Goal: Task Accomplishment & Management: Use online tool/utility

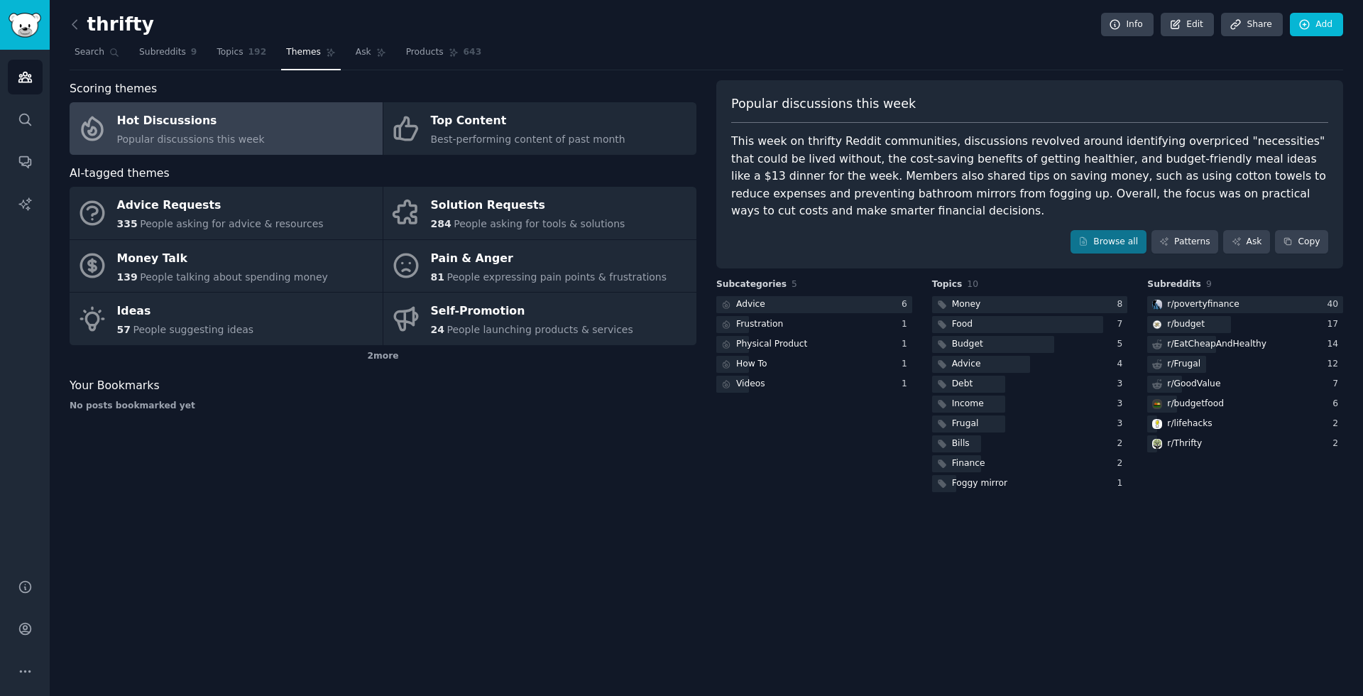
drag, startPoint x: 845, startPoint y: 577, endPoint x: 798, endPoint y: 546, distance: 55.9
click at [844, 577] on div "thrifty Info Edit Share Add Search Subreddits 9 Topics 192 Themes Ask Products …" at bounding box center [707, 348] width 1314 height 696
click at [939, 42] on nav "Search Subreddits 9 Topics 192 Themes Ask Products 643" at bounding box center [707, 55] width 1274 height 29
click at [97, 44] on link "Search" at bounding box center [97, 55] width 55 height 29
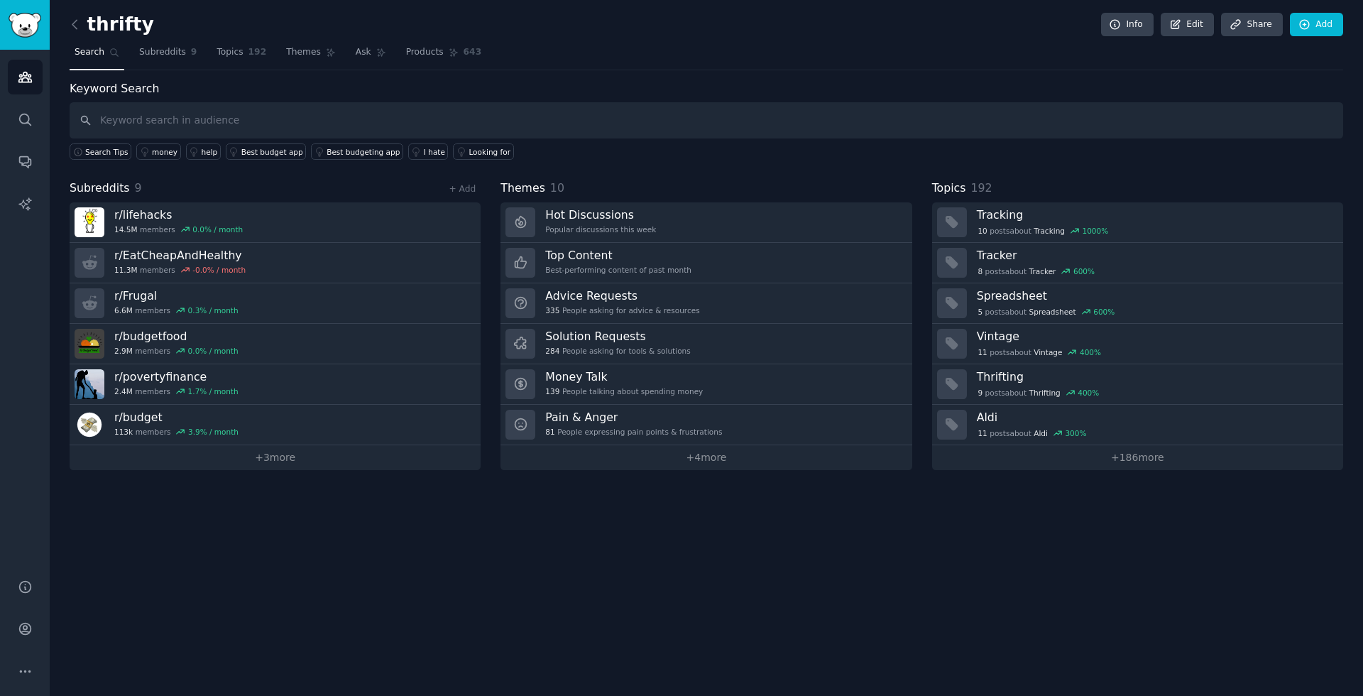
click at [173, 123] on input "text" at bounding box center [707, 120] width 1274 height 36
click at [179, 121] on input "text" at bounding box center [707, 120] width 1274 height 36
type input "online shopping"
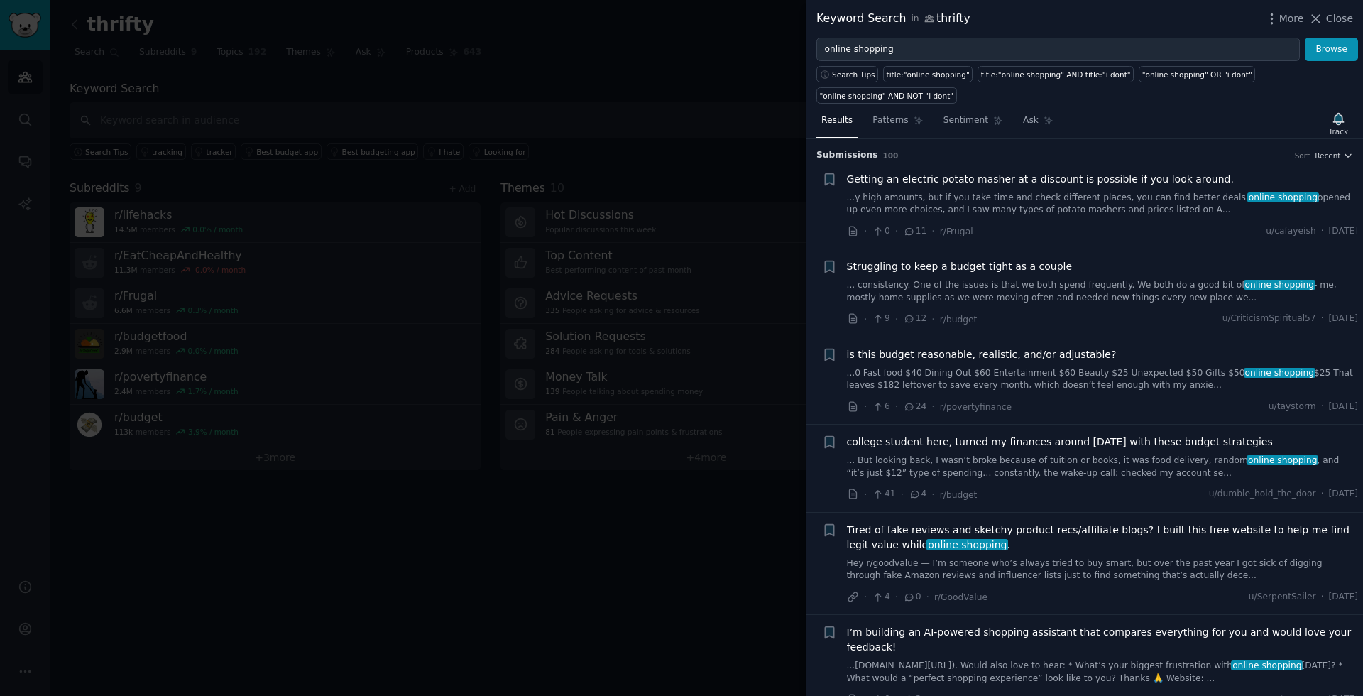
drag, startPoint x: 541, startPoint y: 165, endPoint x: 721, endPoint y: 125, distance: 184.2
click at [540, 165] on div at bounding box center [681, 348] width 1363 height 696
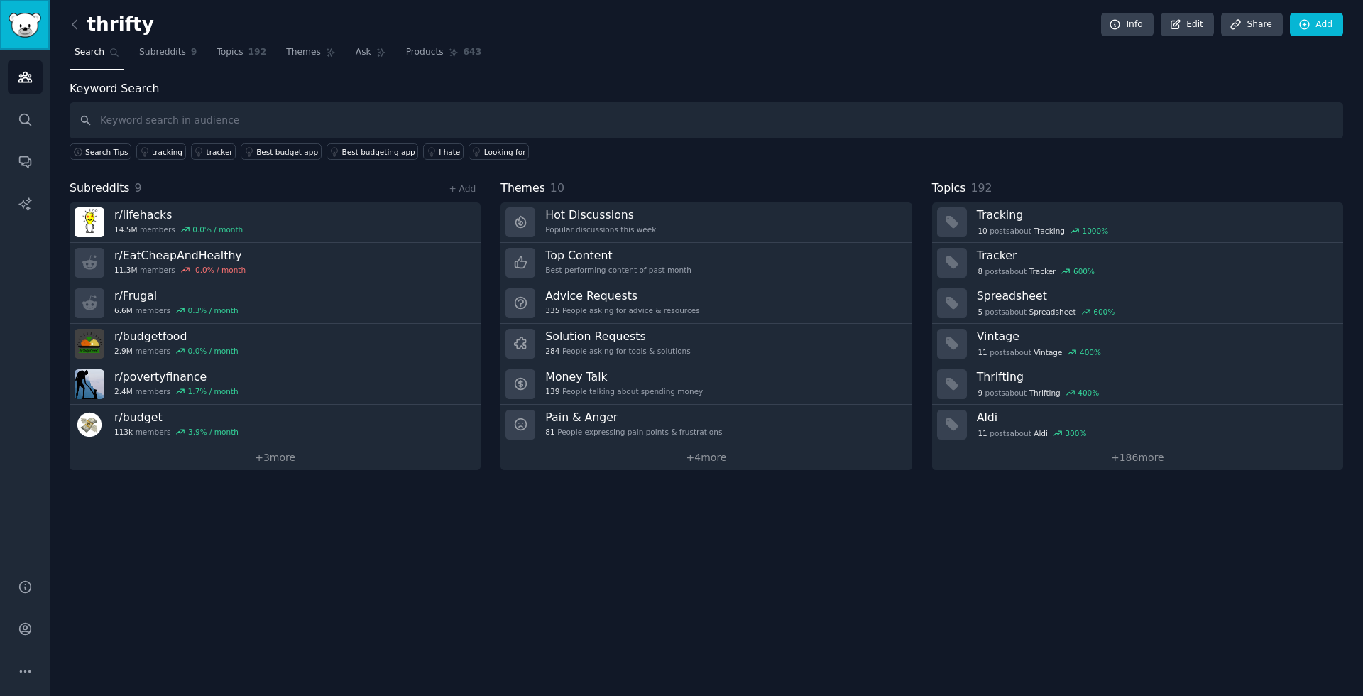
click at [43, 9] on link "Sidebar" at bounding box center [25, 25] width 50 height 50
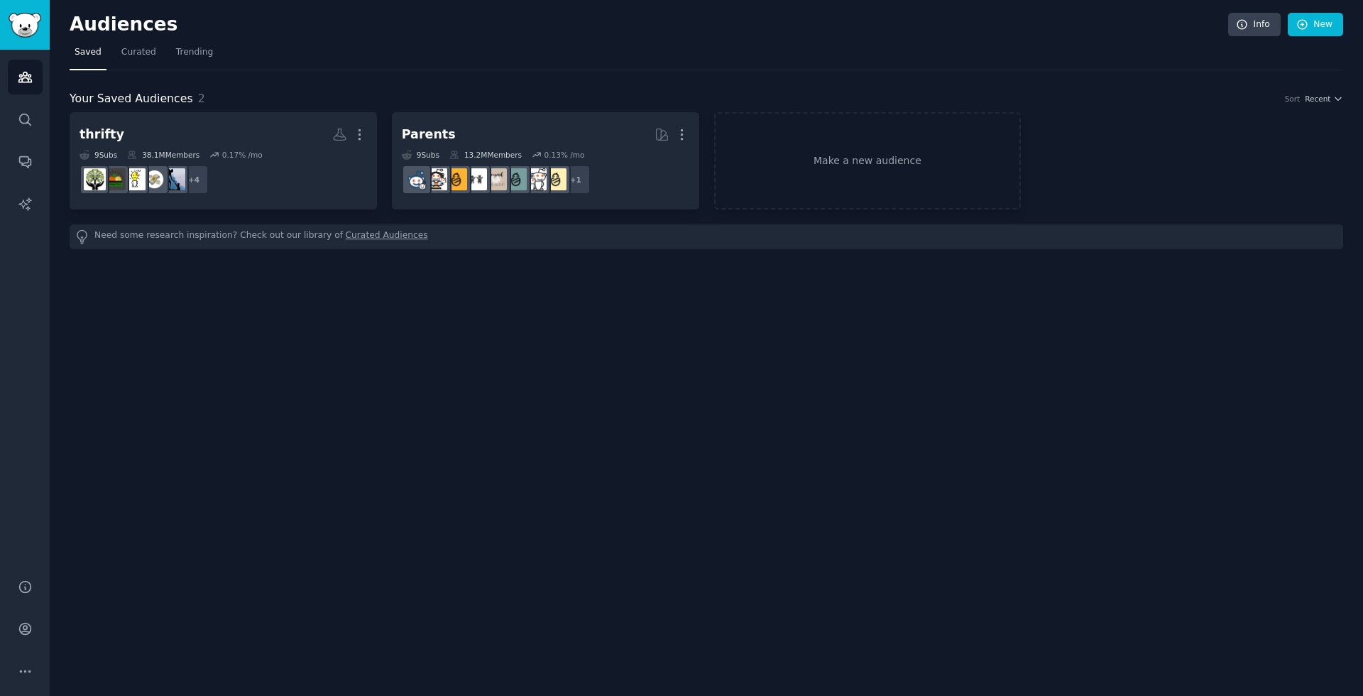
drag, startPoint x: 829, startPoint y: 472, endPoint x: 1028, endPoint y: 324, distance: 247.1
click at [830, 469] on div "Audiences Info New Saved Curated Trending Your Saved Audiences 2 Sort Recent th…" at bounding box center [707, 348] width 1314 height 696
click at [951, 500] on div "Audiences Info New Saved Curated Trending Your Saved Audiences 2 Sort Recent th…" at bounding box center [707, 348] width 1314 height 696
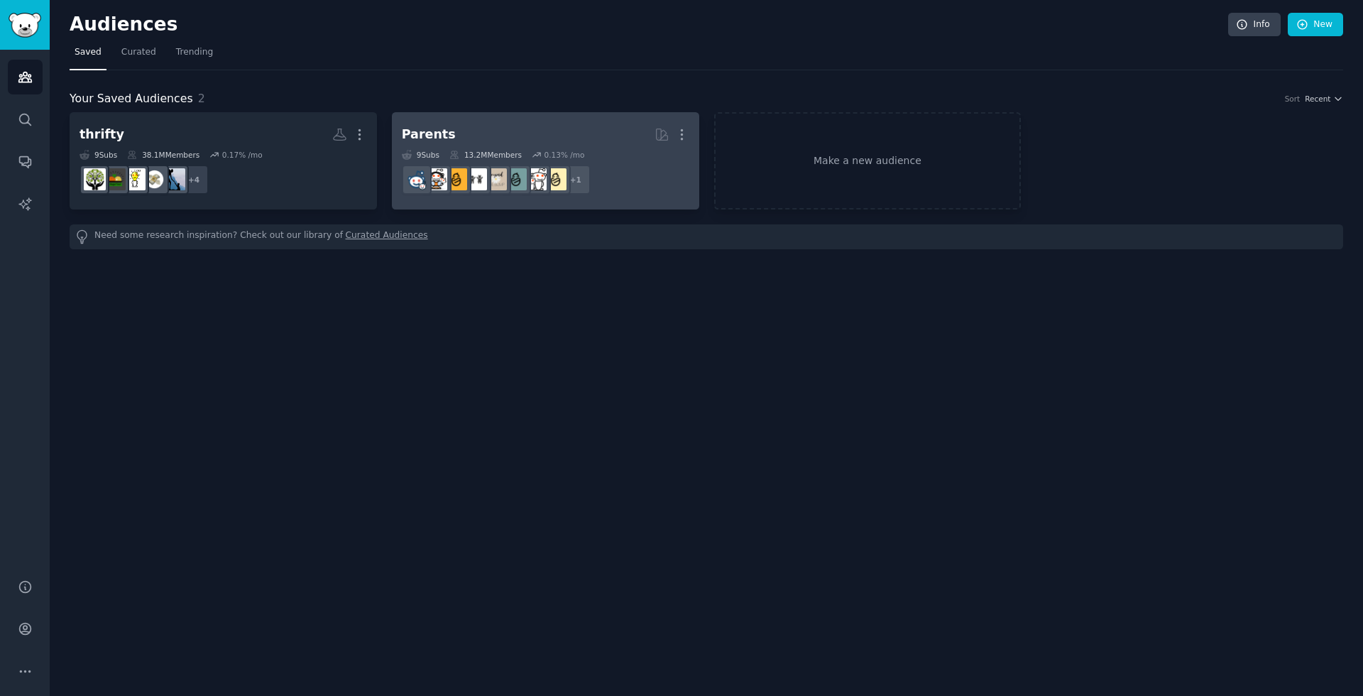
click at [474, 117] on link "Parents More 9 Sub s 13.2M Members 0.13 % /mo r/SingleParents + 1" at bounding box center [545, 160] width 307 height 97
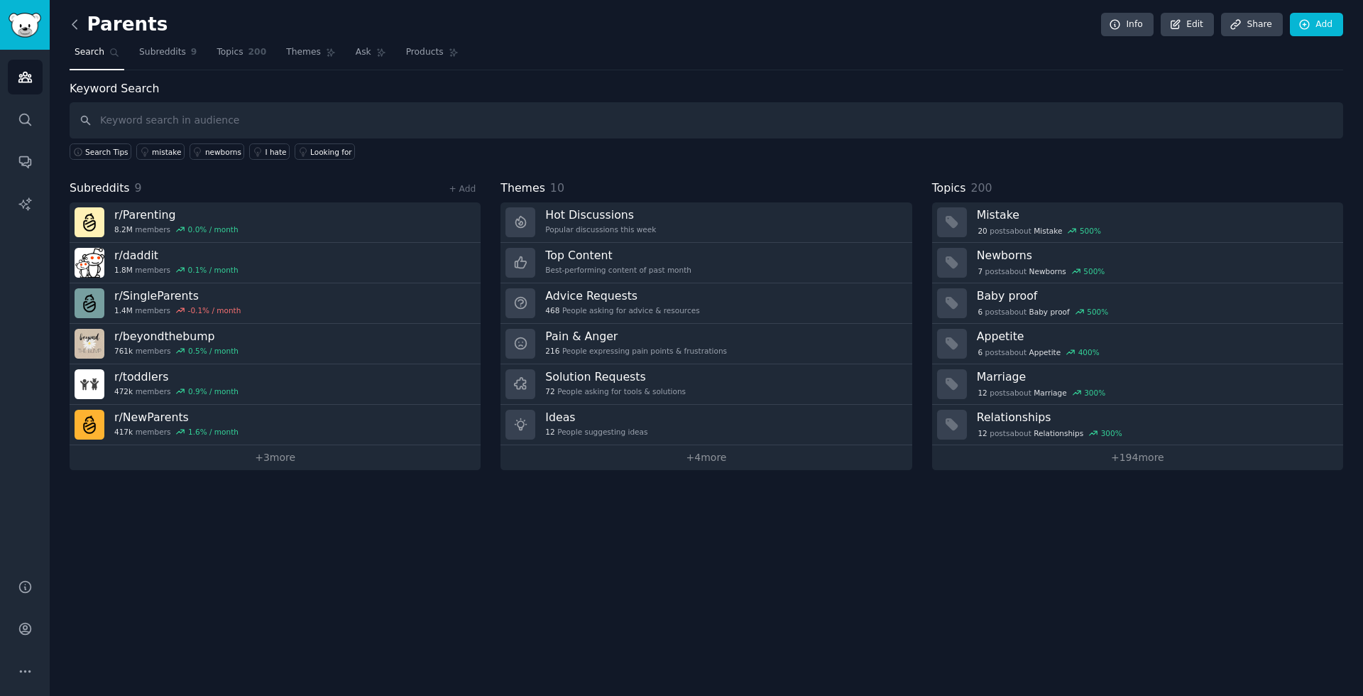
click at [75, 26] on icon at bounding box center [74, 24] width 15 height 15
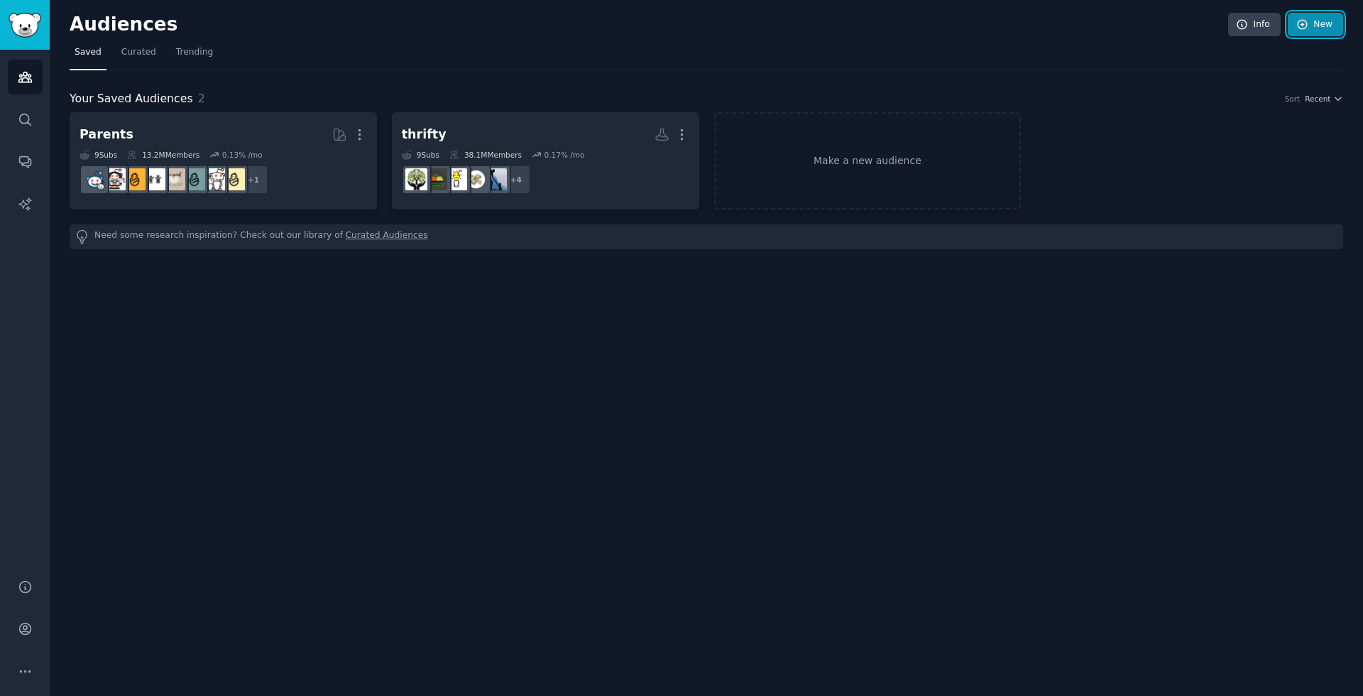
click at [1319, 22] on link "New" at bounding box center [1315, 25] width 55 height 24
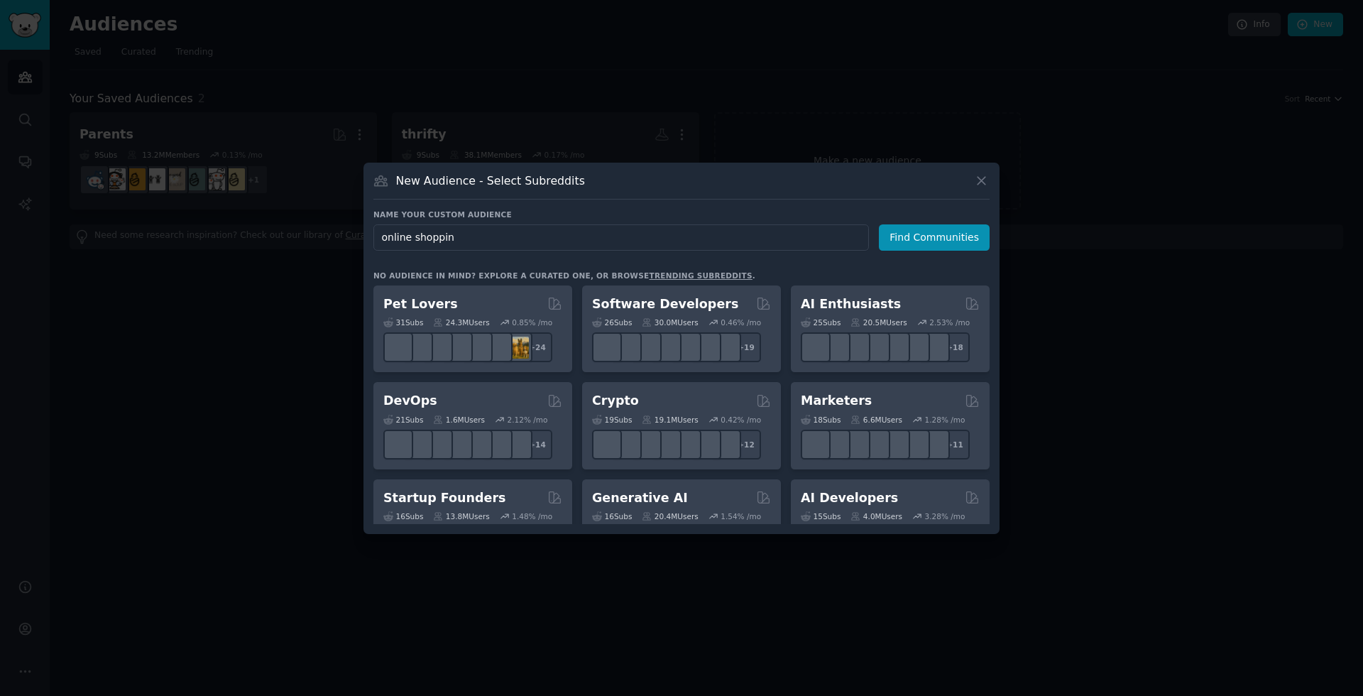
type input "online shopping"
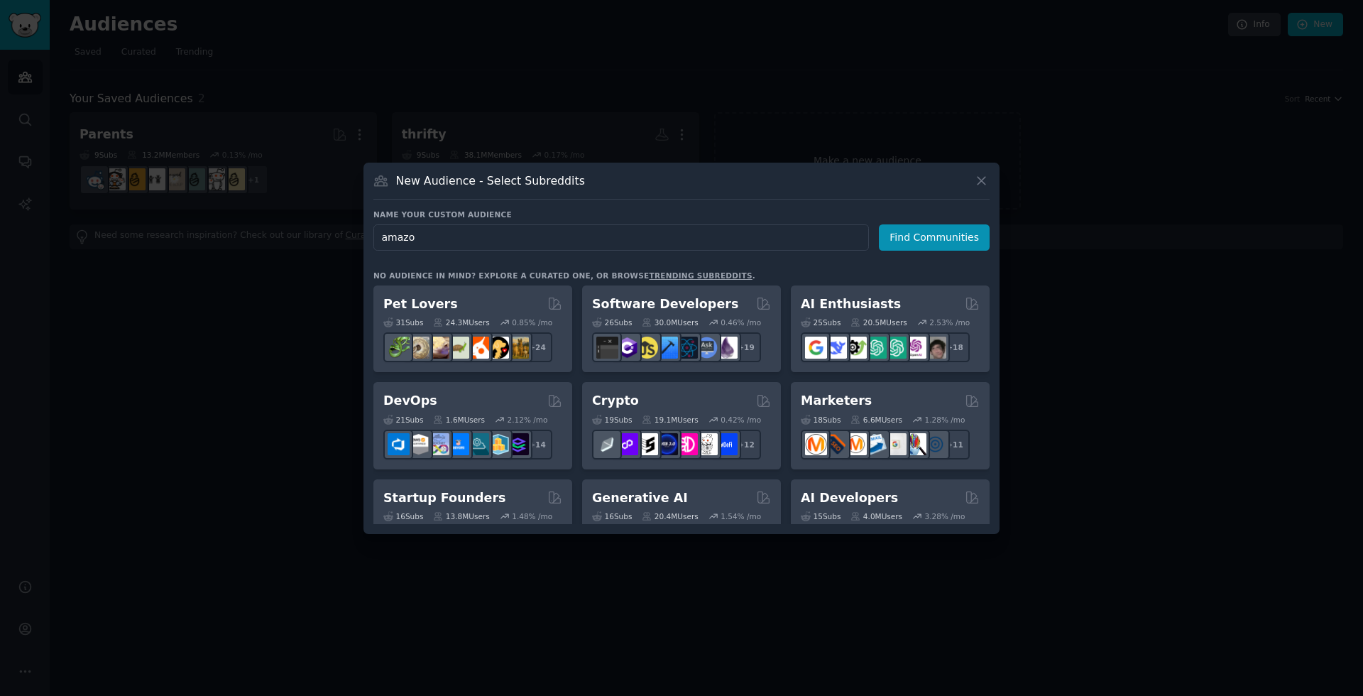
type input "amazon"
type input "Daily essentials shoppers"
click at [926, 229] on button "Find Communities" at bounding box center [934, 237] width 111 height 26
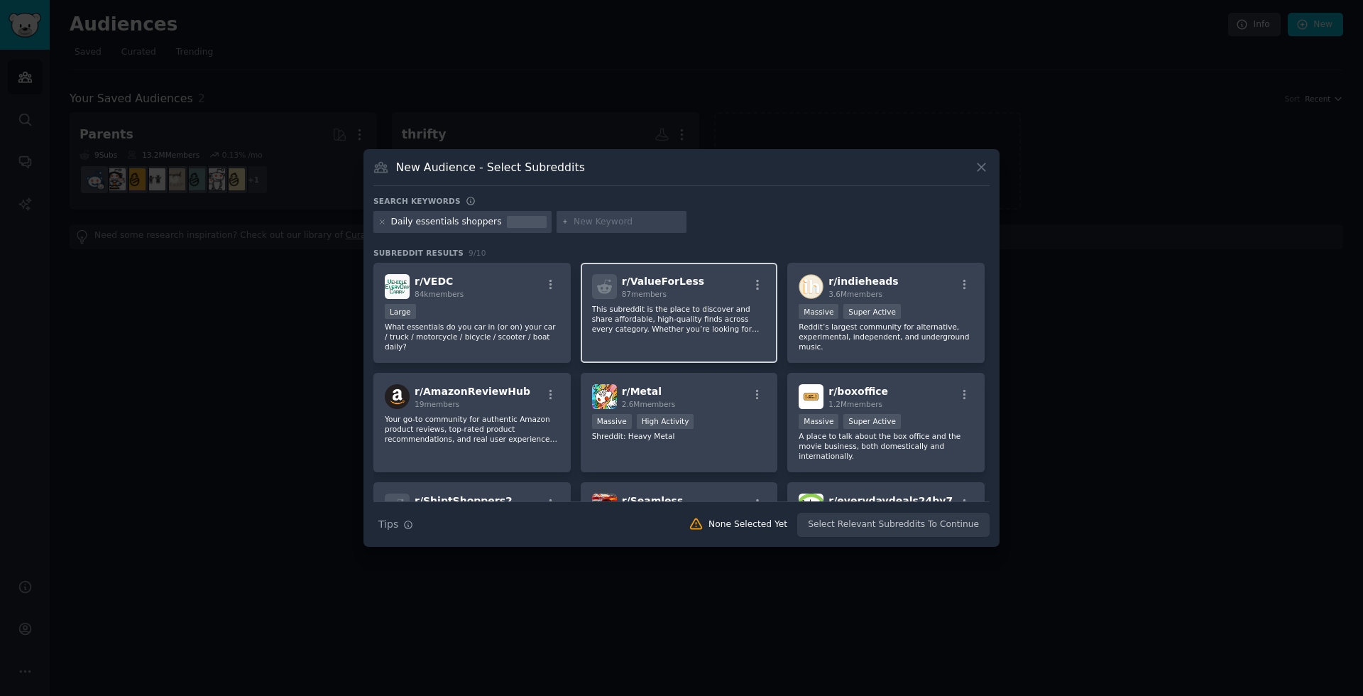
click at [684, 305] on p "This subreddit is the place to discover and share affordable, high-quality find…" at bounding box center [679, 319] width 175 height 30
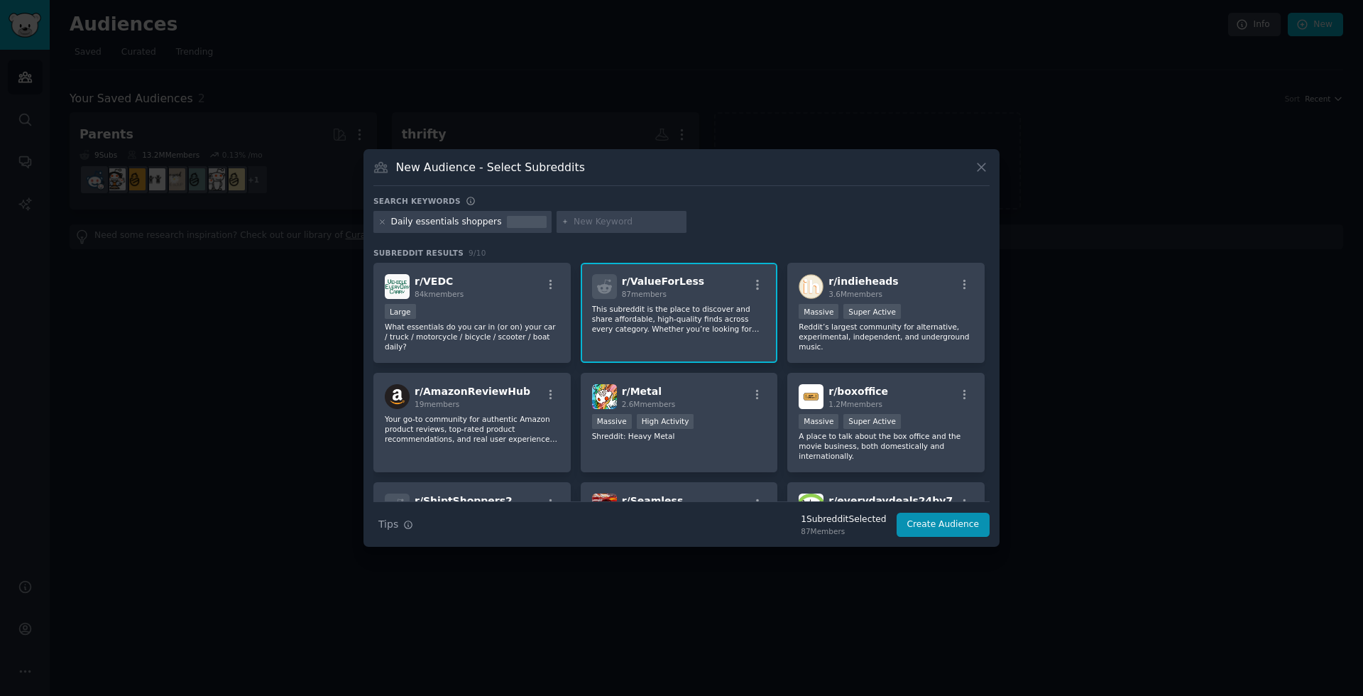
click at [507, 223] on div at bounding box center [527, 222] width 40 height 13
click at [480, 224] on div "Daily essentials shoppers" at bounding box center [446, 222] width 111 height 13
click at [381, 223] on icon at bounding box center [383, 222] width 4 height 4
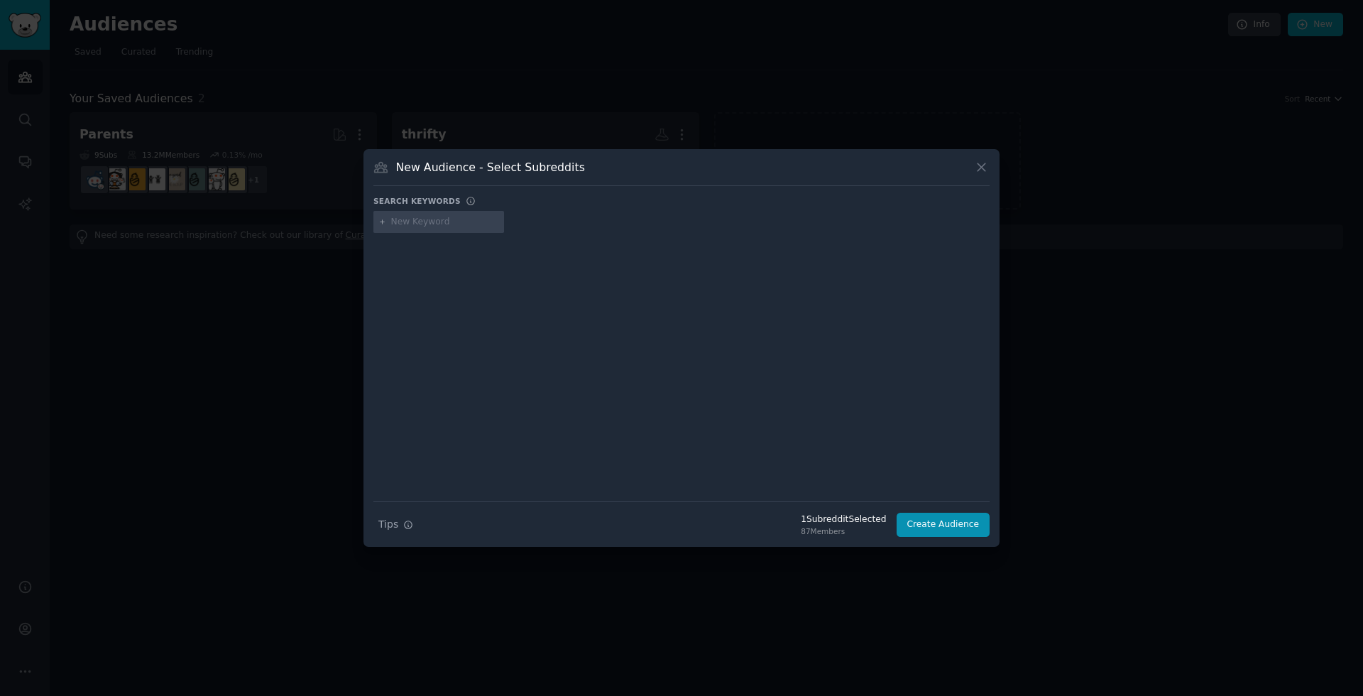
drag, startPoint x: 397, startPoint y: 223, endPoint x: 485, endPoint y: 212, distance: 88.8
click at [397, 223] on input "text" at bounding box center [445, 222] width 108 height 13
type input "Online shopping"
type input "Amazon shopping"
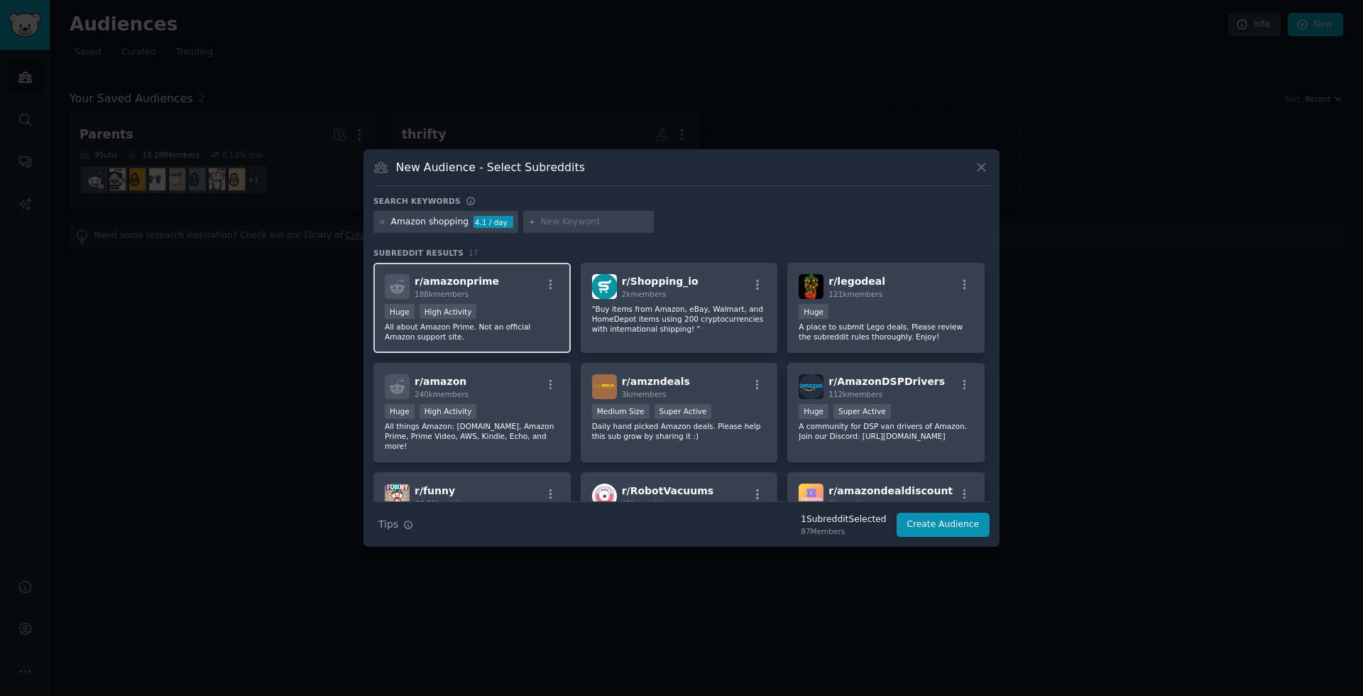
click at [507, 293] on div "r/ amazonprime 188k members" at bounding box center [472, 286] width 175 height 25
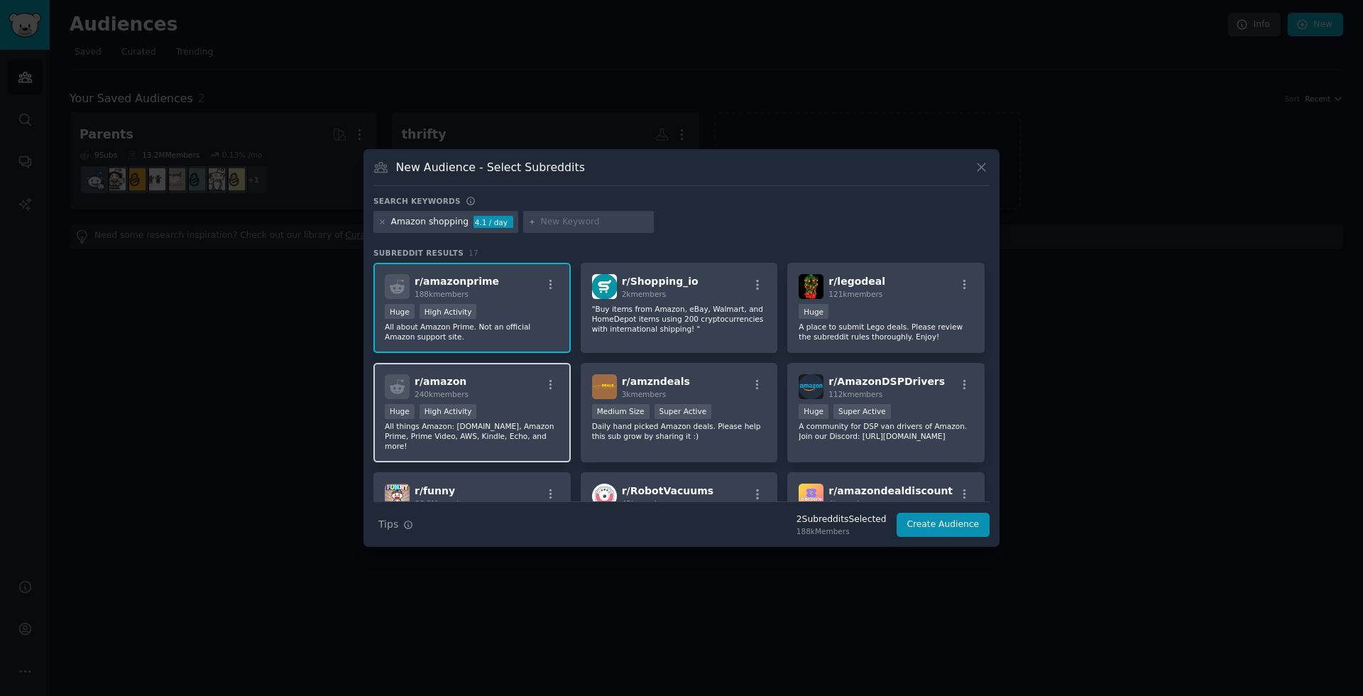
click at [506, 414] on div "Huge High Activity" at bounding box center [472, 413] width 175 height 18
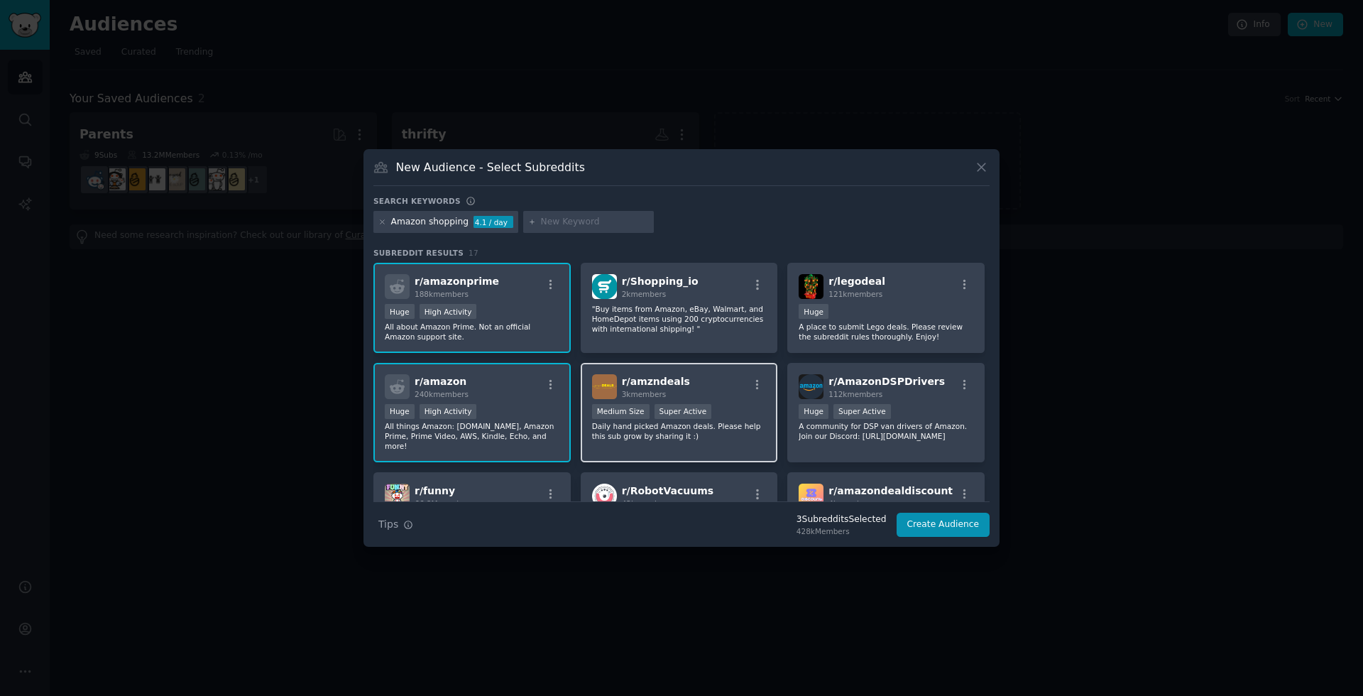
click at [739, 397] on div "r/ amzndeals 3k members" at bounding box center [679, 386] width 175 height 25
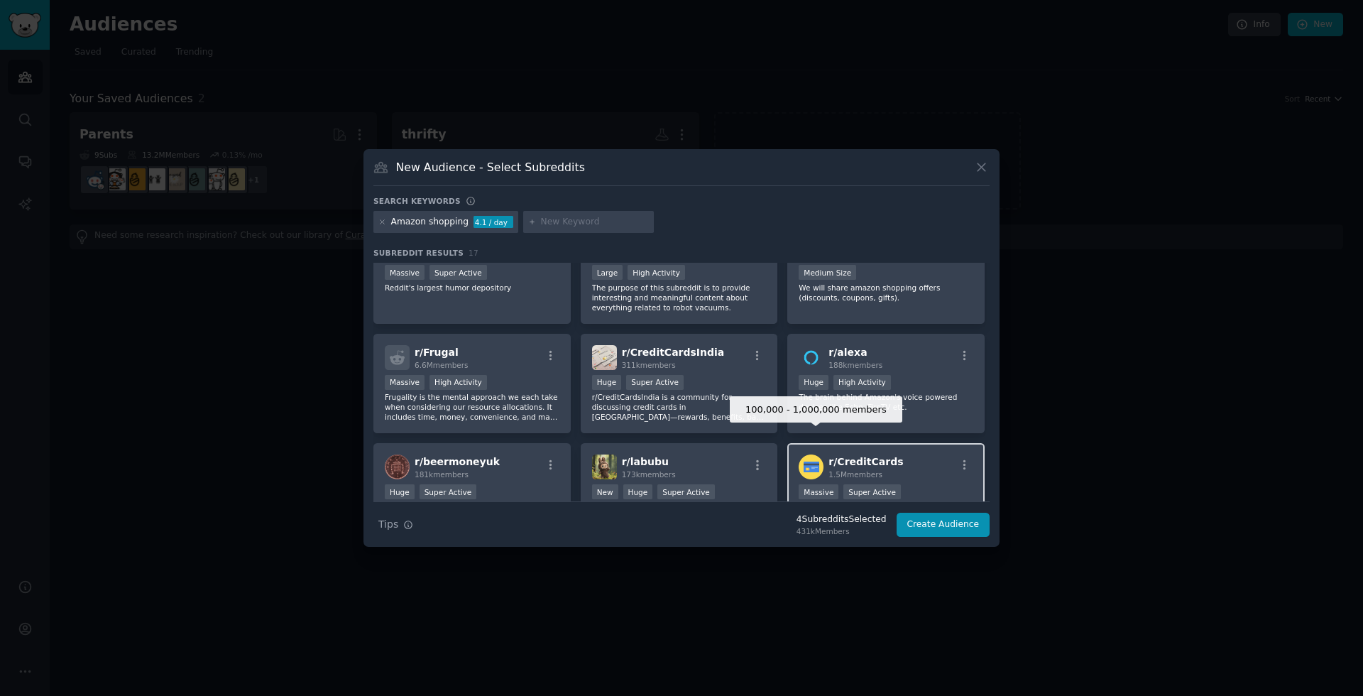
scroll to position [321, 0]
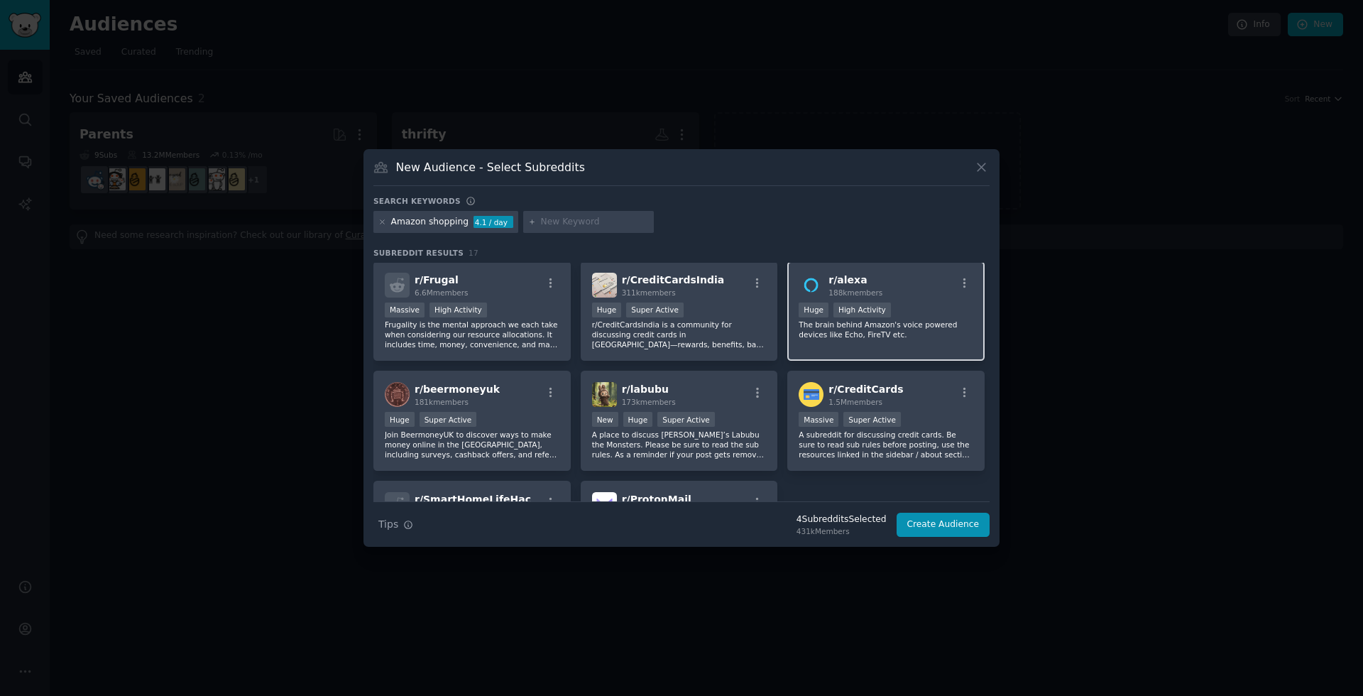
click at [931, 307] on div ">= 80th percentile for submissions / day Huge High Activity" at bounding box center [886, 312] width 175 height 18
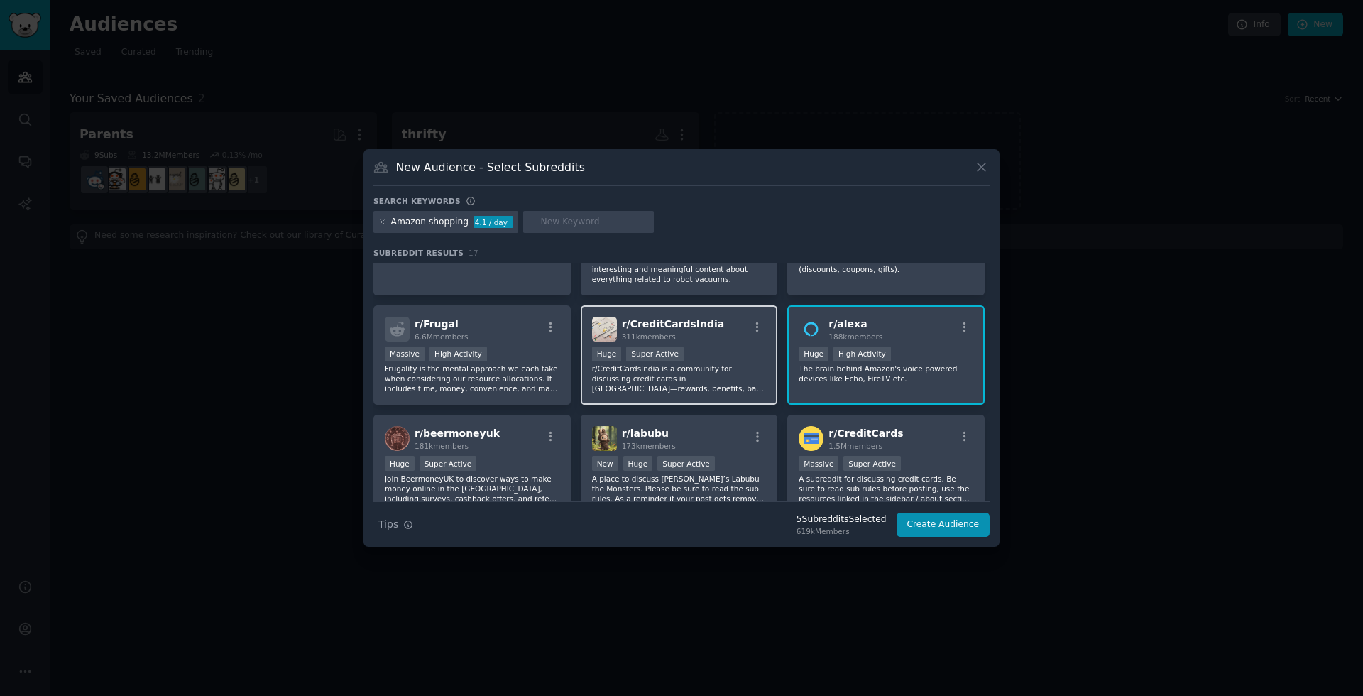
scroll to position [234, 0]
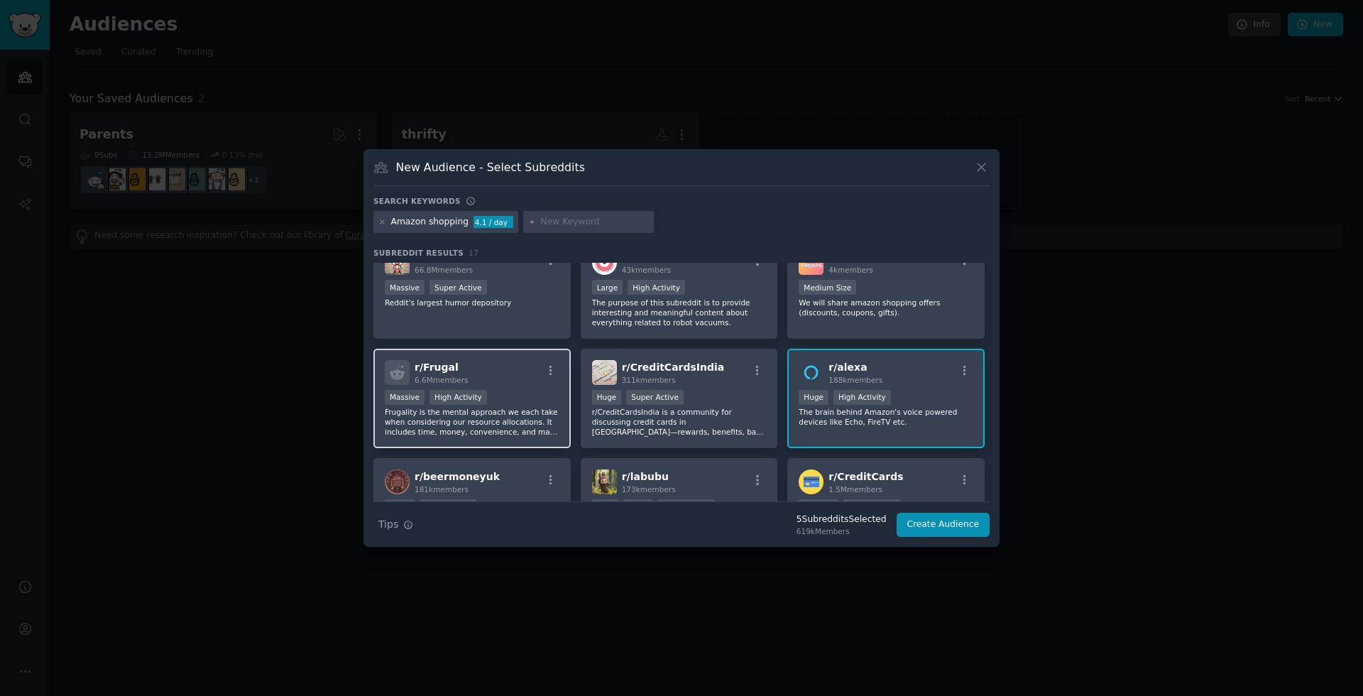
click at [516, 390] on div ">= 80th percentile for submissions / day Massive High Activity" at bounding box center [472, 399] width 175 height 18
click at [959, 523] on button "Create Audience" at bounding box center [944, 525] width 94 height 24
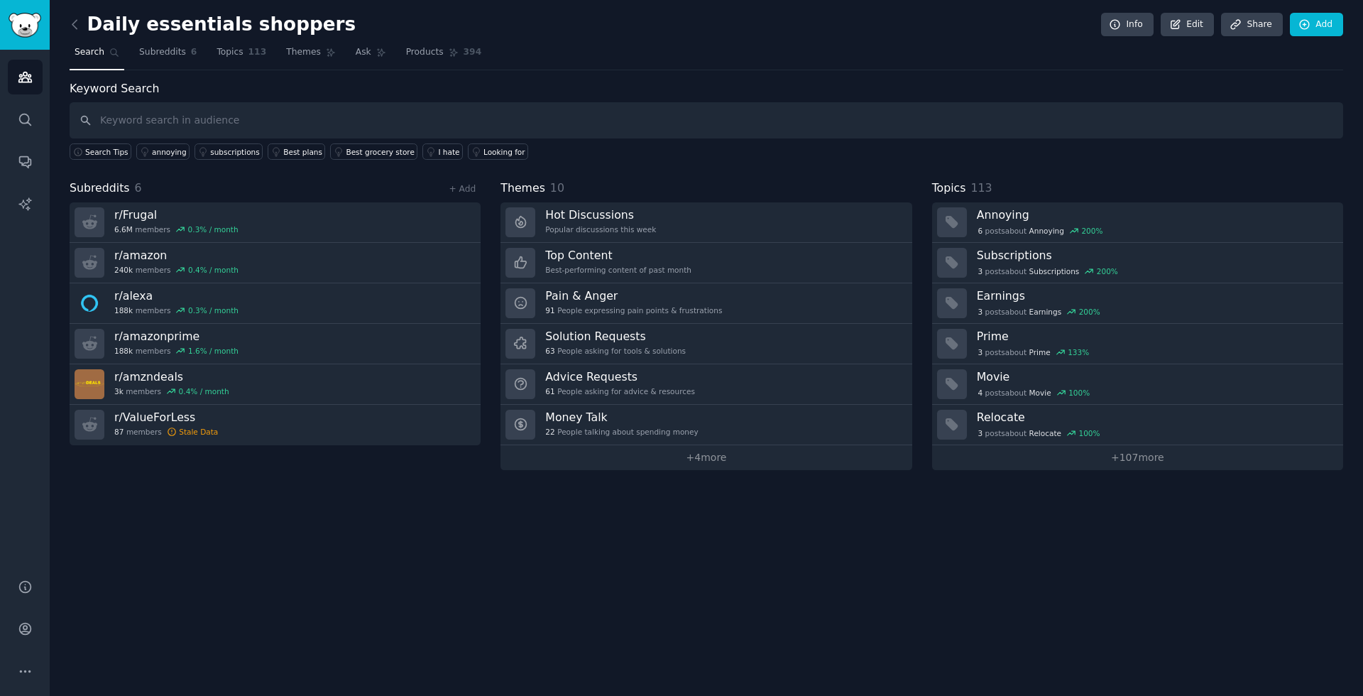
click at [550, 60] on nav "Search Subreddits 6 Topics 113 Themes Ask Products 394" at bounding box center [707, 55] width 1274 height 29
click at [27, 77] on icon "Sidebar" at bounding box center [25, 77] width 15 height 15
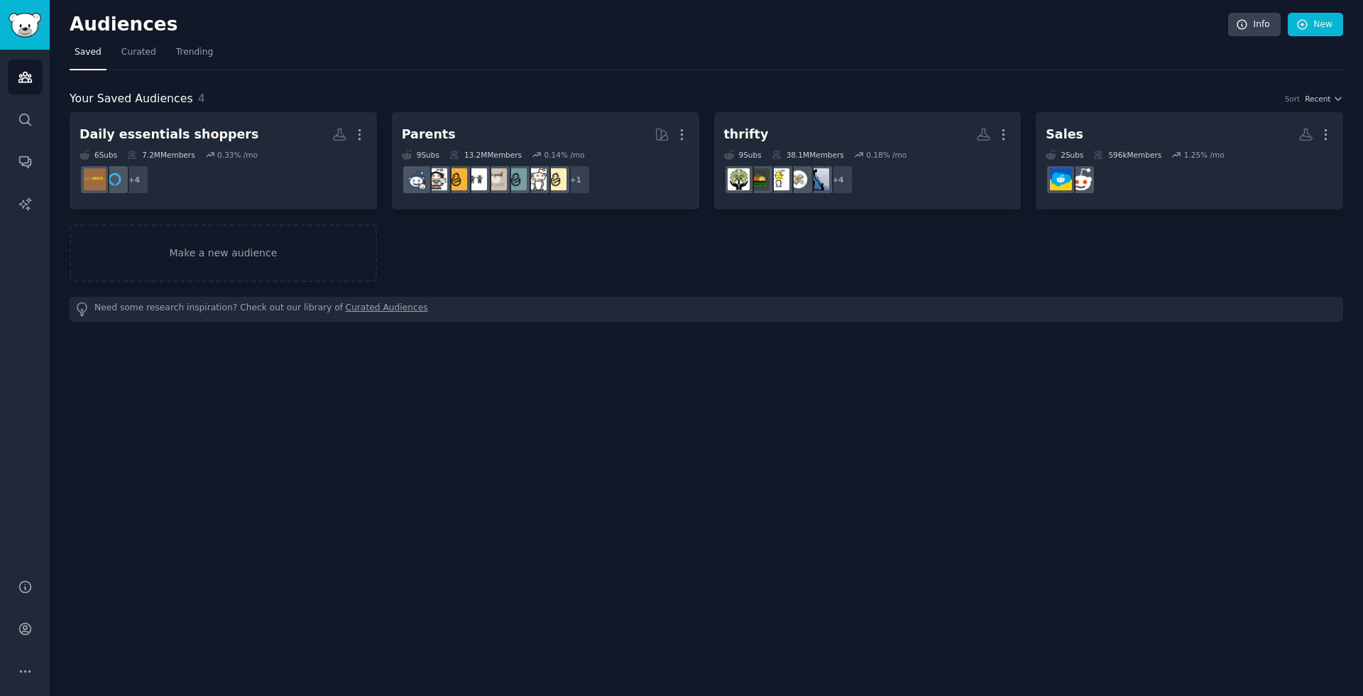
drag, startPoint x: 940, startPoint y: 383, endPoint x: 915, endPoint y: 360, distance: 34.2
click at [939, 383] on div "Audiences Info New Saved Curated Trending Your Saved Audiences 4 Sort Recent Da…" at bounding box center [707, 348] width 1314 height 696
drag, startPoint x: 512, startPoint y: 474, endPoint x: 535, endPoint y: 454, distance: 30.7
click at [513, 474] on div "Audiences Info New Saved Curated Trending Your Saved Audiences 4 Sort Recent Da…" at bounding box center [707, 348] width 1314 height 696
click at [565, 445] on div "Audiences Info New Saved Curated Trending Your Saved Audiences 4 Sort Recent Da…" at bounding box center [707, 348] width 1314 height 696
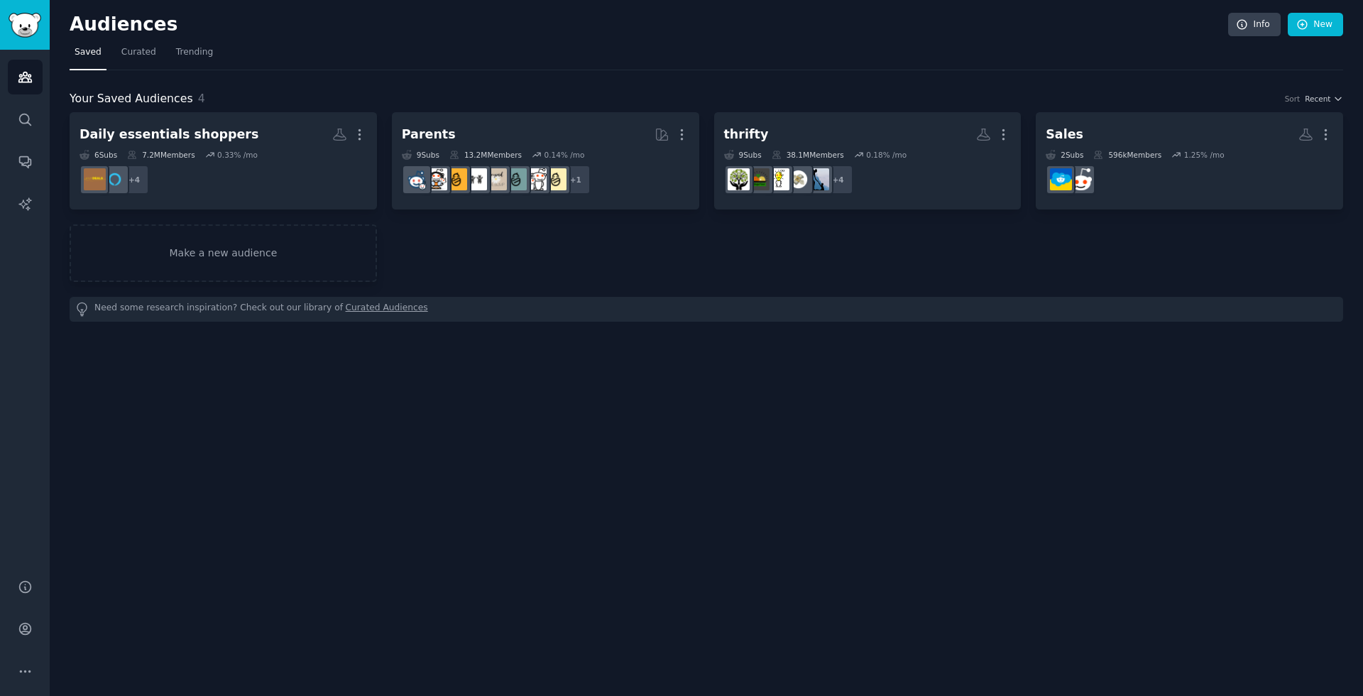
drag, startPoint x: 487, startPoint y: 439, endPoint x: 481, endPoint y: 425, distance: 15.3
click at [487, 438] on div "Audiences Info New Saved Curated Trending Your Saved Audiences 4 Sort Recent Da…" at bounding box center [707, 348] width 1314 height 696
click at [29, 82] on icon "Sidebar" at bounding box center [24, 77] width 13 height 10
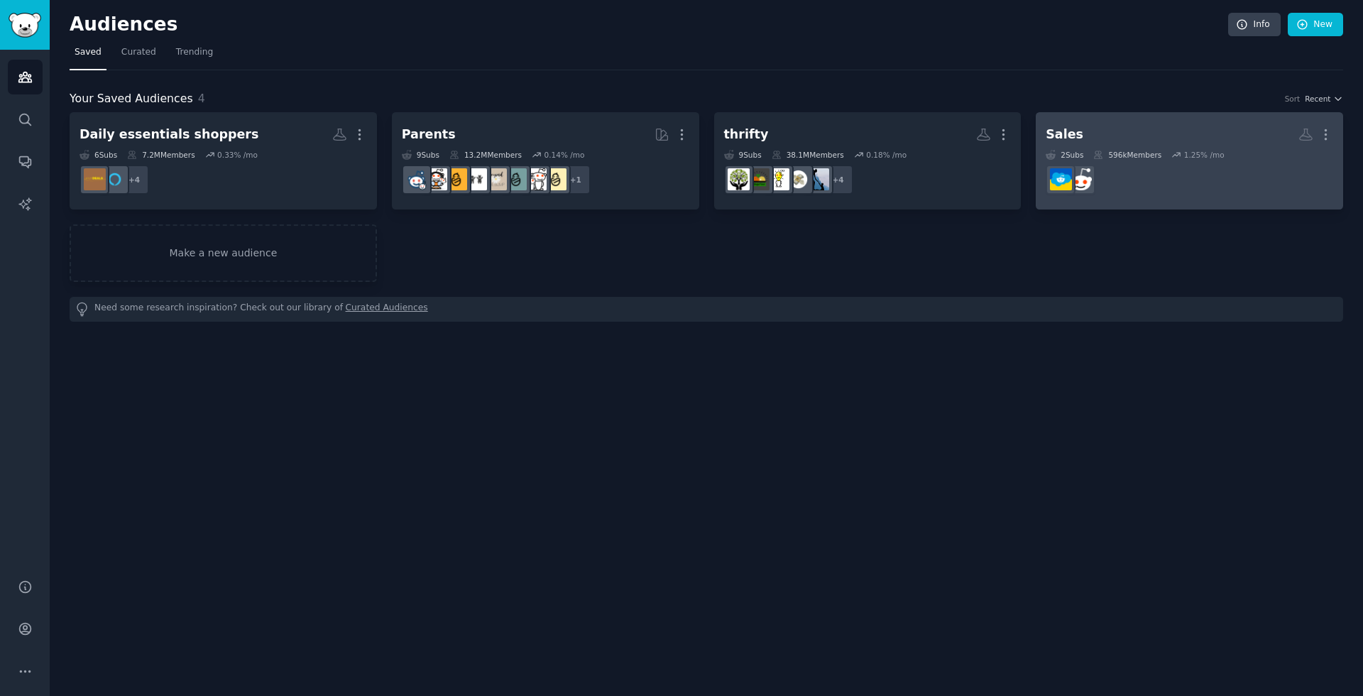
click at [1069, 137] on div "Sales" at bounding box center [1065, 135] width 38 height 18
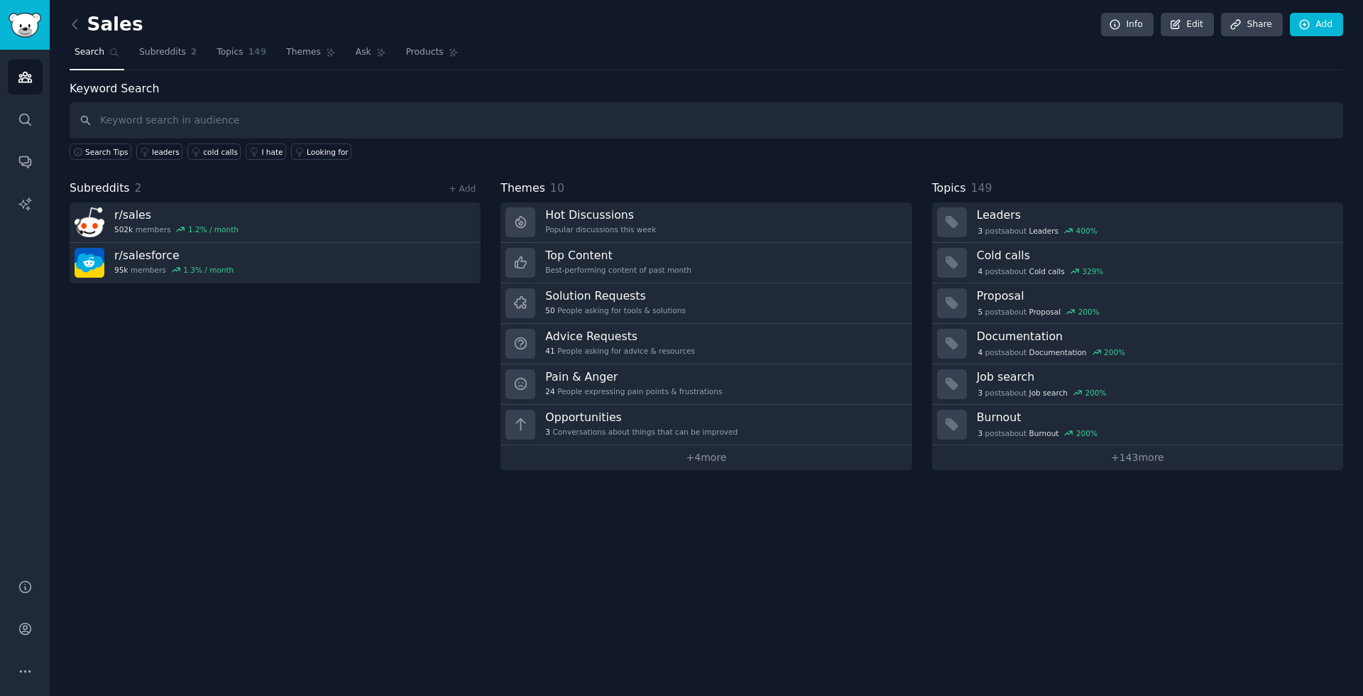
click at [289, 425] on div "Subreddits 2 + Add r/ sales 502k members 1.2 % / month r/ salesforce 95k member…" at bounding box center [275, 325] width 411 height 290
click at [4, 70] on div "Audiences Search Conversations AI Reports" at bounding box center [25, 306] width 50 height 512
click at [18, 74] on icon "Sidebar" at bounding box center [25, 77] width 15 height 15
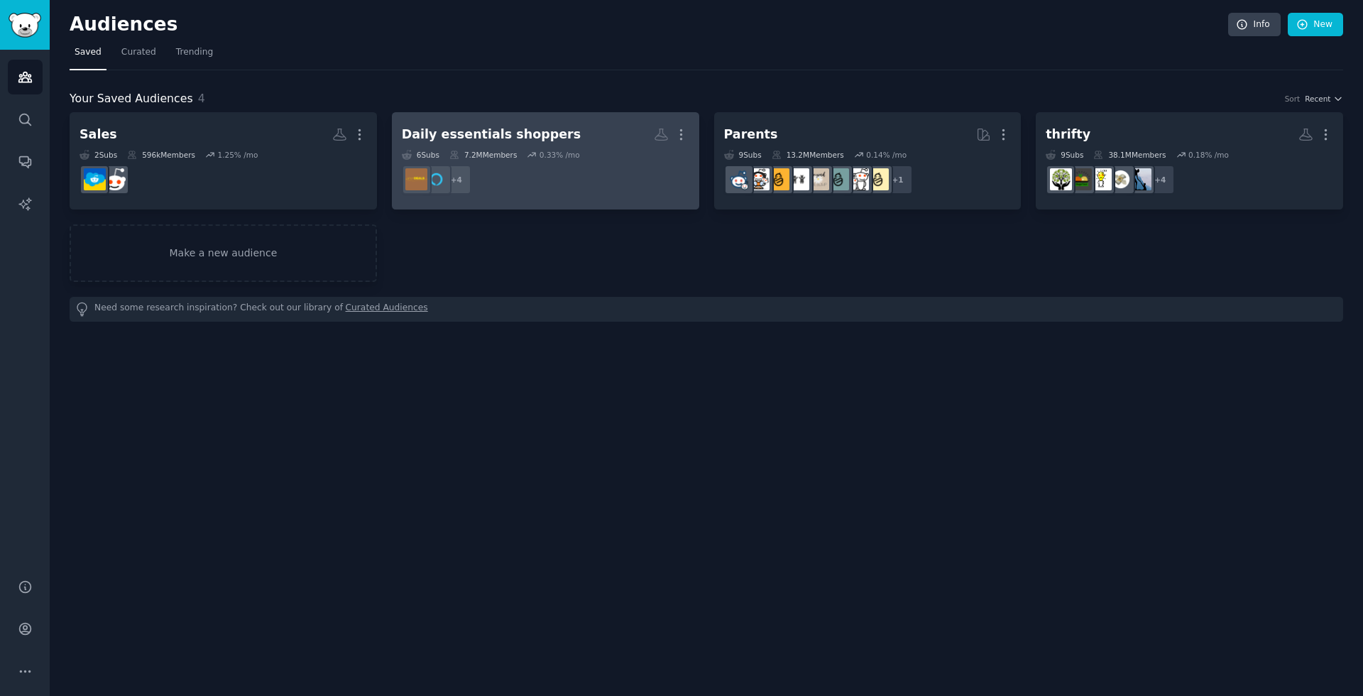
click at [523, 131] on div "Daily essentials shoppers" at bounding box center [491, 135] width 179 height 18
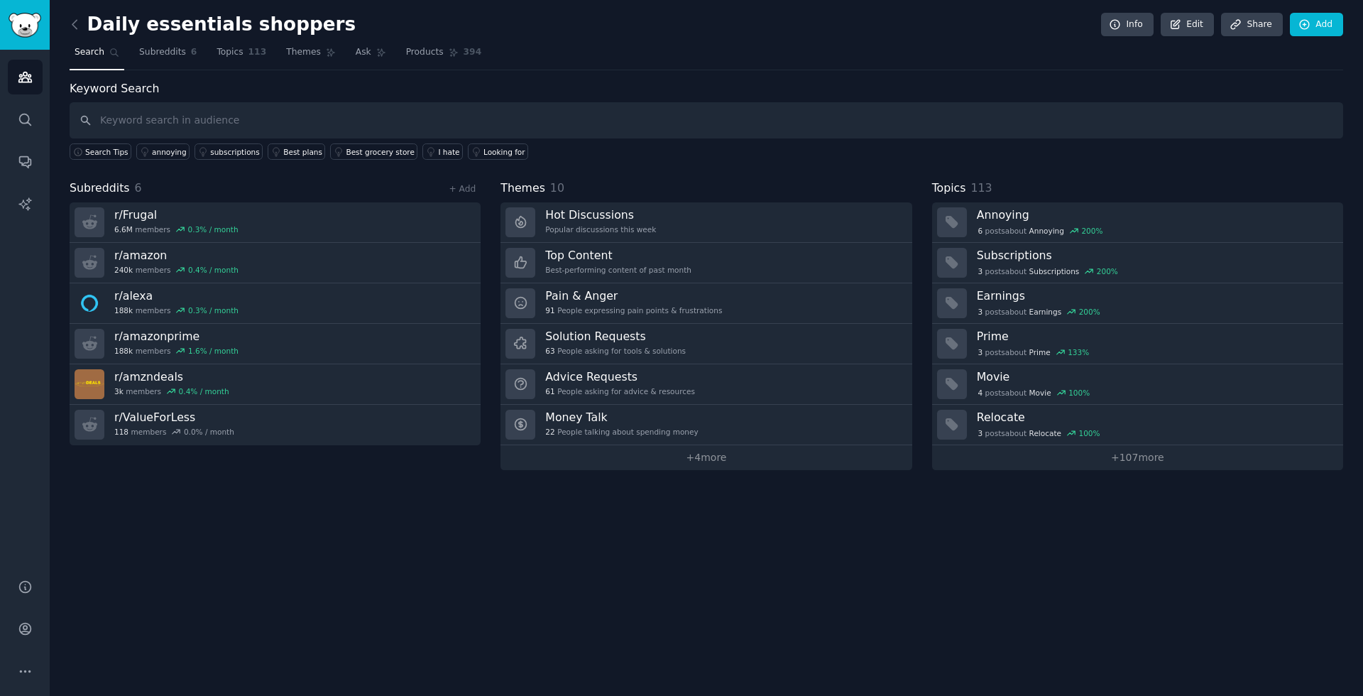
drag, startPoint x: 201, startPoint y: 25, endPoint x: 219, endPoint y: 23, distance: 17.9
click at [202, 25] on h2 "Daily essentials shoppers" at bounding box center [213, 24] width 286 height 23
click at [227, 25] on h2 "Daily essentials shoppers" at bounding box center [213, 24] width 286 height 23
drag, startPoint x: 228, startPoint y: 26, endPoint x: 281, endPoint y: 26, distance: 53.3
click at [229, 26] on h2 "Daily essentials shoppers" at bounding box center [213, 24] width 286 height 23
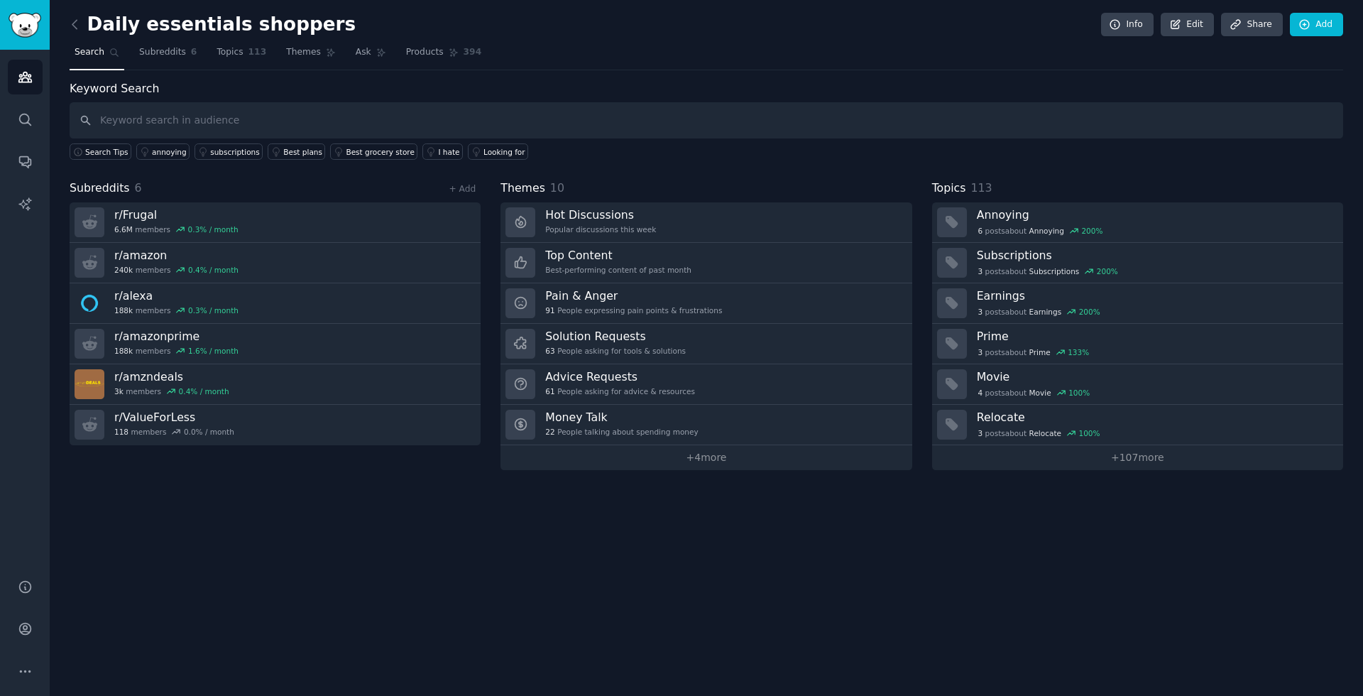
click at [299, 26] on h2 "Daily essentials shoppers" at bounding box center [213, 24] width 286 height 23
click at [1174, 17] on link "Edit" at bounding box center [1187, 25] width 53 height 24
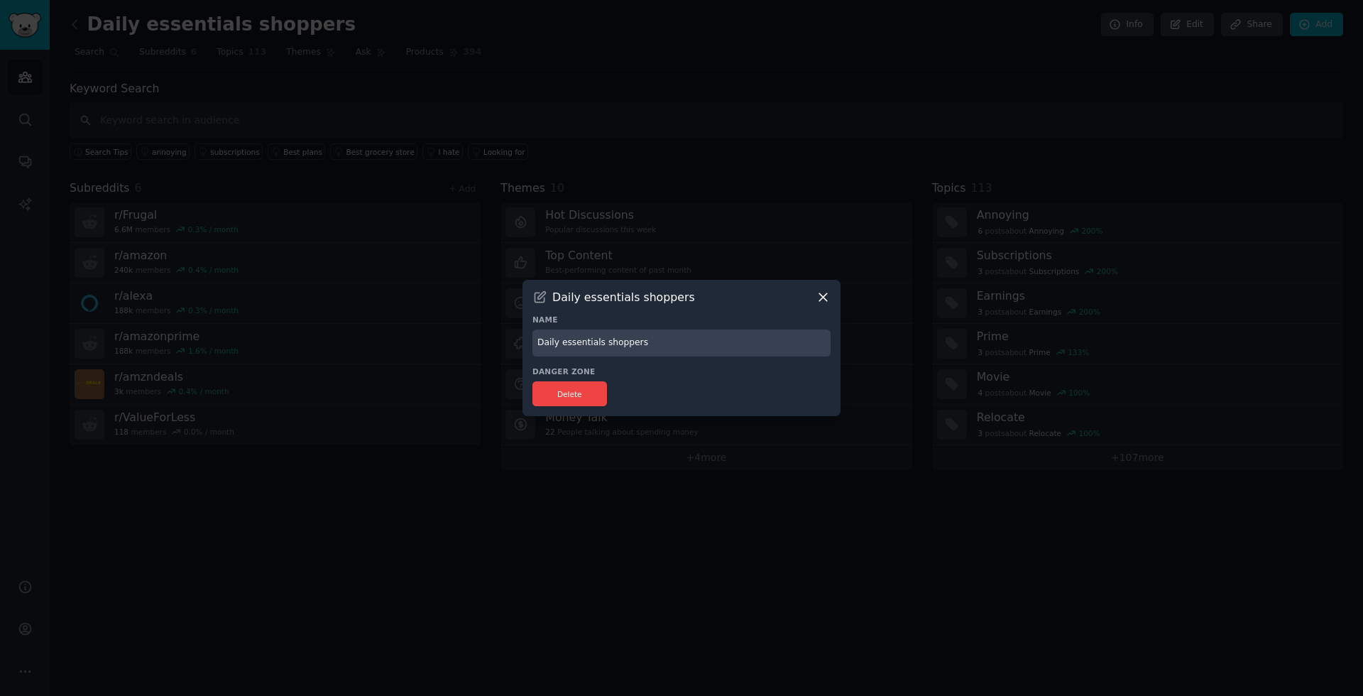
drag, startPoint x: 471, startPoint y: 344, endPoint x: 158, endPoint y: 344, distance: 313.2
click at [173, 344] on div "​ Daily essentials shoppers Name Daily essentials shoppers Danger Zone Delete" at bounding box center [682, 348] width 1354 height 696
type input "Online shoppers"
click at [797, 386] on div "Delete" at bounding box center [682, 393] width 298 height 25
drag, startPoint x: 802, startPoint y: 384, endPoint x: 802, endPoint y: 348, distance: 36.2
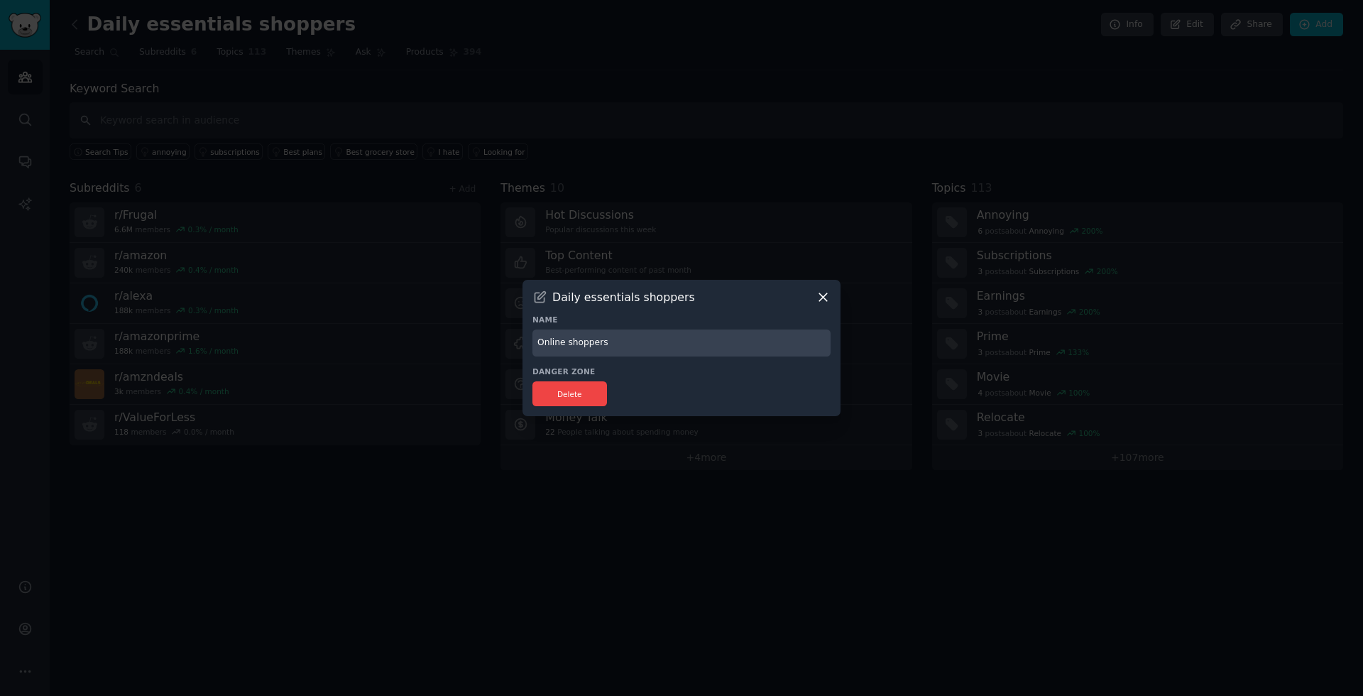
click at [802, 379] on div "Danger Zone Delete" at bounding box center [682, 386] width 298 height 40
click at [819, 298] on icon at bounding box center [823, 297] width 15 height 15
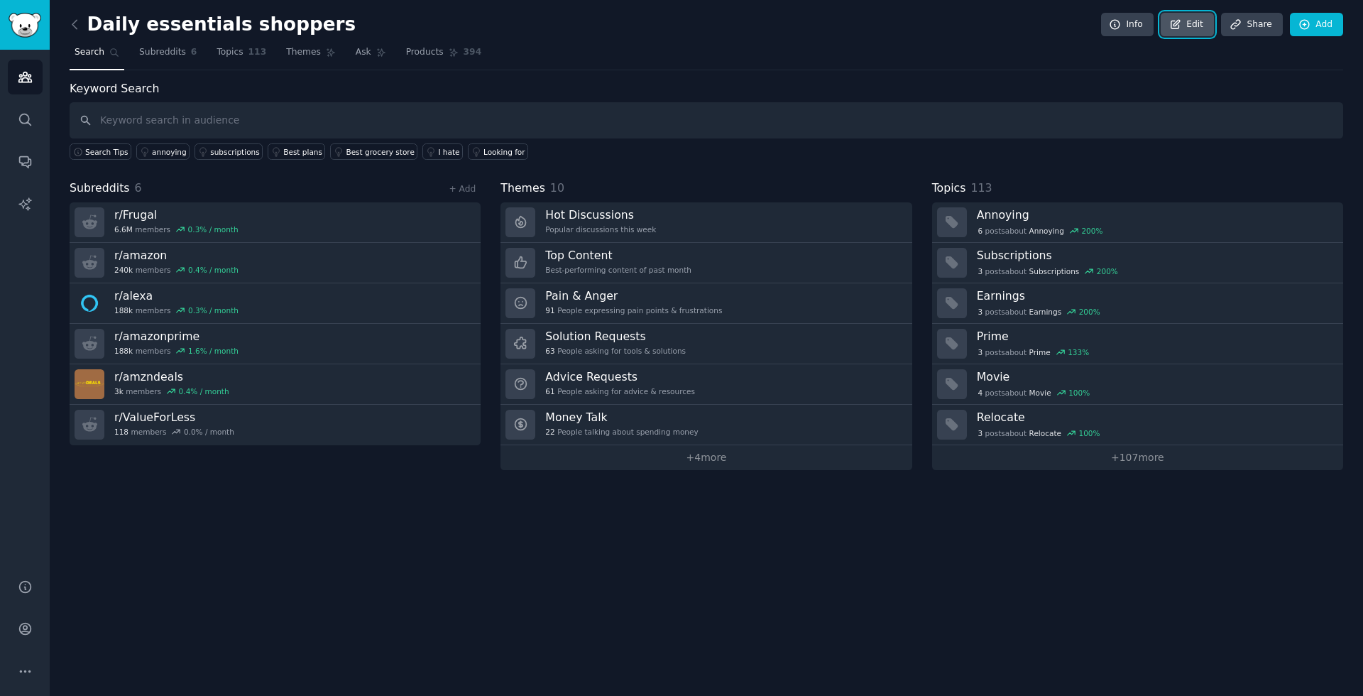
click at [1179, 24] on icon at bounding box center [1176, 24] width 13 height 13
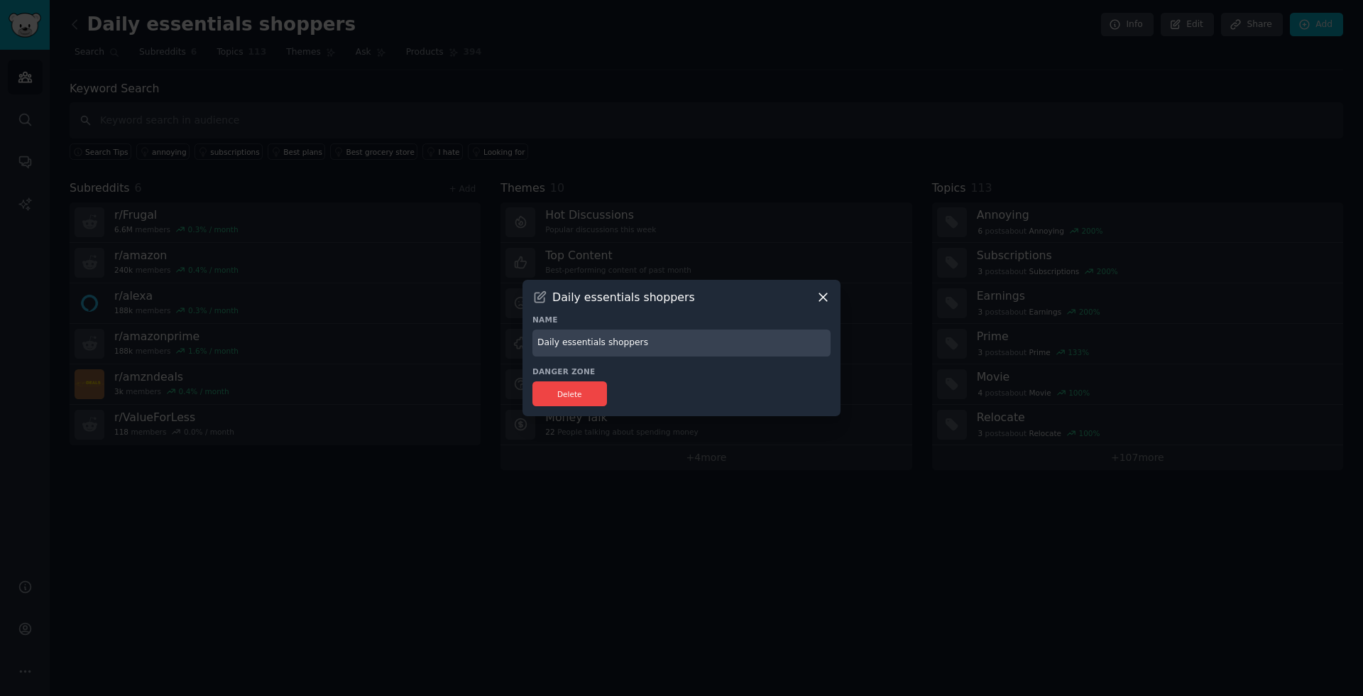
drag, startPoint x: 665, startPoint y: 386, endPoint x: 657, endPoint y: 379, distance: 10.1
click at [657, 379] on div "Danger Zone Delete" at bounding box center [682, 386] width 298 height 40
click at [626, 341] on input "Daily essentials shoppers" at bounding box center [682, 344] width 298 height 28
type input "="
type input "Online shoppers"
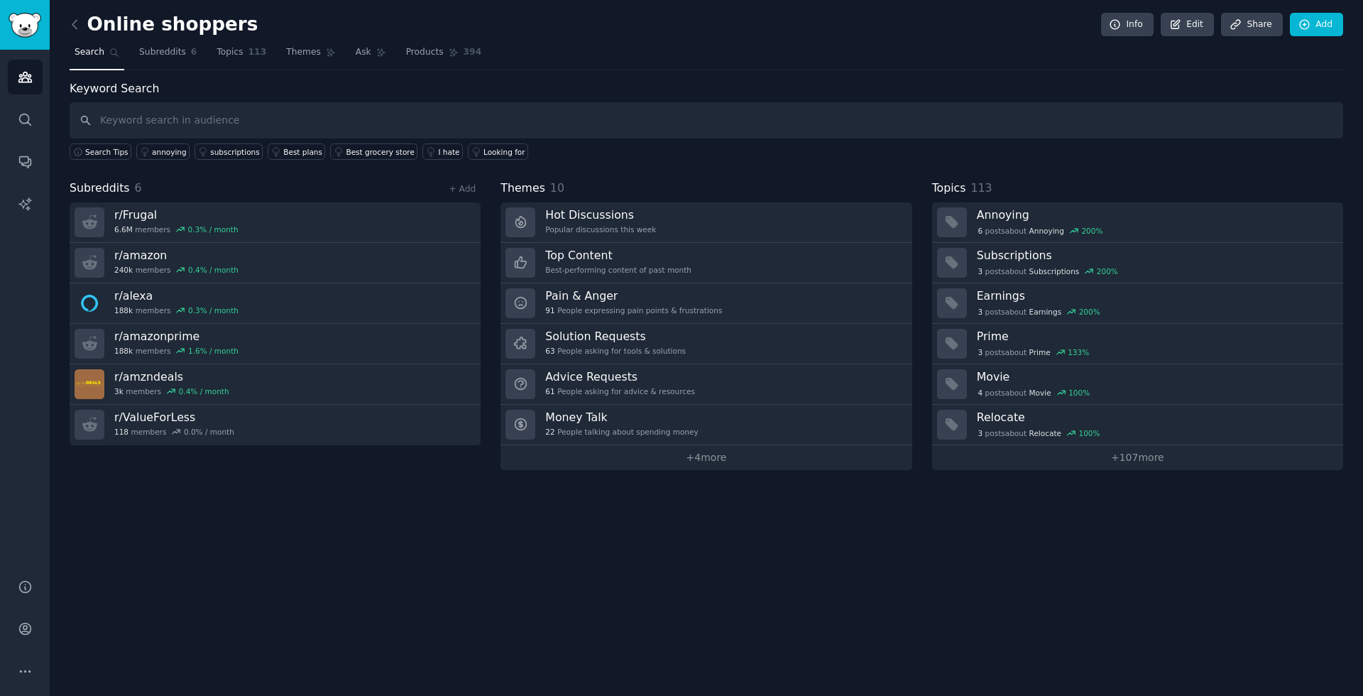
click at [427, 535] on div "Online shoppers Info Edit Share Add Search Subreddits 6 Topics 113 Themes Ask P…" at bounding box center [707, 348] width 1314 height 696
drag, startPoint x: 459, startPoint y: 526, endPoint x: 477, endPoint y: 518, distance: 18.7
click at [467, 523] on div "Online shoppers Info Edit Share Add Search Subreddits 6 Topics 113 Themes Ask P…" at bounding box center [707, 348] width 1314 height 696
drag, startPoint x: 543, startPoint y: 516, endPoint x: 558, endPoint y: 494, distance: 27.0
click at [545, 512] on div "Online shoppers Info Edit Share Add Search Subreddits 6 Topics 113 Themes Ask P…" at bounding box center [707, 348] width 1314 height 696
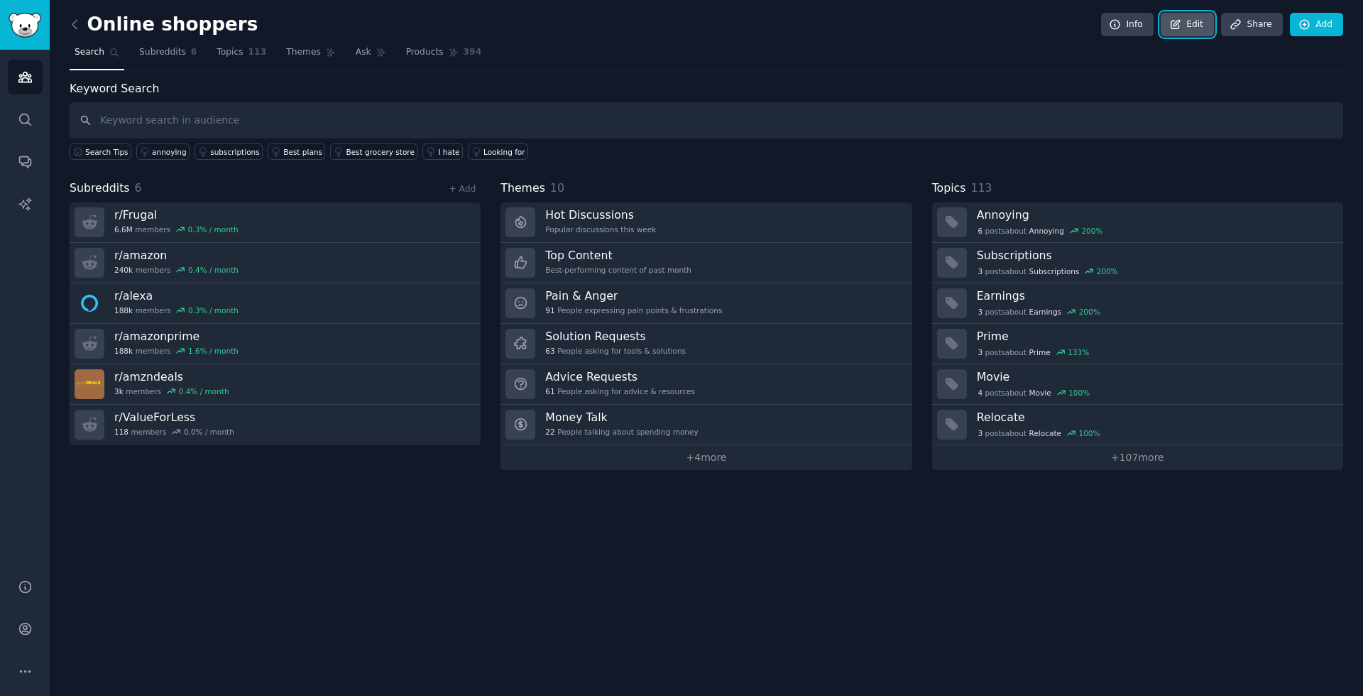
click at [1199, 29] on link "Edit" at bounding box center [1187, 25] width 53 height 24
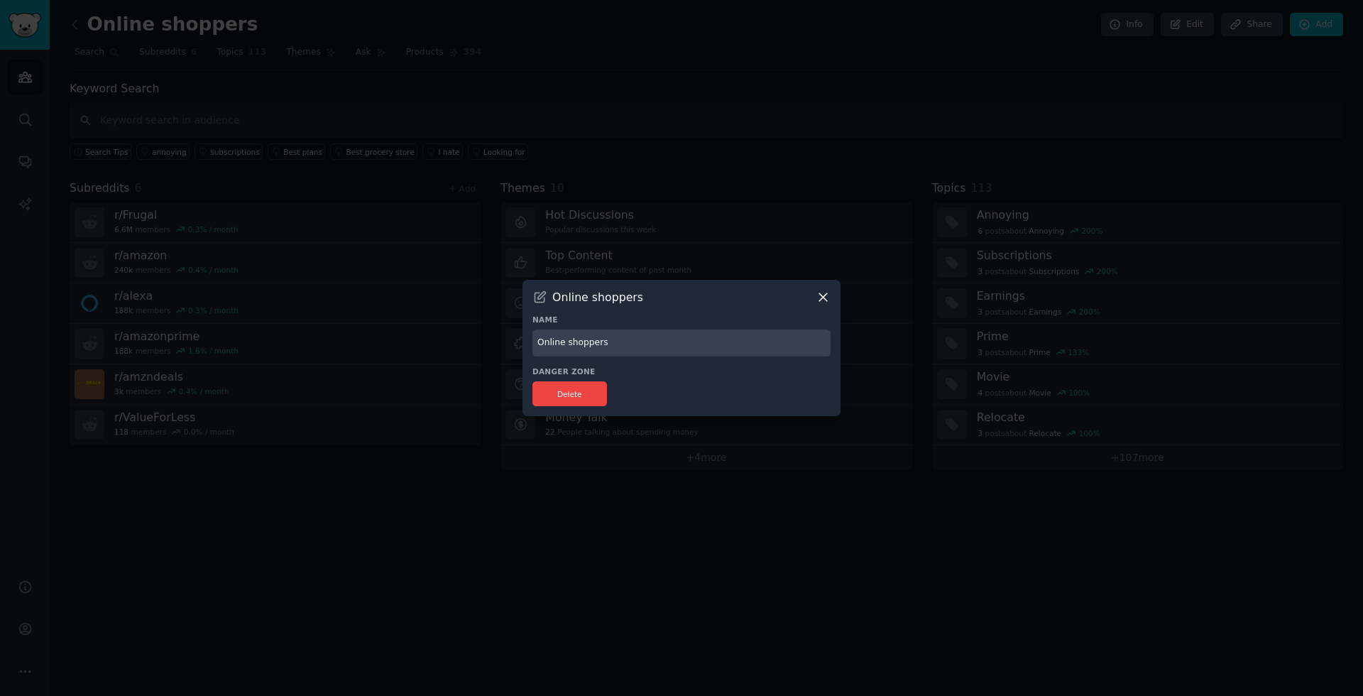
click at [548, 338] on input "Online shoppers" at bounding box center [682, 344] width 298 height 28
type input "Amazon shoppers"
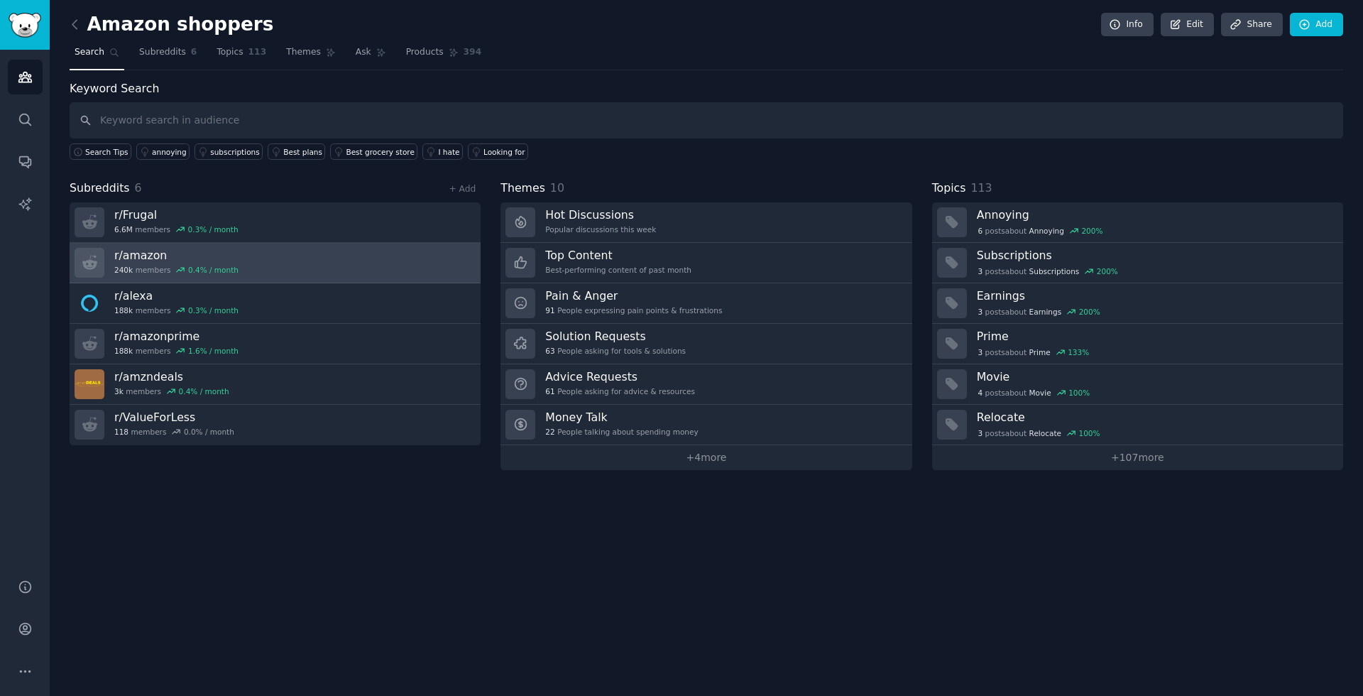
drag, startPoint x: 538, startPoint y: 497, endPoint x: 457, endPoint y: 246, distance: 264.3
click at [538, 494] on div "Amazon shoppers Info Edit Share Add Search Subreddits 6 Topics 113 Themes Ask P…" at bounding box center [707, 348] width 1314 height 696
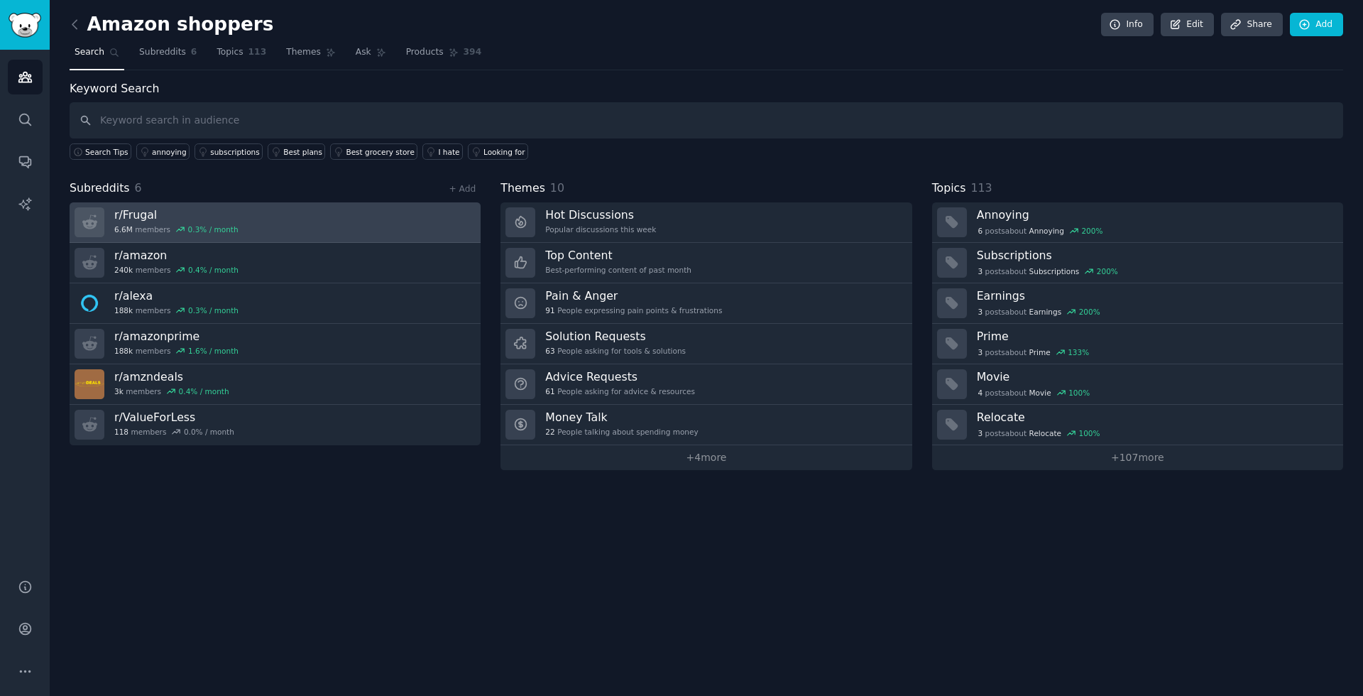
click at [464, 219] on link "r/ Frugal 6.6M members 0.3 % / month" at bounding box center [275, 222] width 411 height 40
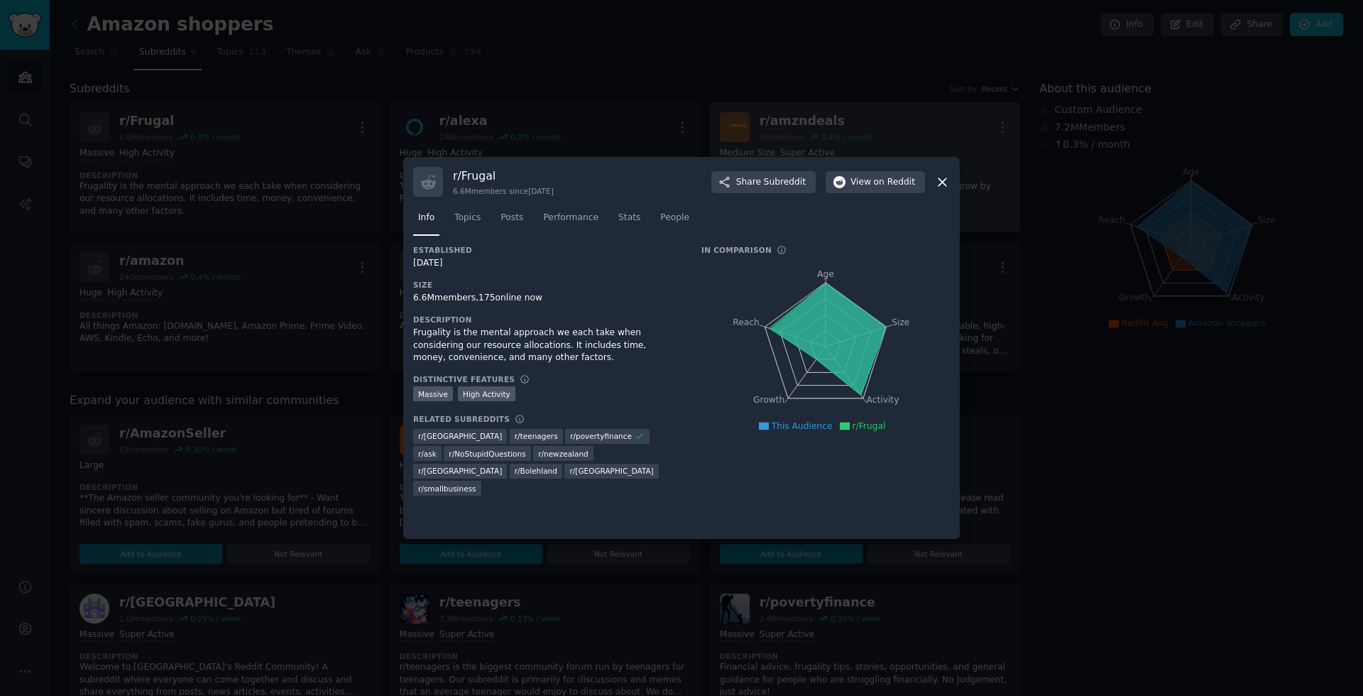
click at [942, 181] on icon at bounding box center [943, 182] width 8 height 8
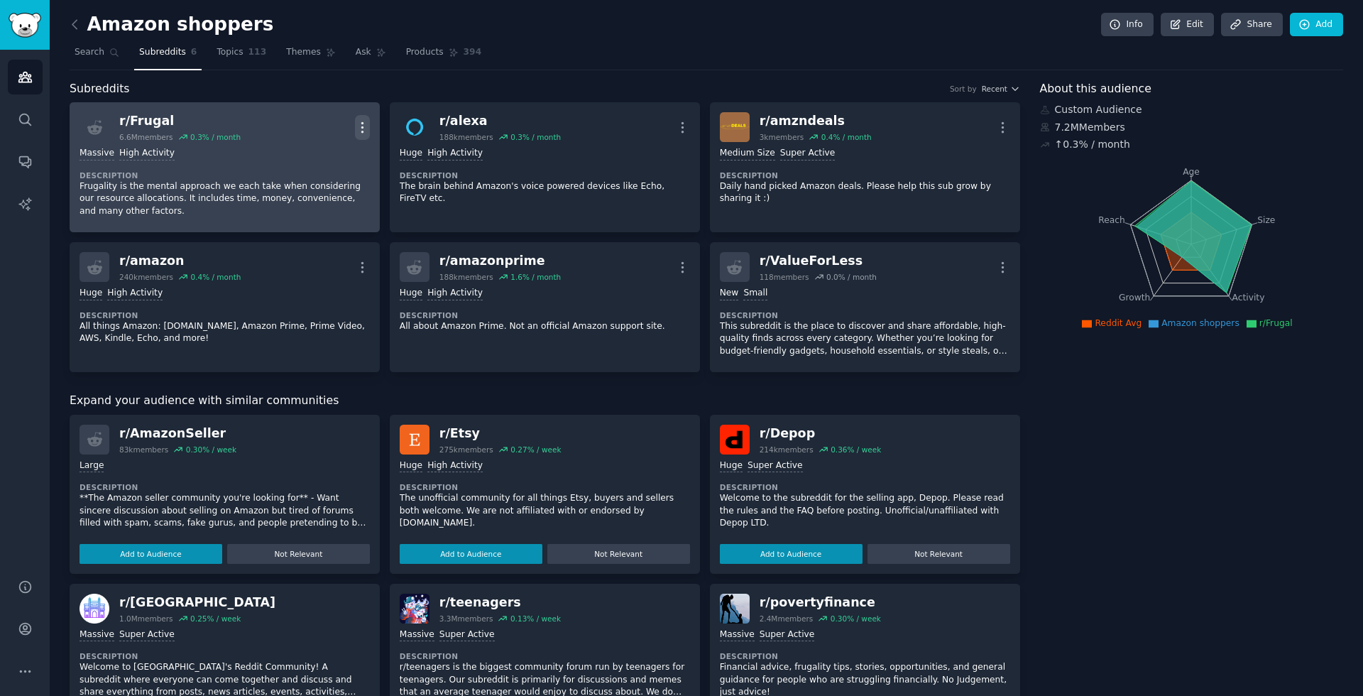
click at [364, 131] on icon "button" at bounding box center [362, 127] width 15 height 15
click at [329, 189] on div "Delete" at bounding box center [305, 182] width 85 height 30
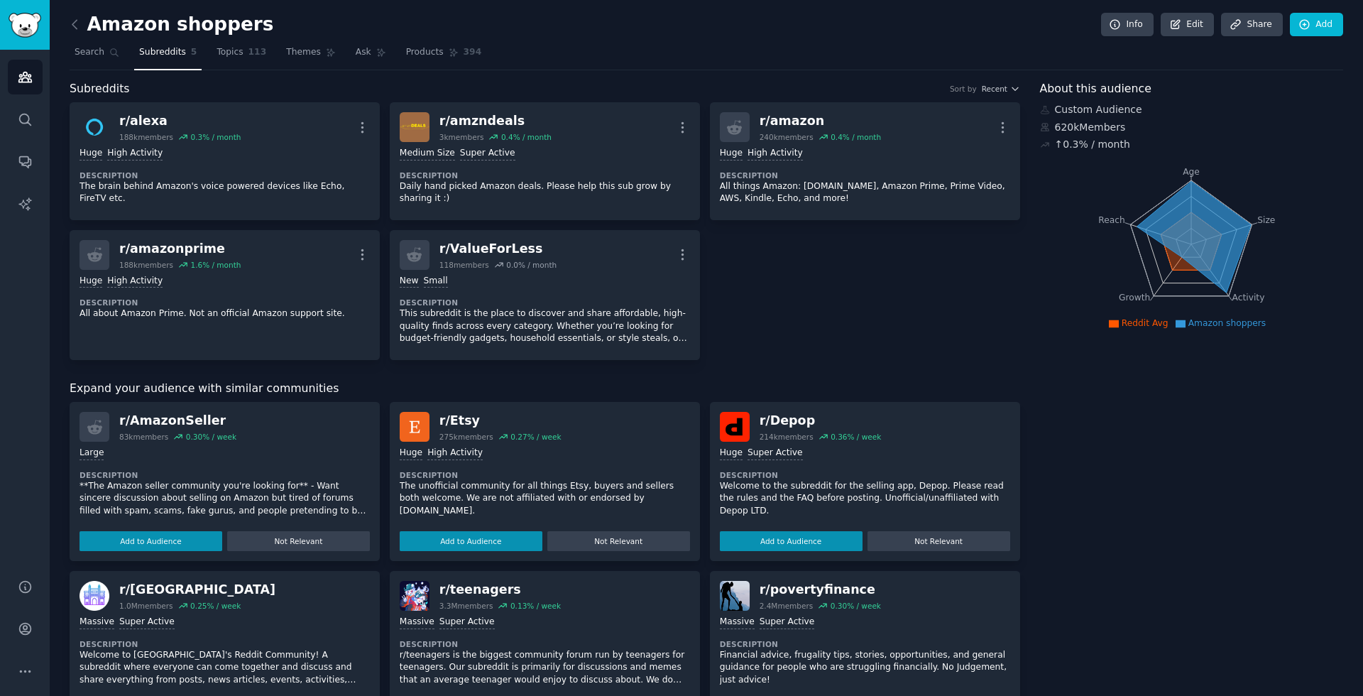
click at [1040, 311] on icon "Age Size Activity Growth Reach" at bounding box center [1191, 244] width 303 height 179
click at [885, 268] on div "r/ alexa 188k members 0.3 % / month More Huge High Activity Description The bra…" at bounding box center [545, 231] width 951 height 258
drag, startPoint x: 963, startPoint y: 299, endPoint x: 971, endPoint y: 297, distance: 8.1
click at [963, 298] on div "r/ alexa 188k members 0.3 % / month More Huge High Activity Description The bra…" at bounding box center [545, 231] width 951 height 258
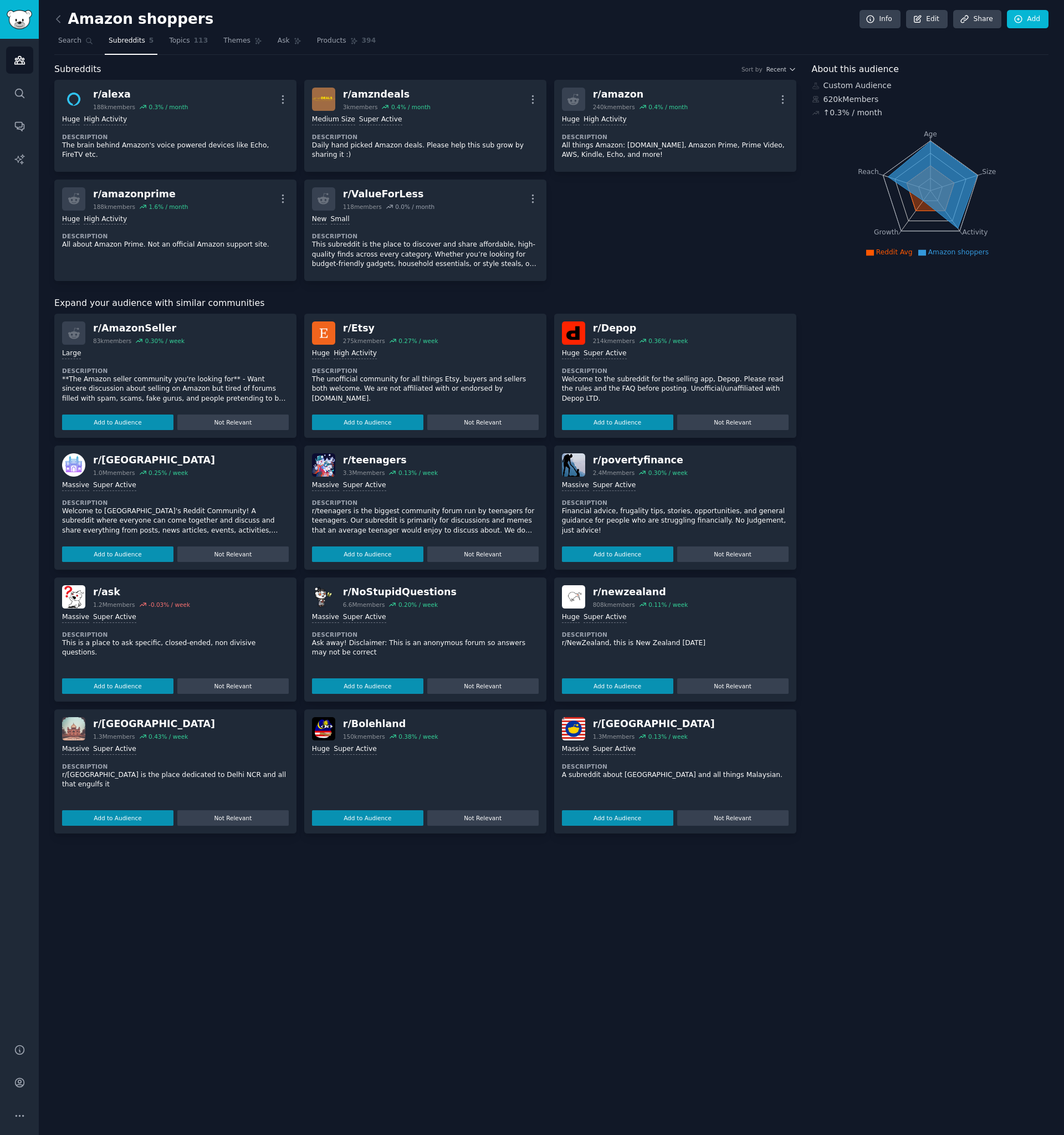
click at [575, 335] on img at bounding box center [574, 333] width 23 height 23
click at [602, 325] on div "r/ Depop" at bounding box center [641, 329] width 95 height 14
click at [55, 17] on icon at bounding box center [58, 19] width 12 height 12
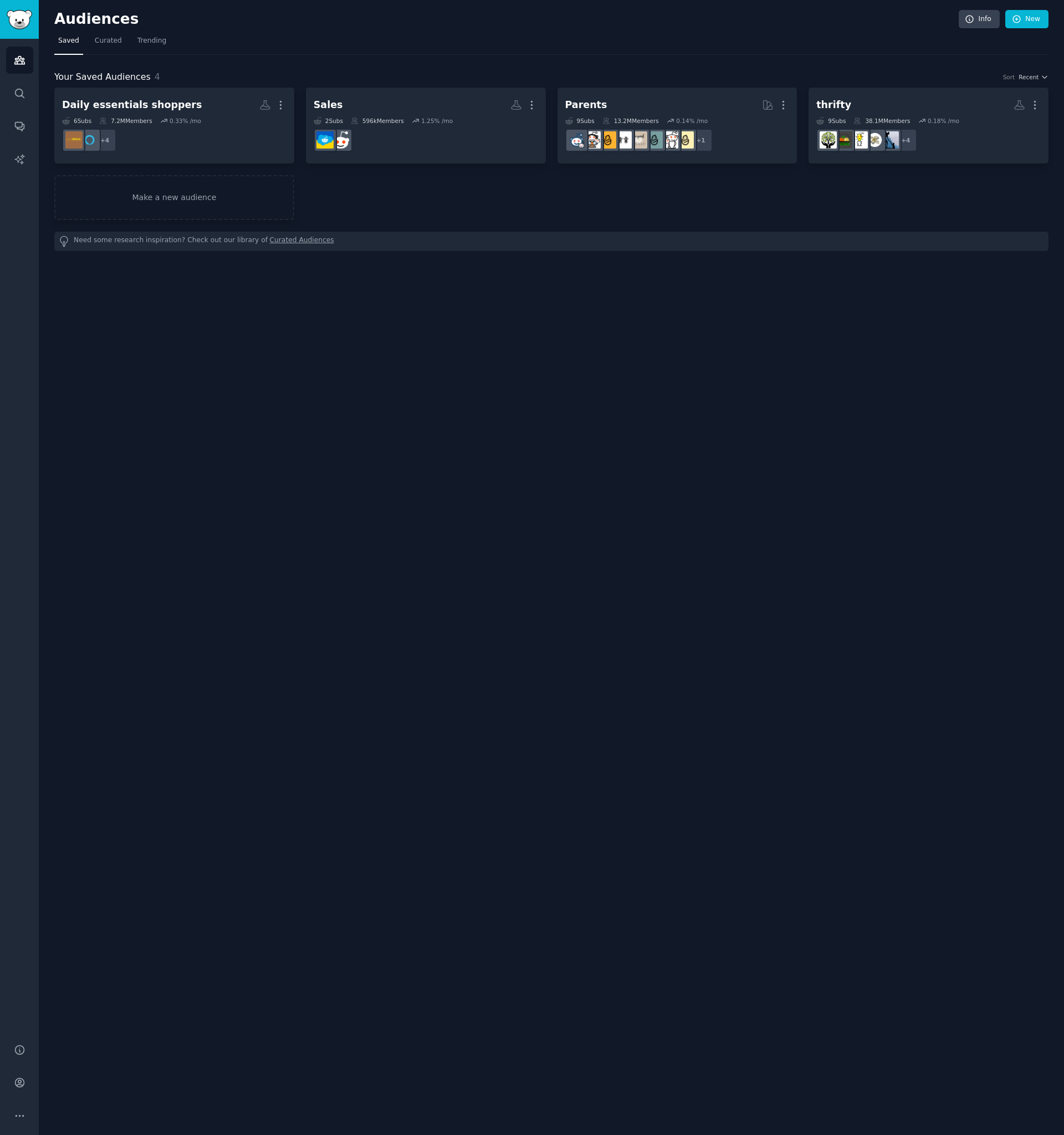
drag, startPoint x: 589, startPoint y: 386, endPoint x: 361, endPoint y: 190, distance: 300.7
click at [587, 384] on div "Audiences Info New Saved Curated Trending Your Saved Audiences 4 Sort Recent Da…" at bounding box center [552, 568] width 1026 height 1135
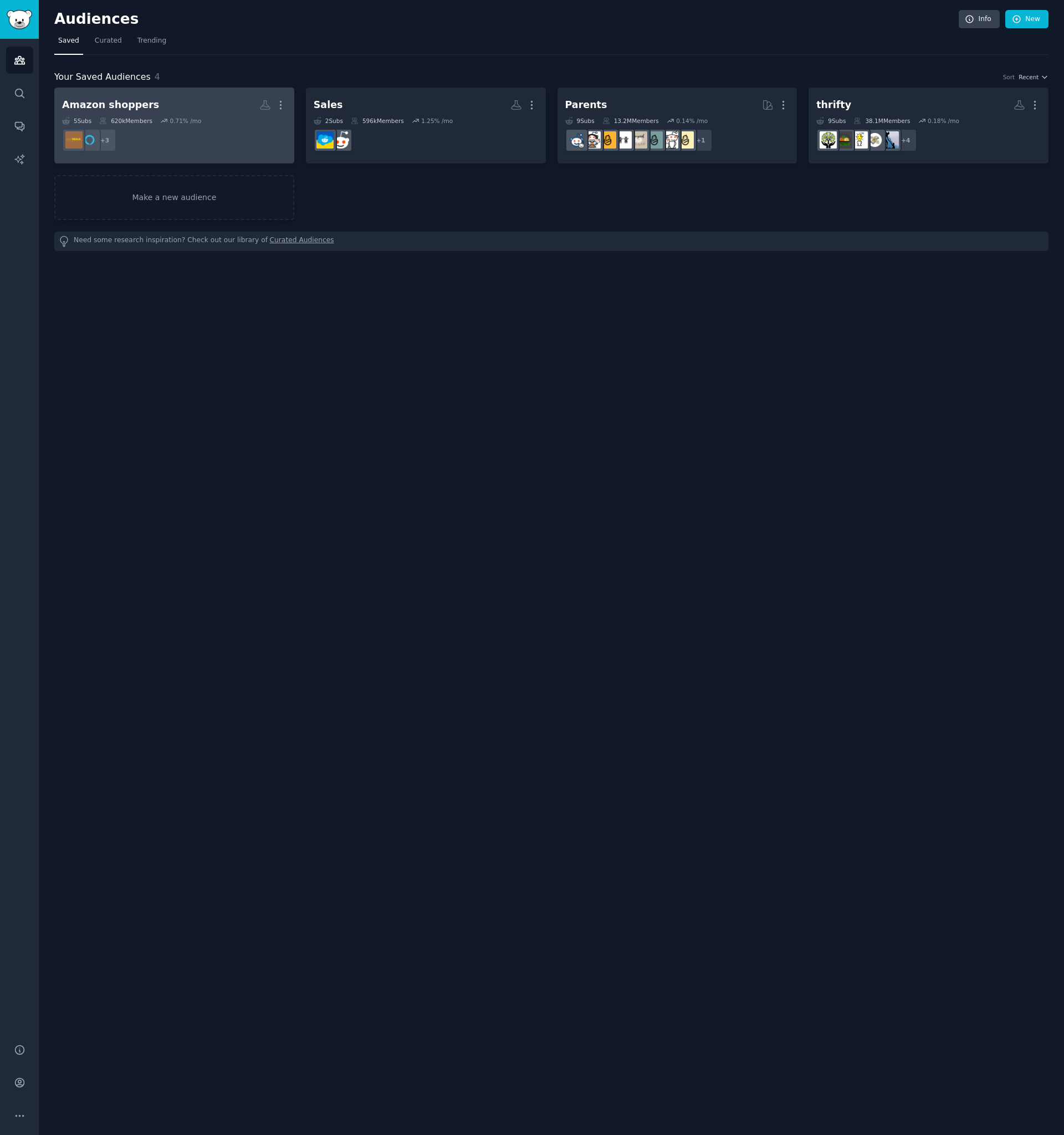
click at [135, 99] on div "Amazon shoppers" at bounding box center [111, 105] width 97 height 14
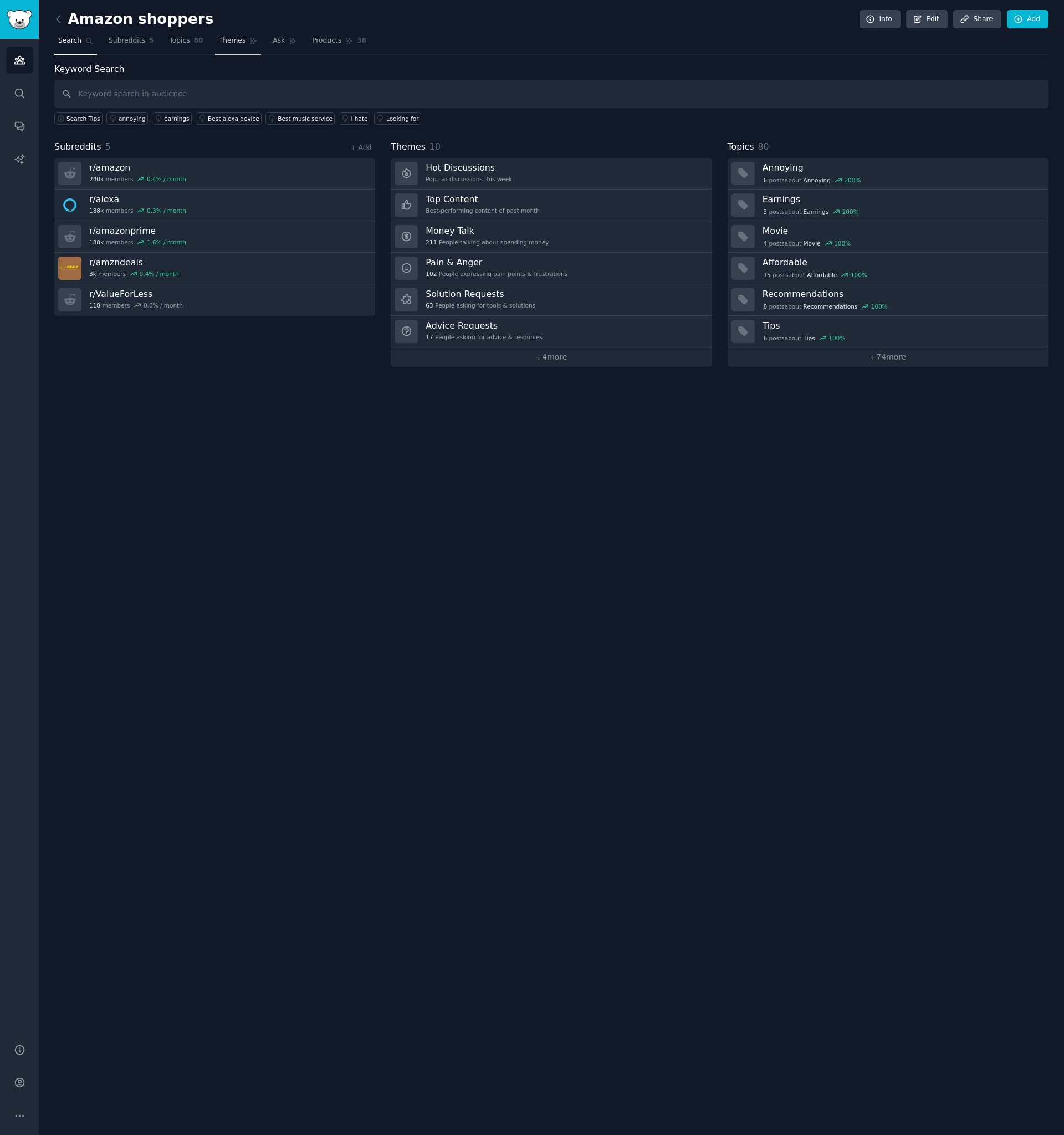
click at [227, 39] on span "Themes" at bounding box center [233, 41] width 27 height 10
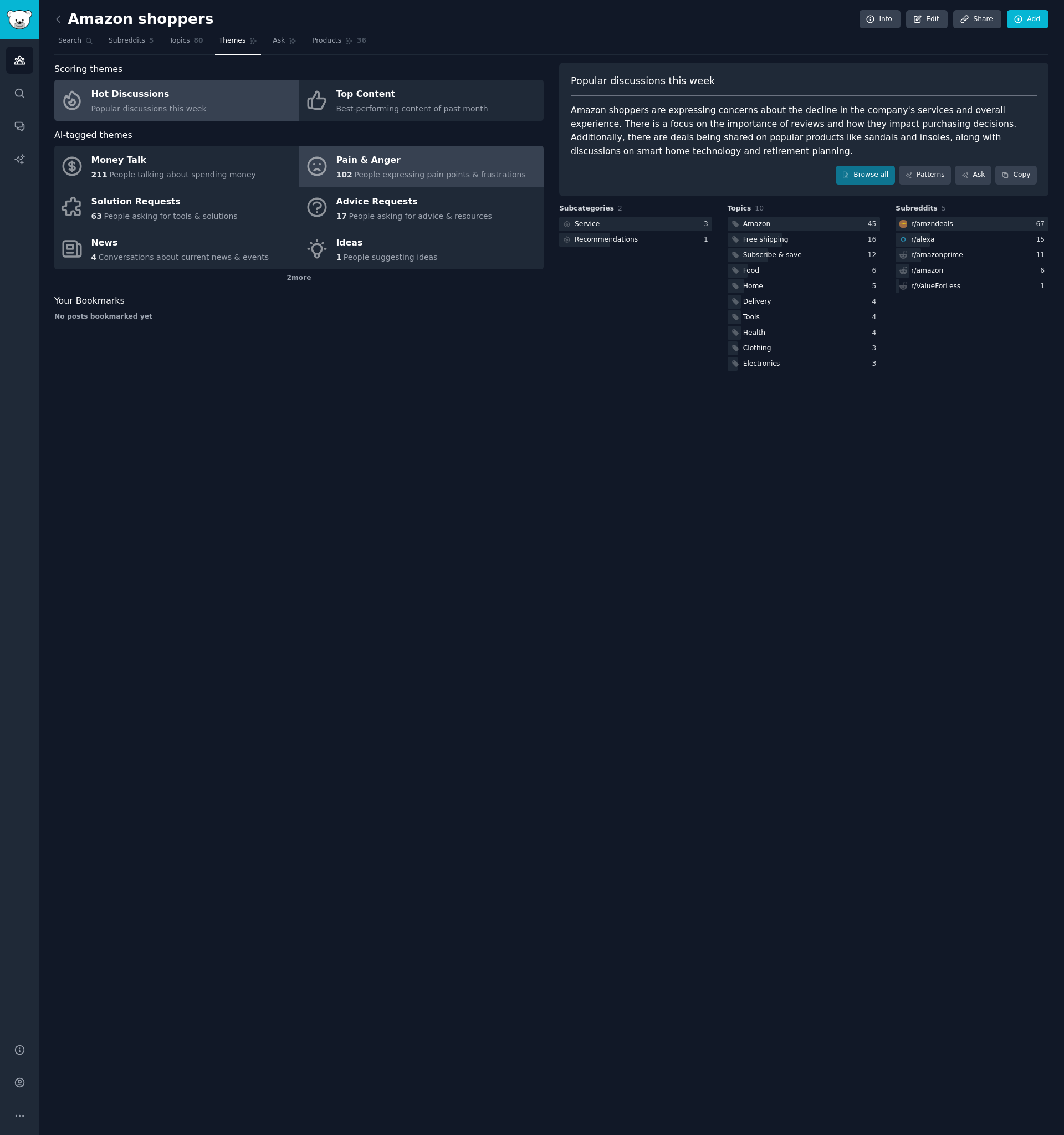
click at [384, 156] on div "Pain & Anger" at bounding box center [431, 161] width 190 height 18
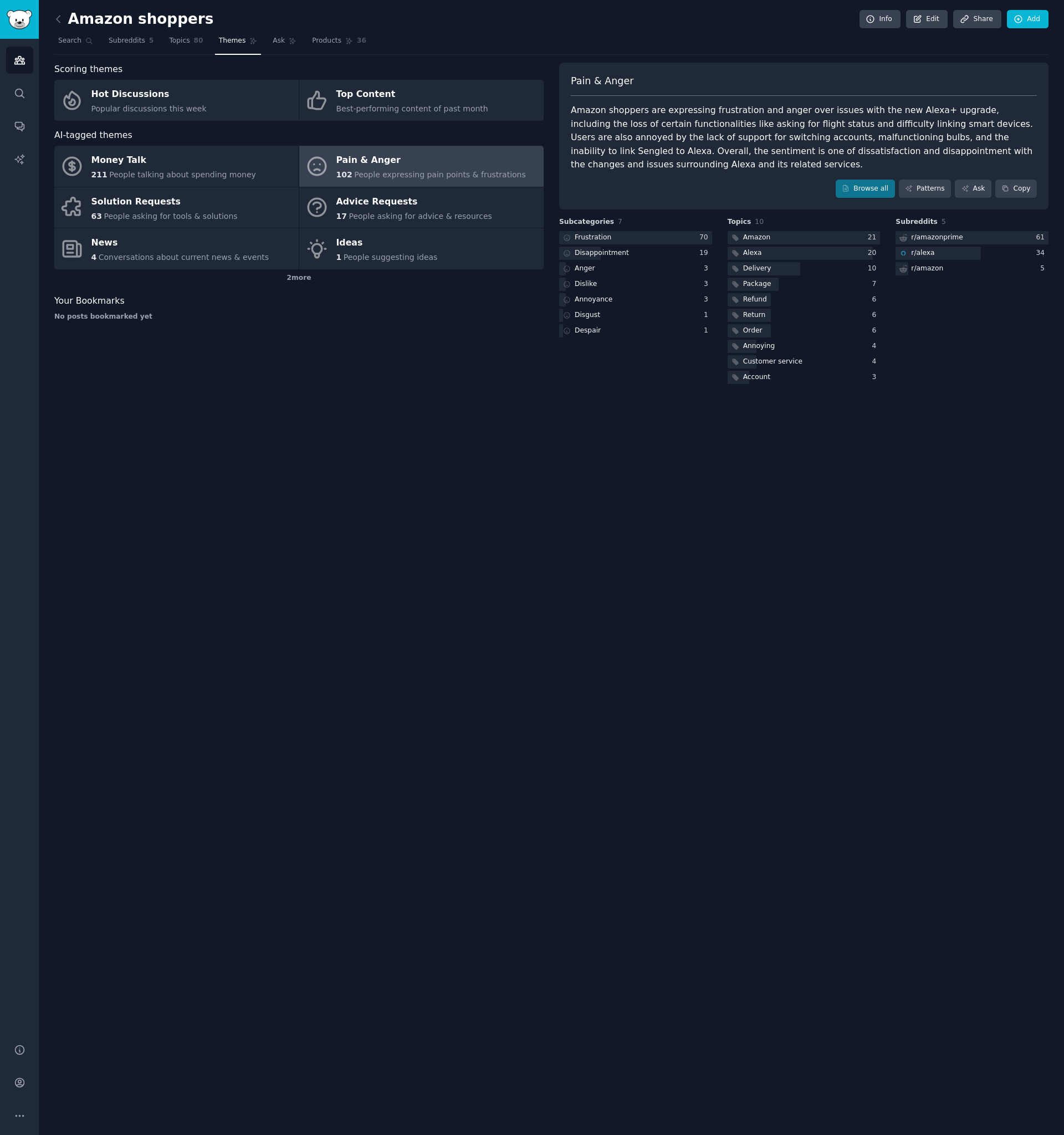
drag, startPoint x: 328, startPoint y: 799, endPoint x: 339, endPoint y: 788, distance: 15.6
click at [328, 798] on div "Amazon shoppers Info Edit Share Add Search Subreddits 5 Topics 80 Themes Ask Pr…" at bounding box center [552, 568] width 1026 height 1135
drag, startPoint x: 676, startPoint y: 539, endPoint x: 676, endPoint y: 525, distance: 14.0
click at [674, 536] on div "Amazon shoppers Info Edit Share Add Search Subreddits 5 Topics 80 Themes Ask Pr…" at bounding box center [552, 568] width 1026 height 1135
drag, startPoint x: 777, startPoint y: 150, endPoint x: 760, endPoint y: 144, distance: 18.0
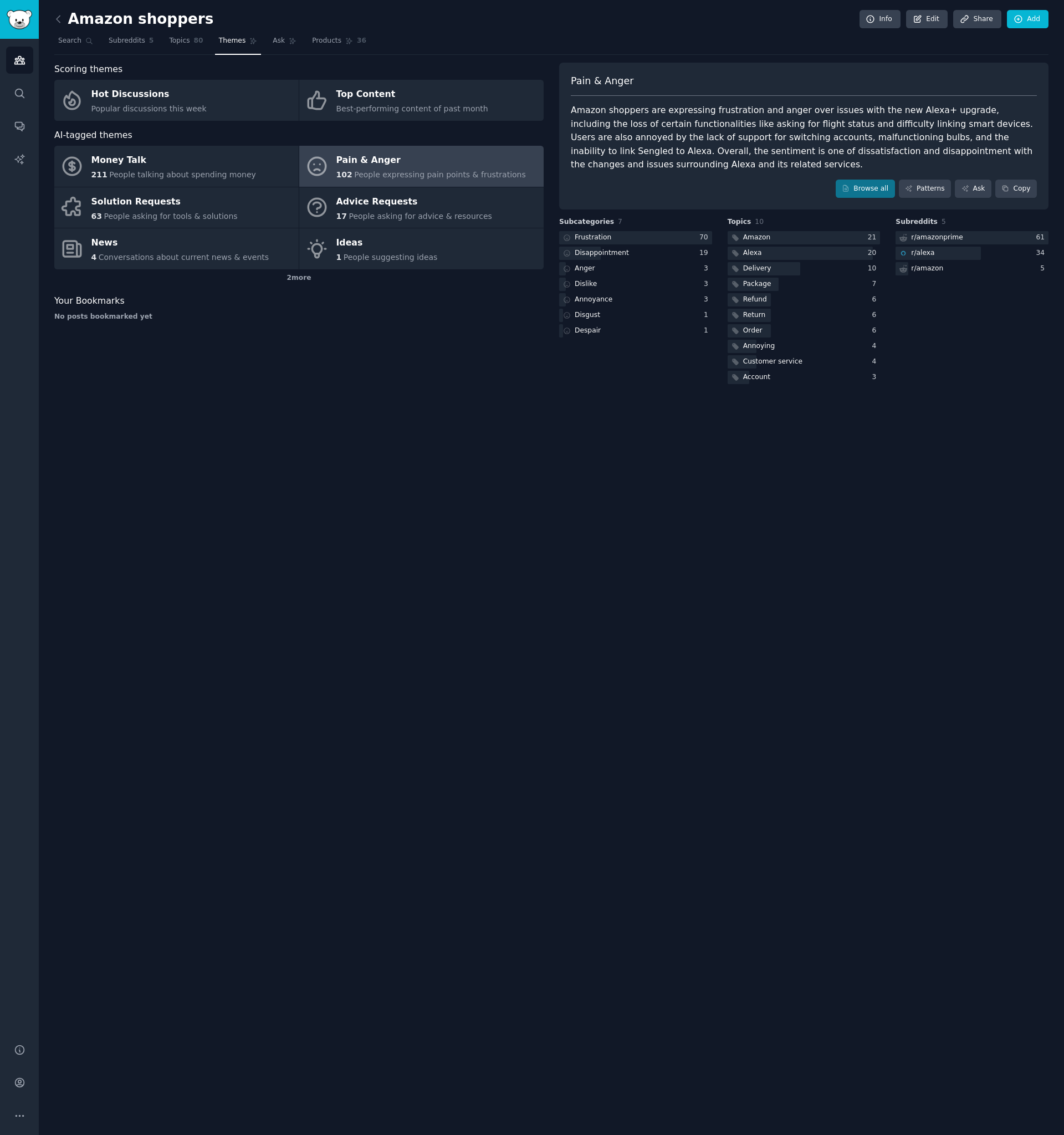
click at [777, 149] on div "Amazon shoppers are expressing frustration and anger over issues with the new A…" at bounding box center [803, 137] width 466 height 68
click at [341, 407] on div "Amazon shoppers Info Edit Share Add Search Subreddits 5 Topics 80 Themes Ask Pr…" at bounding box center [552, 568] width 1026 height 1135
drag, startPoint x: 397, startPoint y: 506, endPoint x: 345, endPoint y: 382, distance: 134.5
click at [396, 502] on div "Amazon shoppers Info Edit Share Add Search Subreddits 5 Topics 80 Themes Ask Pr…" at bounding box center [552, 568] width 1026 height 1135
click at [61, 20] on icon at bounding box center [58, 19] width 12 height 12
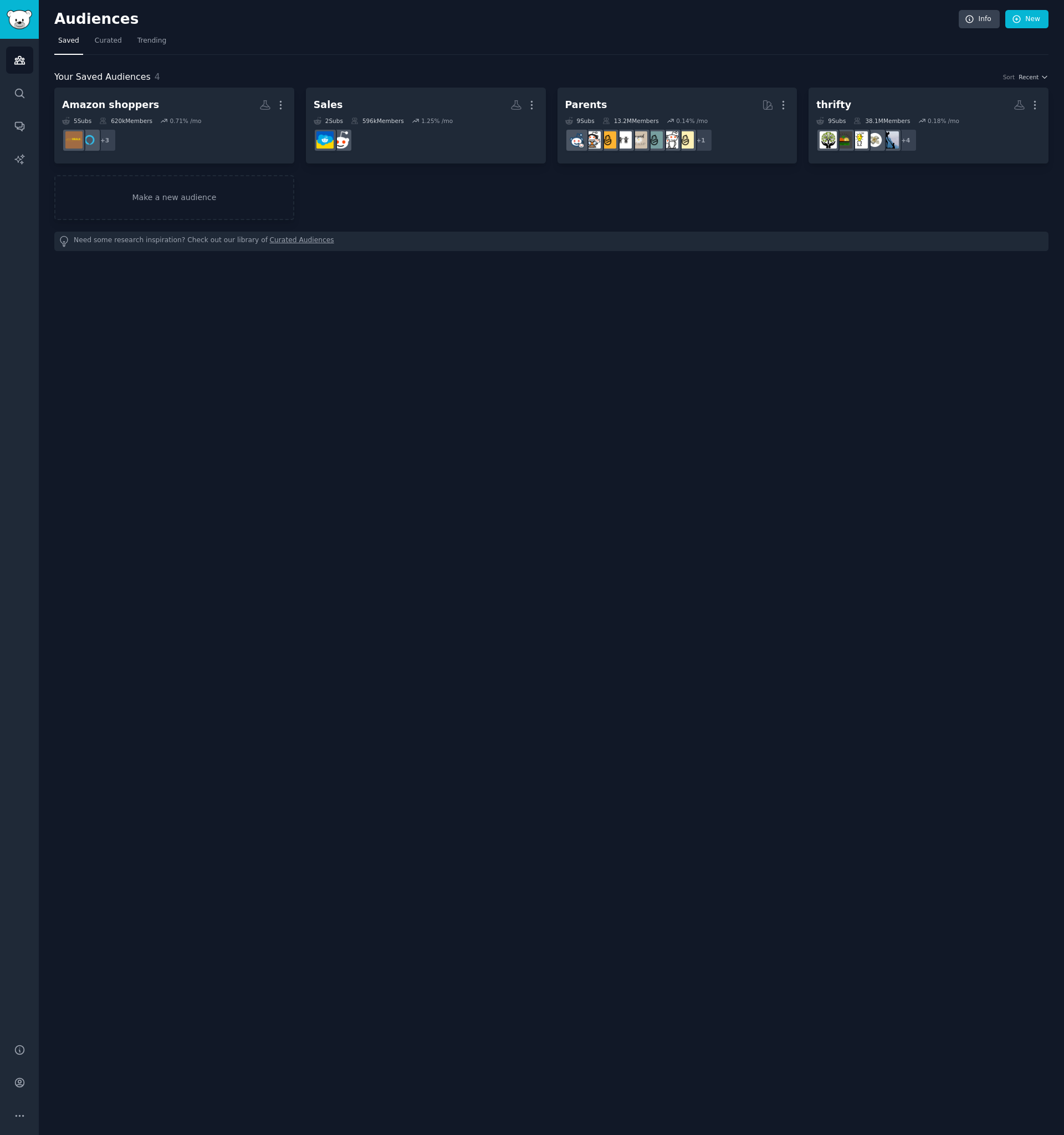
drag, startPoint x: 434, startPoint y: 418, endPoint x: 363, endPoint y: 293, distance: 143.8
click at [425, 405] on div "Audiences Info New Saved Curated Trending Your Saved Audiences 4 Sort Recent Am…" at bounding box center [552, 568] width 1026 height 1135
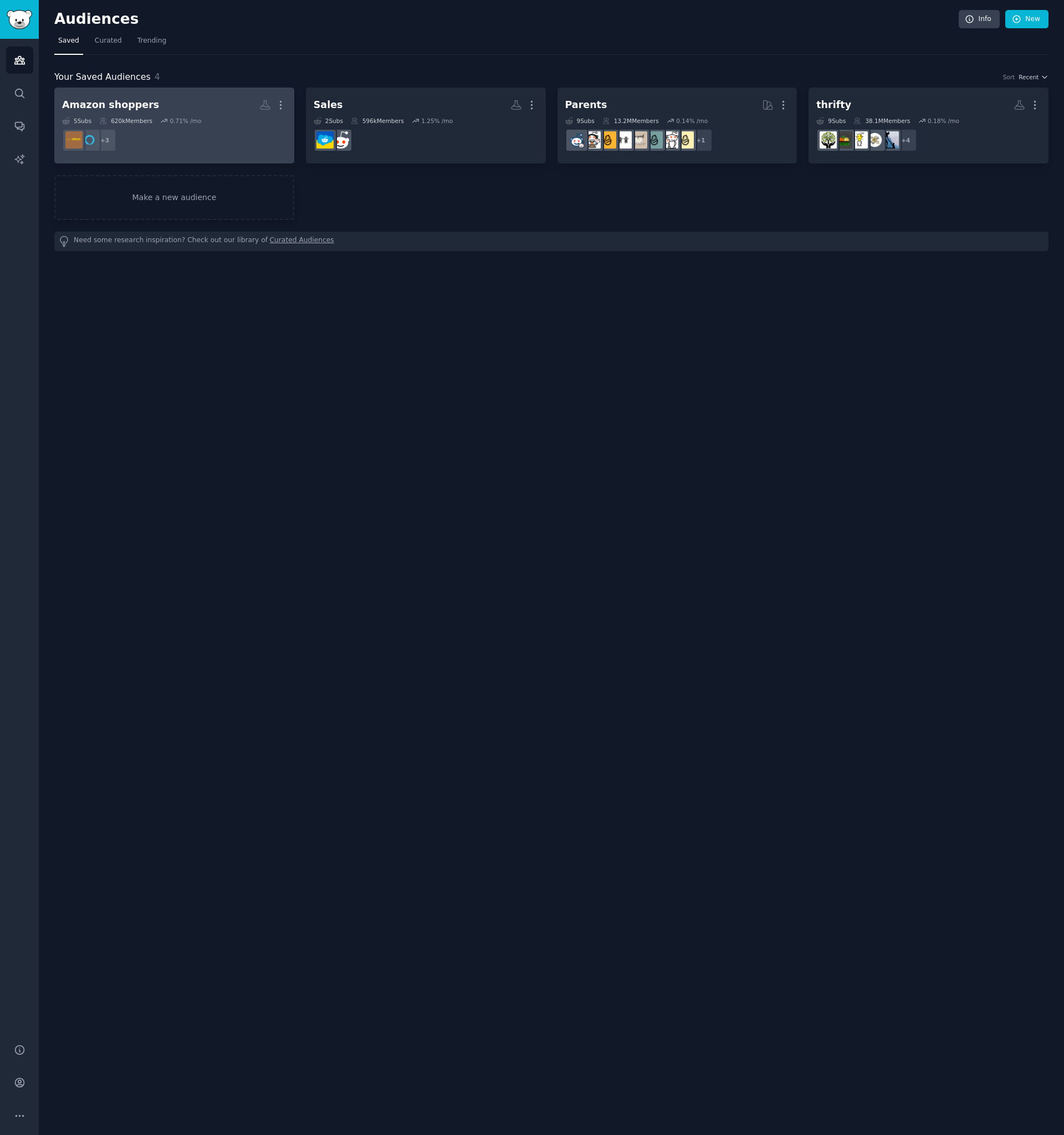
click at [226, 108] on h2 "Amazon shoppers Custom Audience More" at bounding box center [175, 105] width 225 height 20
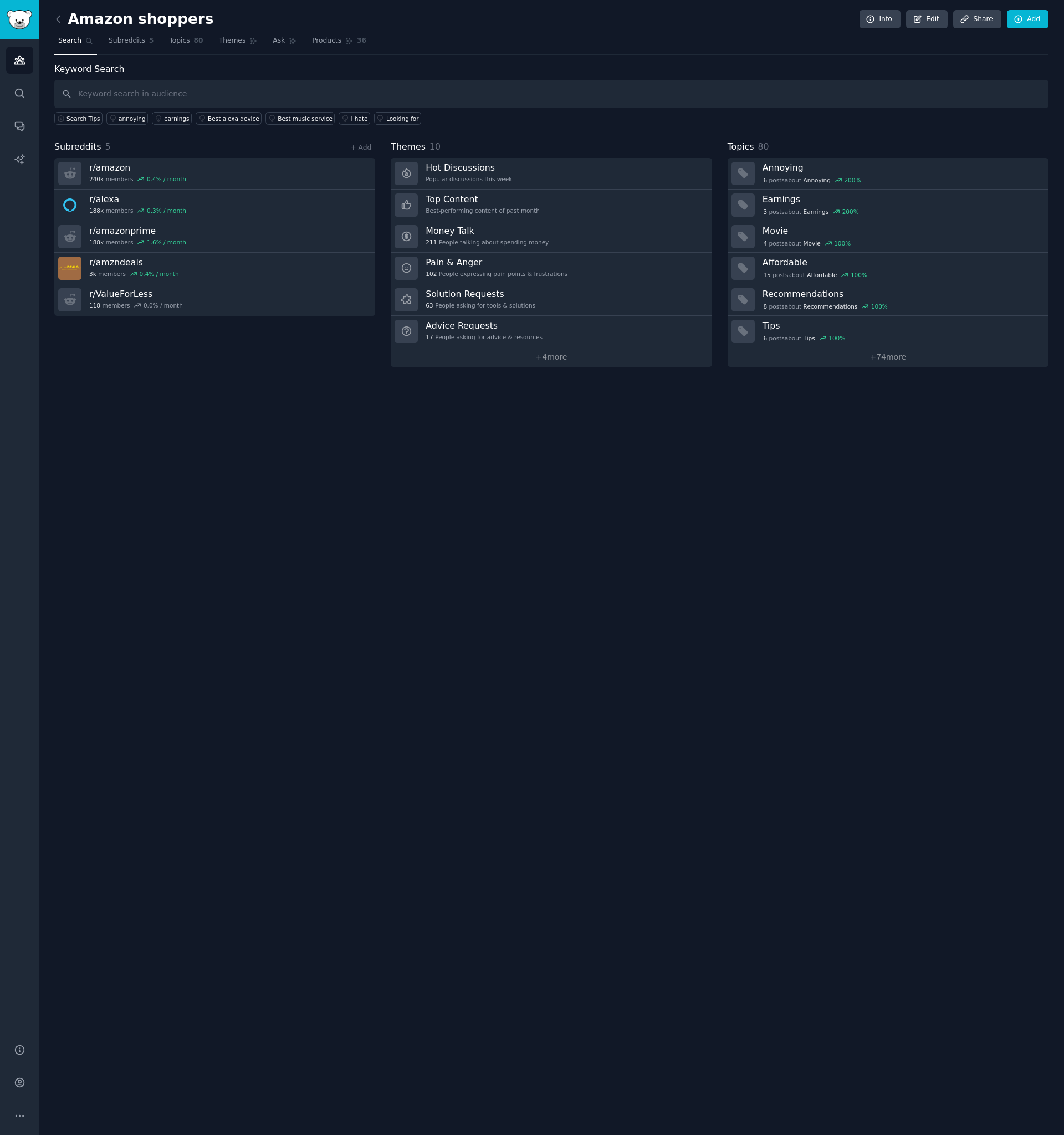
drag, startPoint x: 179, startPoint y: 482, endPoint x: 178, endPoint y: 425, distance: 57.0
click at [179, 479] on div "Amazon shoppers Info Edit Share Add Search Subreddits 5 Topics 80 Themes Ask Pr…" at bounding box center [552, 568] width 1026 height 1135
click at [137, 37] on span "Subreddits" at bounding box center [126, 41] width 37 height 10
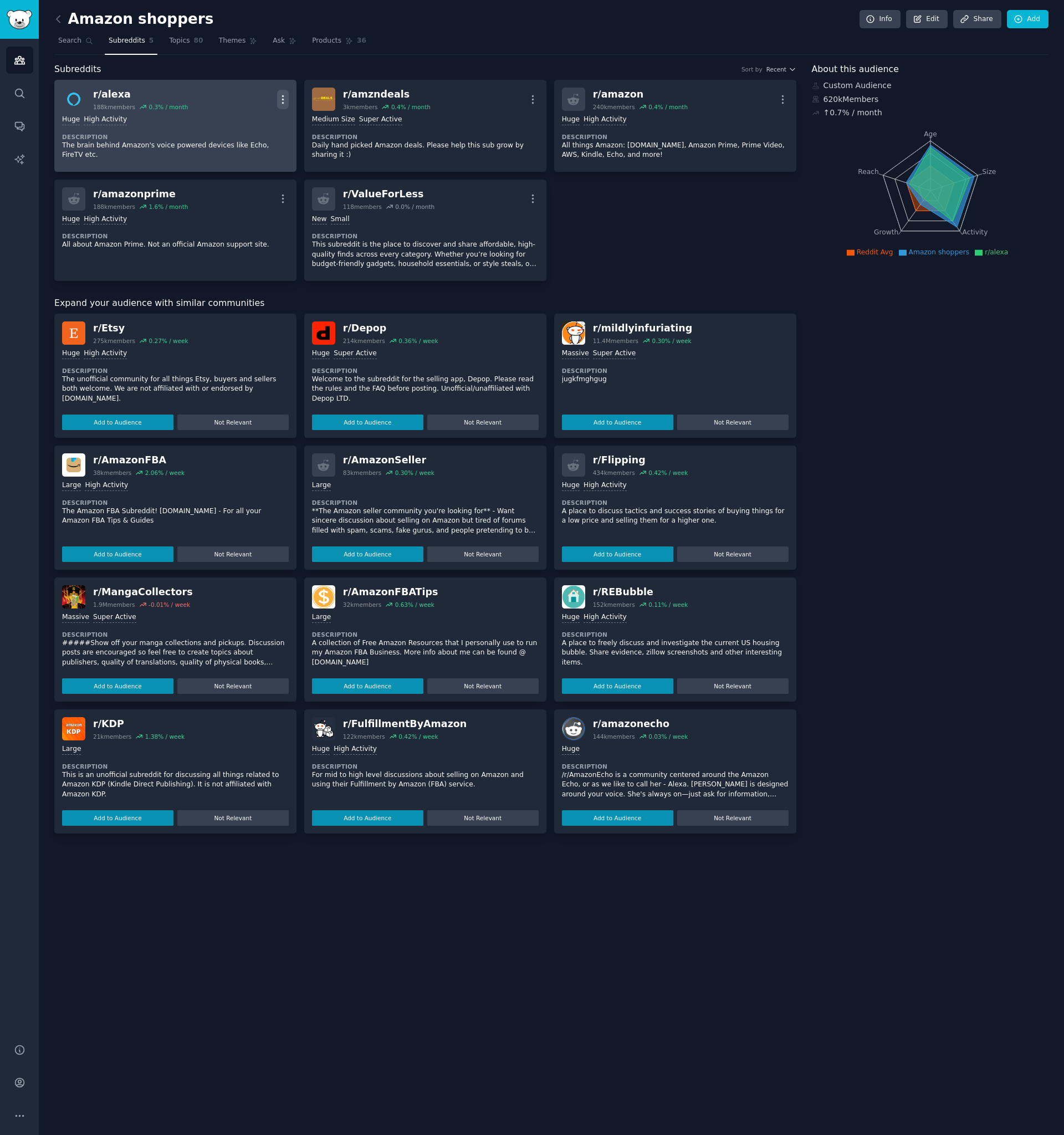
click at [279, 99] on icon "button" at bounding box center [283, 99] width 12 height 12
click at [251, 140] on div "Delete" at bounding box center [238, 142] width 66 height 23
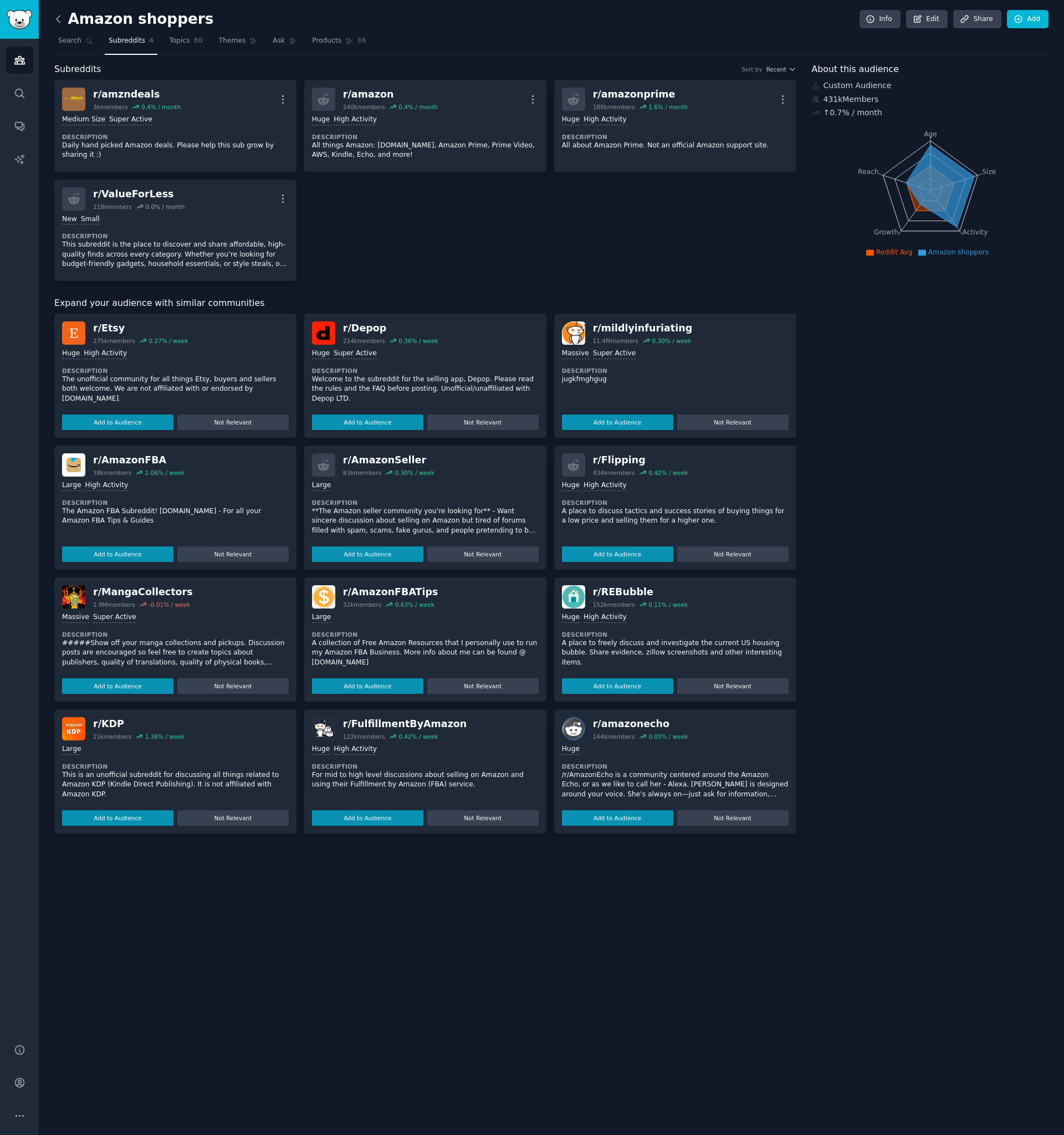
click at [64, 18] on icon at bounding box center [58, 19] width 12 height 12
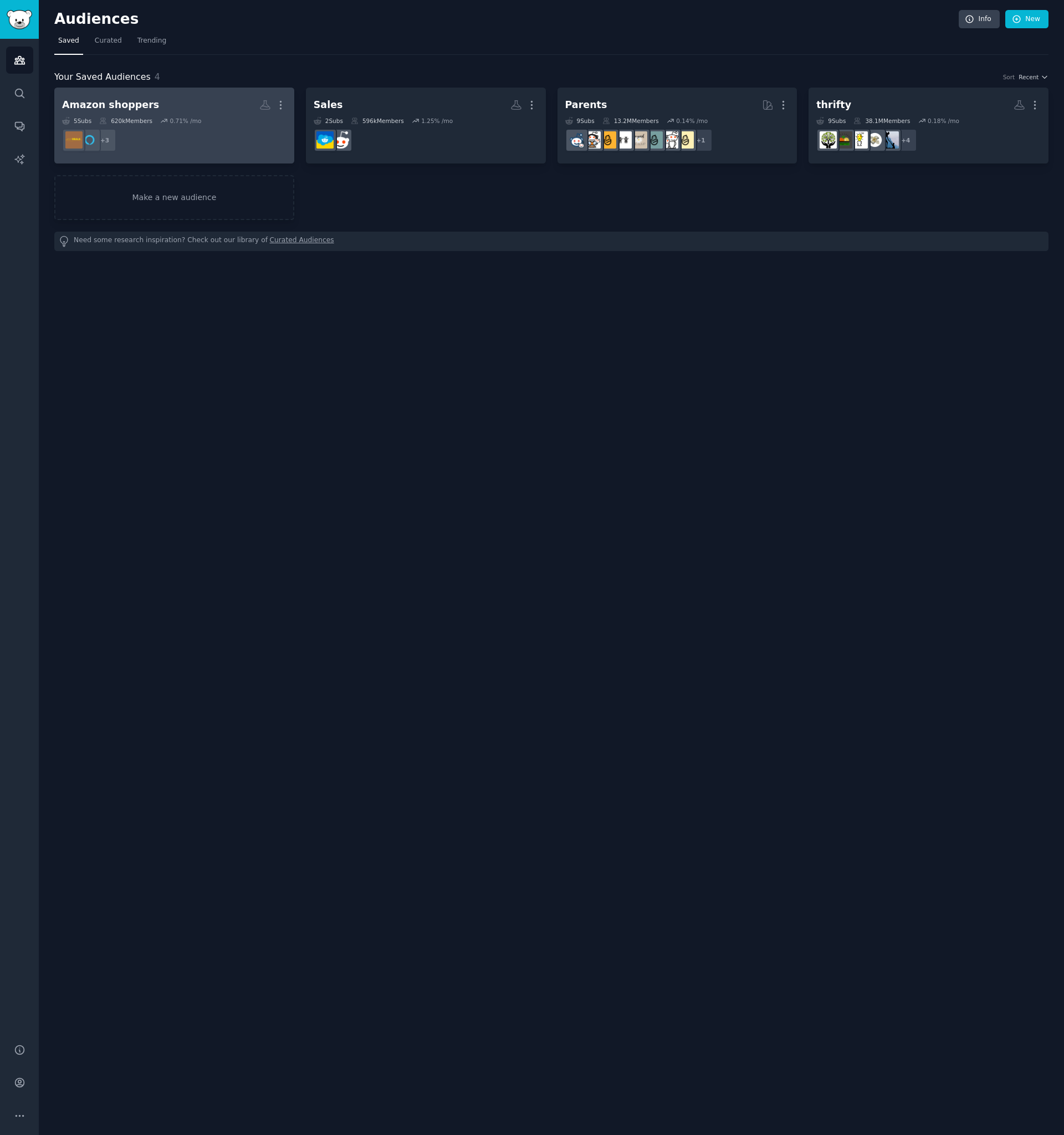
click at [233, 119] on div "5 Sub s 620k Members 0.71 % /mo" at bounding box center [175, 121] width 225 height 8
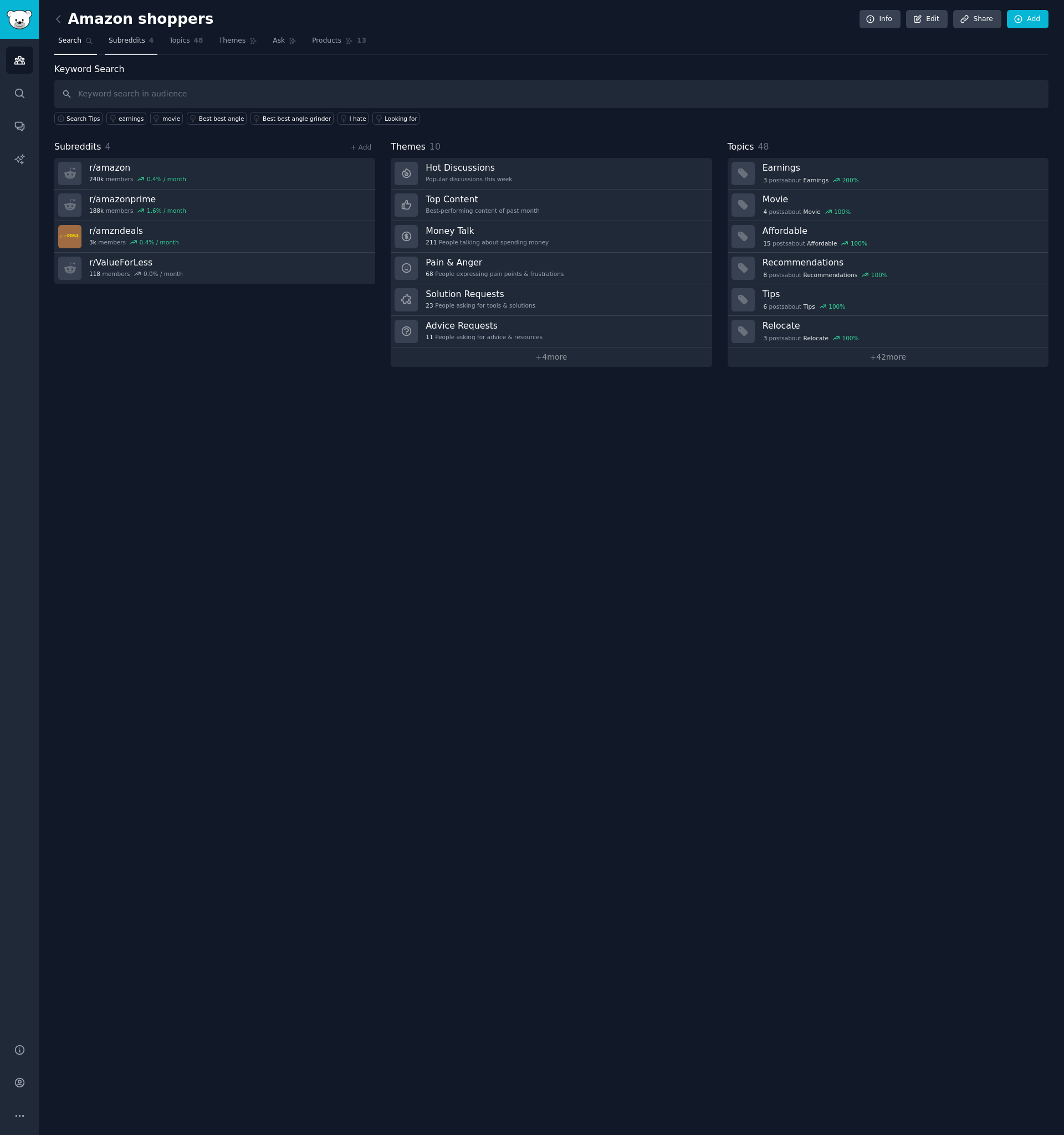
click at [137, 40] on span "Subreddits" at bounding box center [126, 41] width 37 height 10
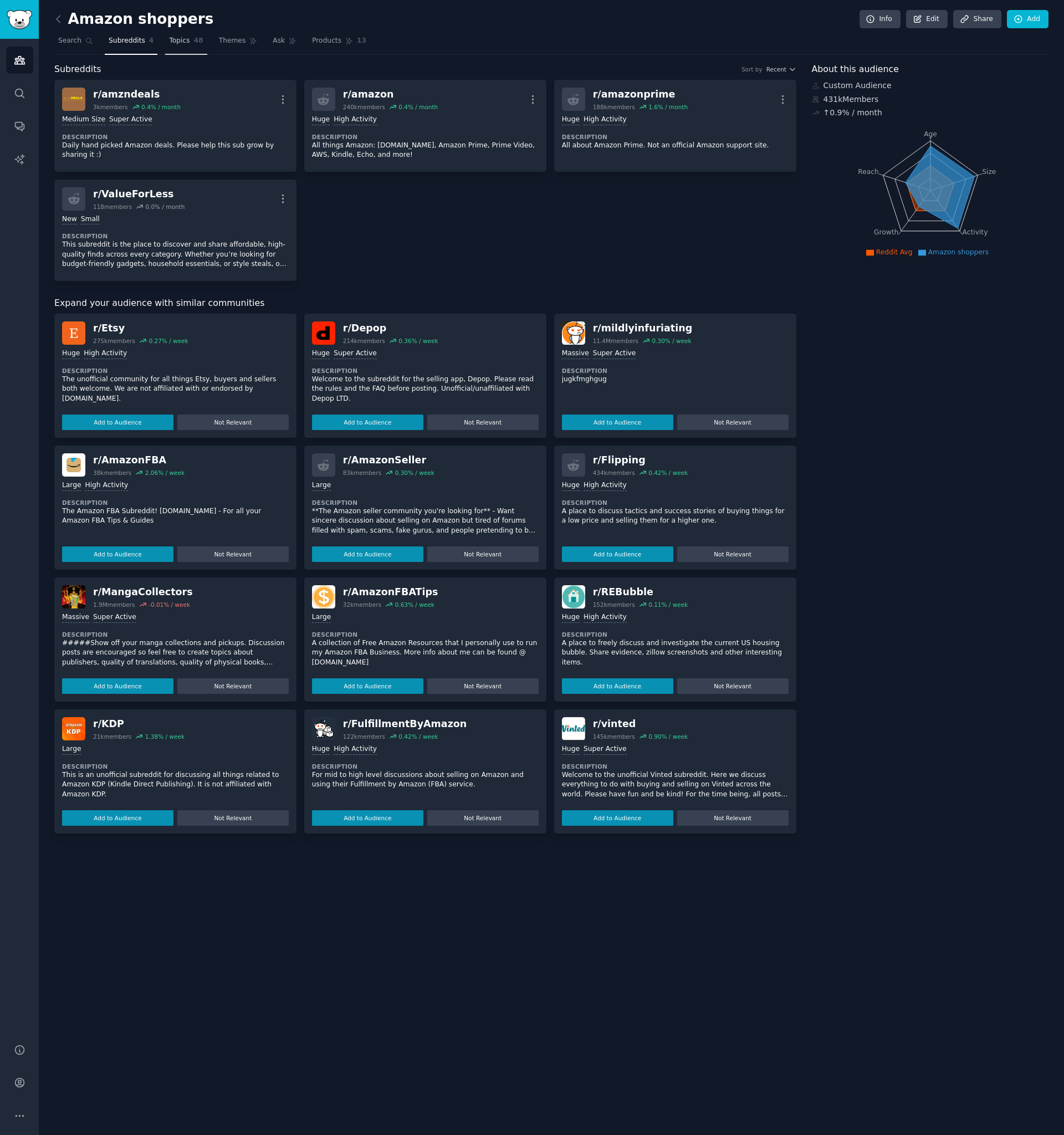
click at [177, 42] on span "Topics" at bounding box center [180, 41] width 20 height 10
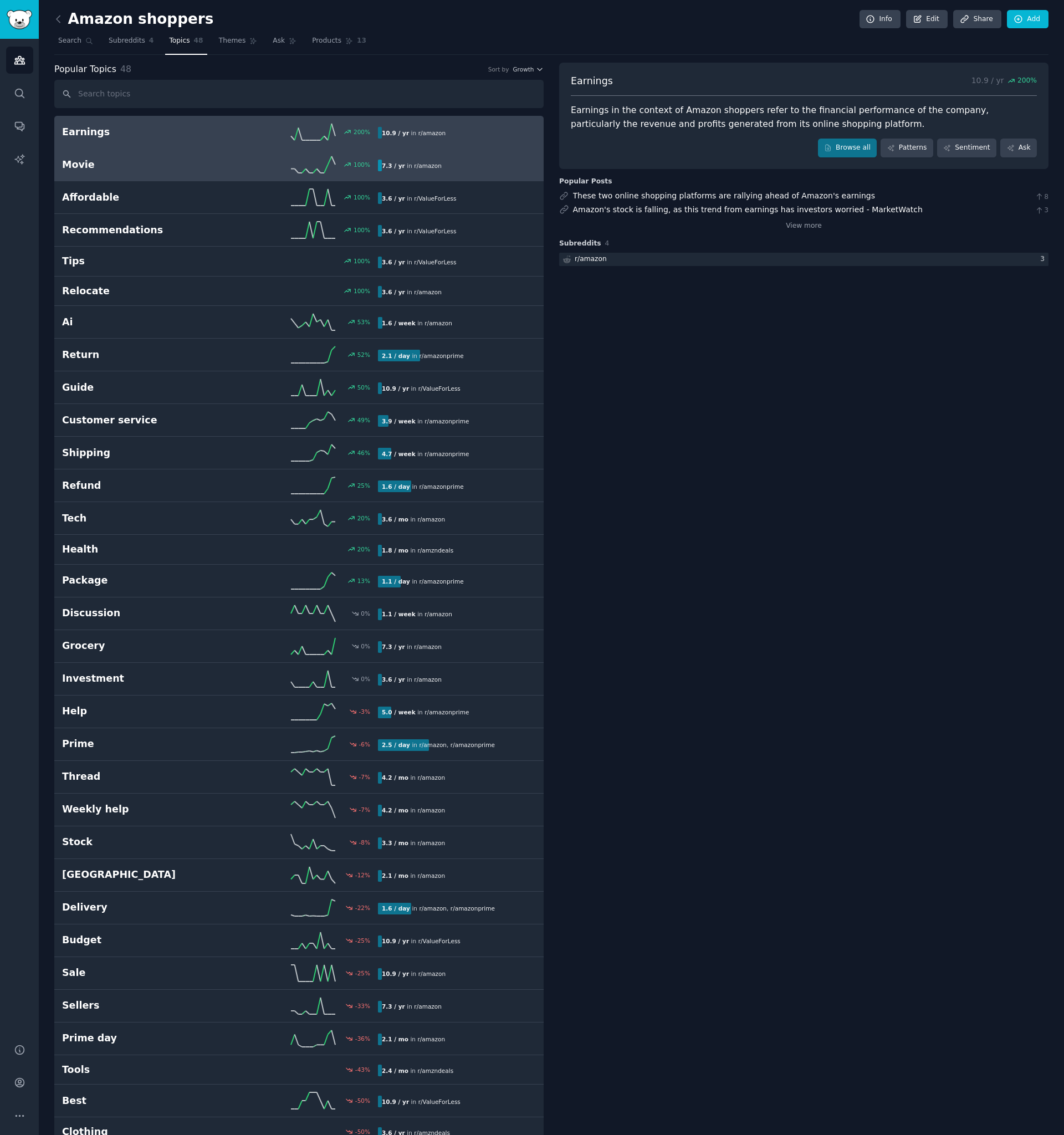
click at [151, 165] on h2 "Movie" at bounding box center [141, 165] width 158 height 14
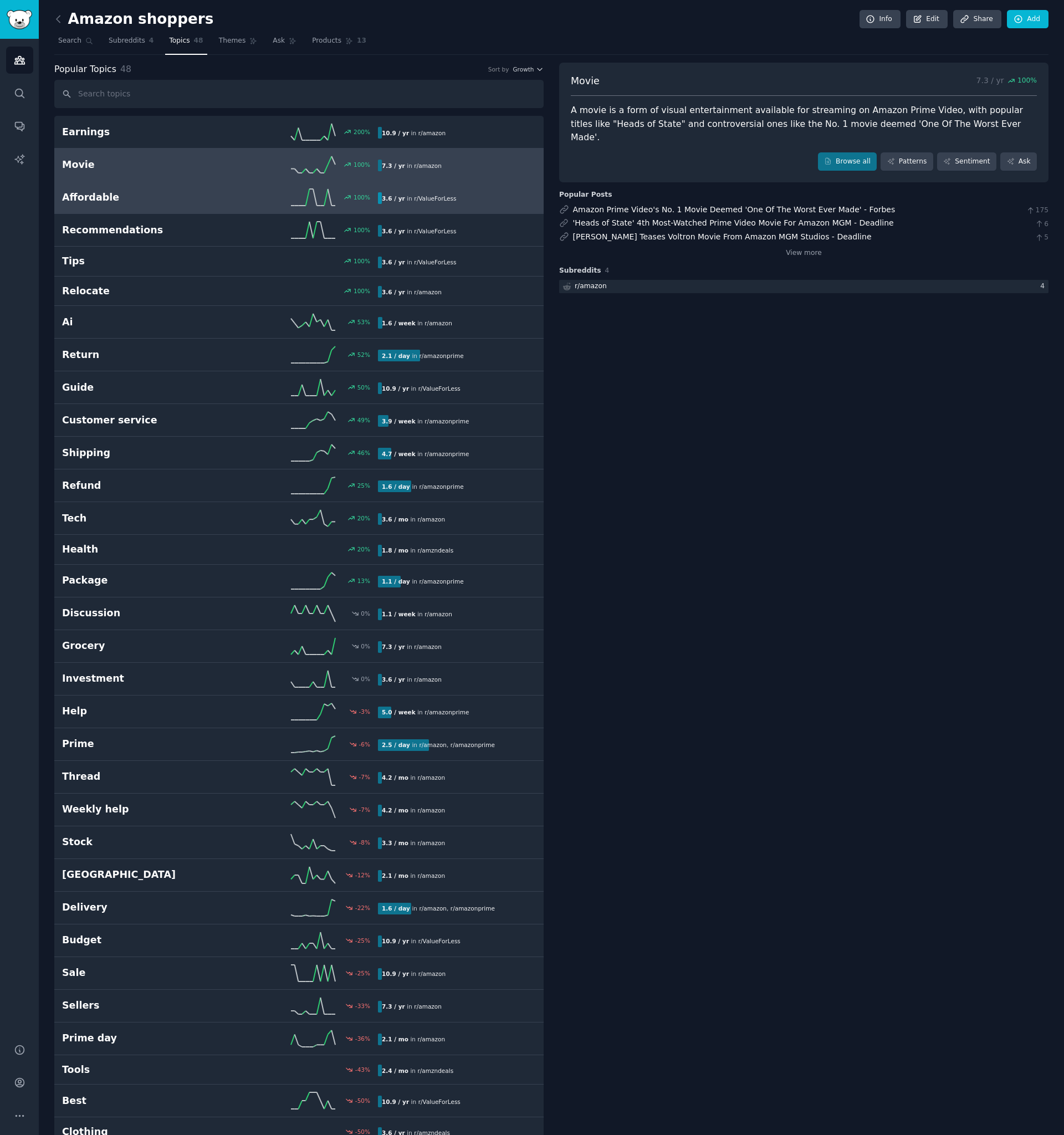
click at [155, 192] on h2 "Affordable" at bounding box center [141, 197] width 158 height 14
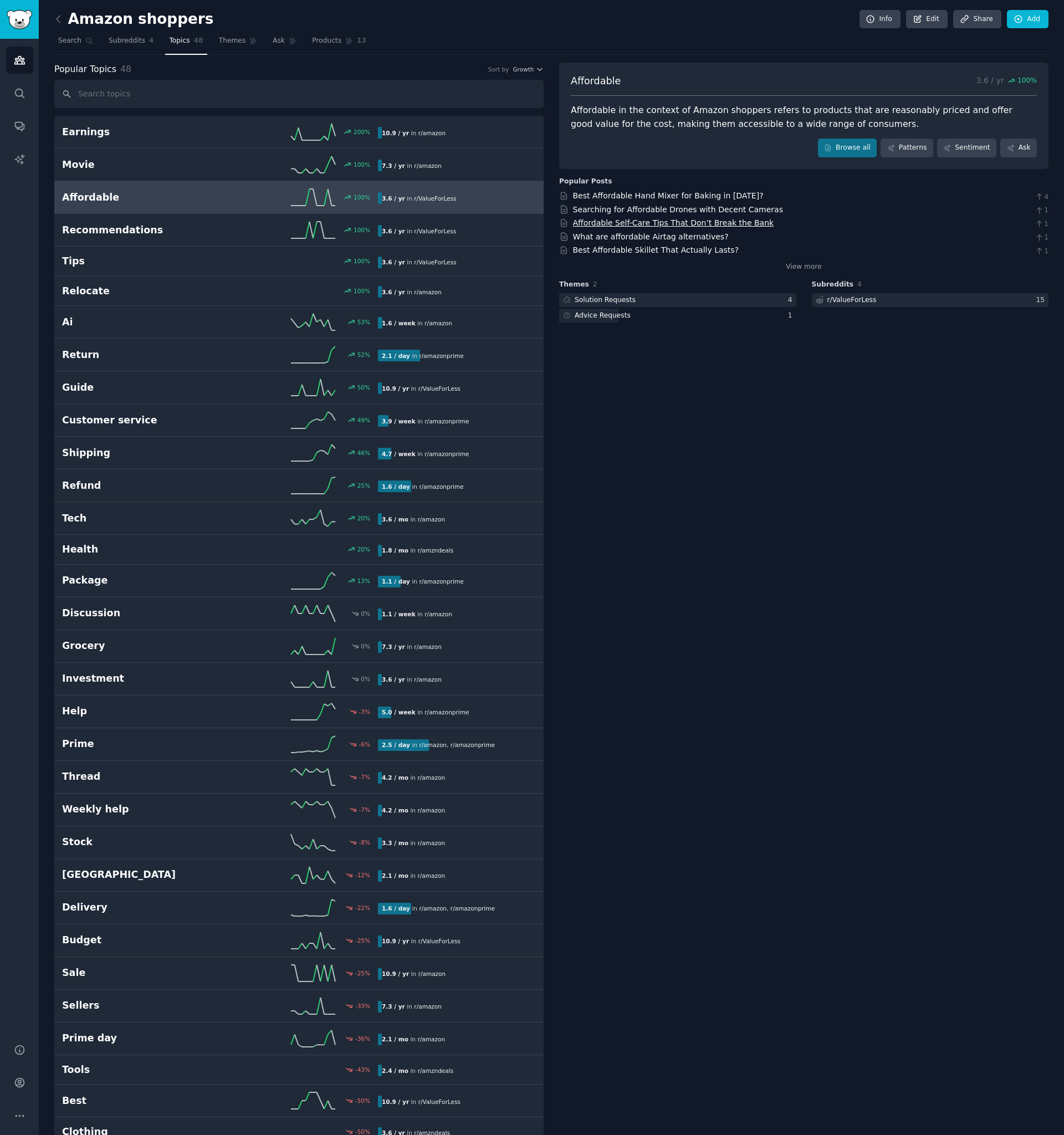
click at [717, 224] on link "Affordable Self-Care Tips That Don’t Break the Bank" at bounding box center [674, 222] width 201 height 9
click at [261, 225] on div "100 %" at bounding box center [299, 229] width 158 height 16
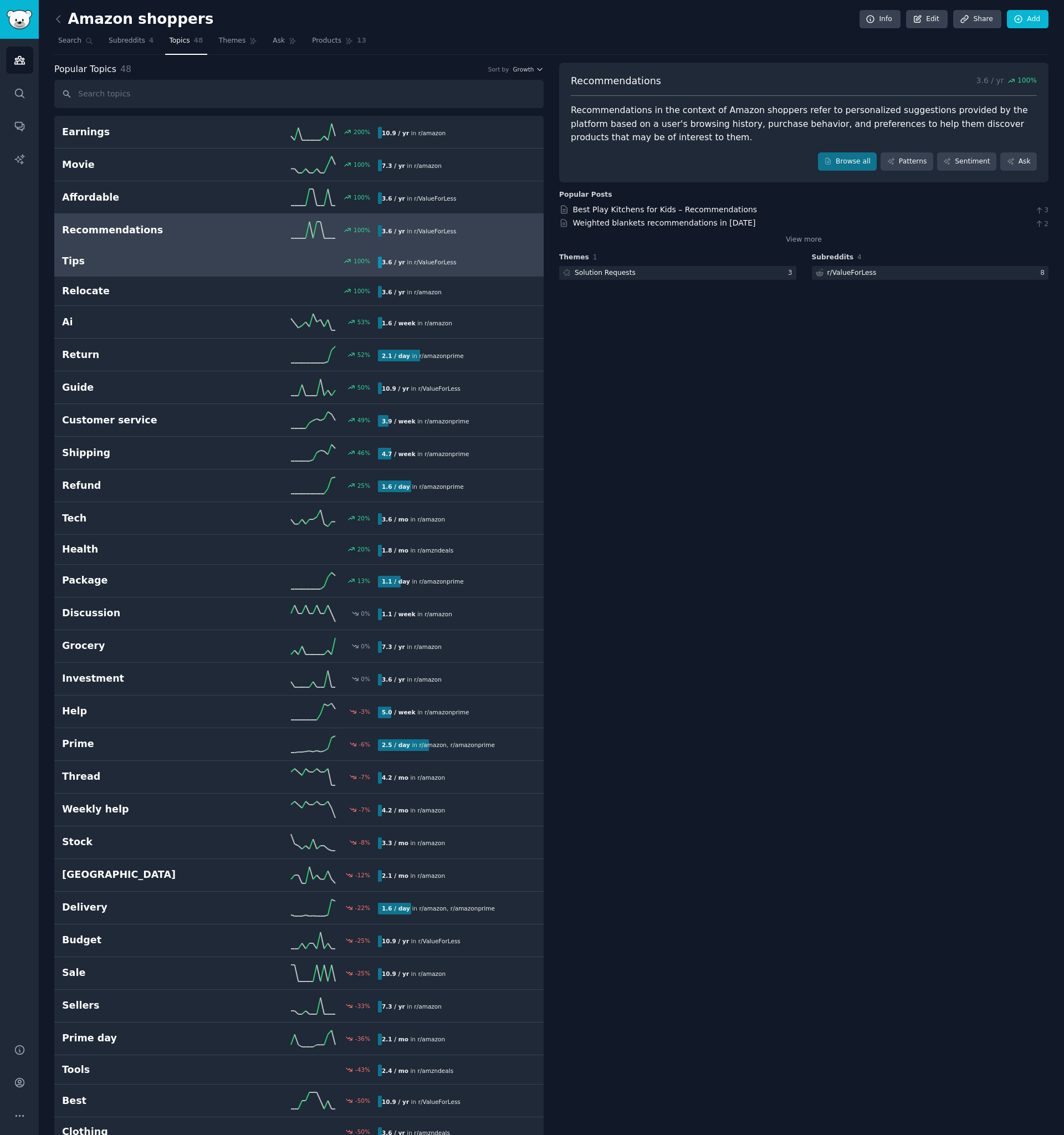
click at [188, 267] on h2 "Tips" at bounding box center [141, 262] width 158 height 14
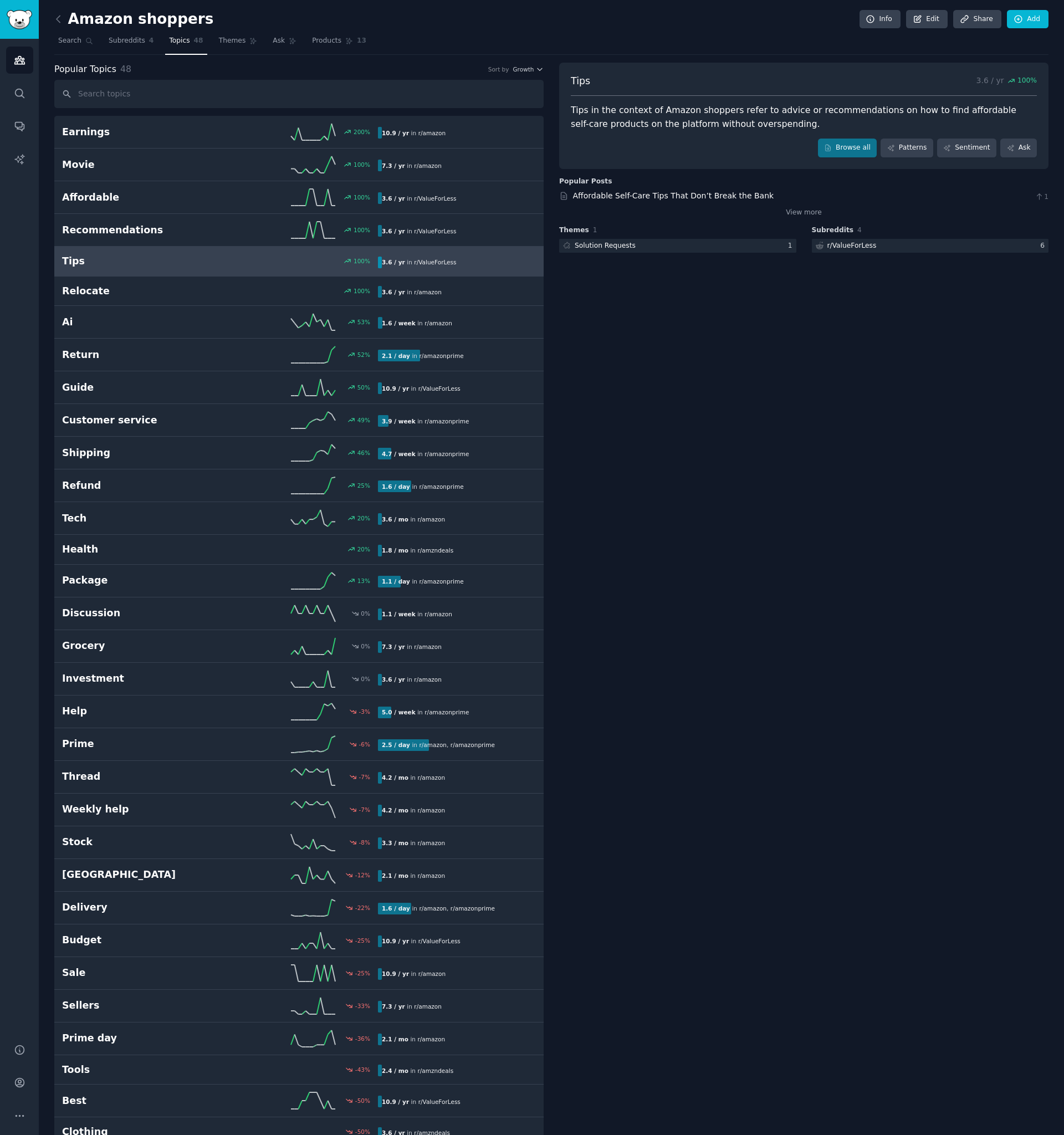
click at [188, 265] on h2 "Tips" at bounding box center [141, 262] width 158 height 14
click at [196, 287] on h2 "Relocate" at bounding box center [141, 291] width 158 height 14
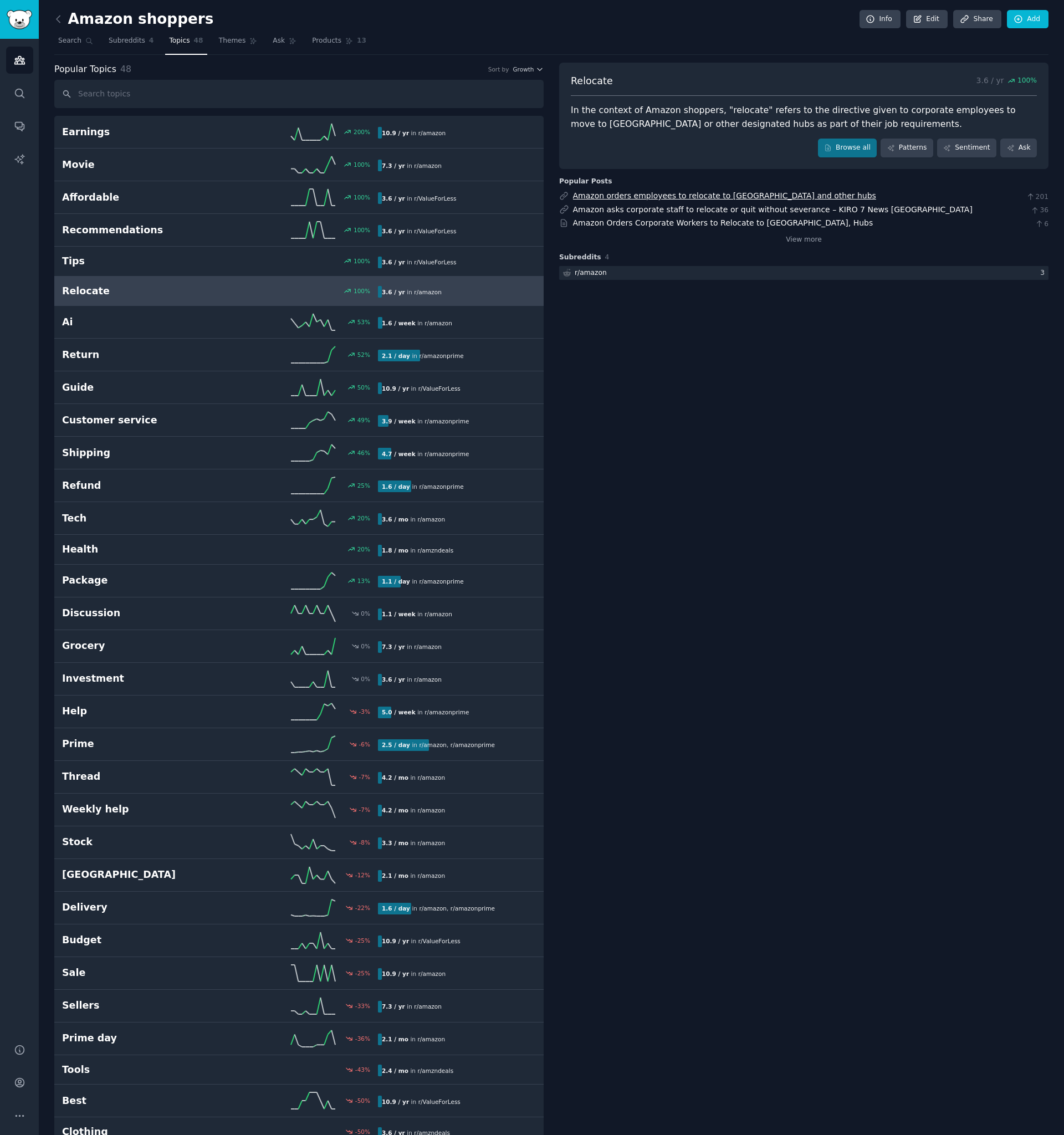
click at [684, 196] on link "Amazon orders employees to relocate to Seattle and other hubs" at bounding box center [724, 195] width 303 height 9
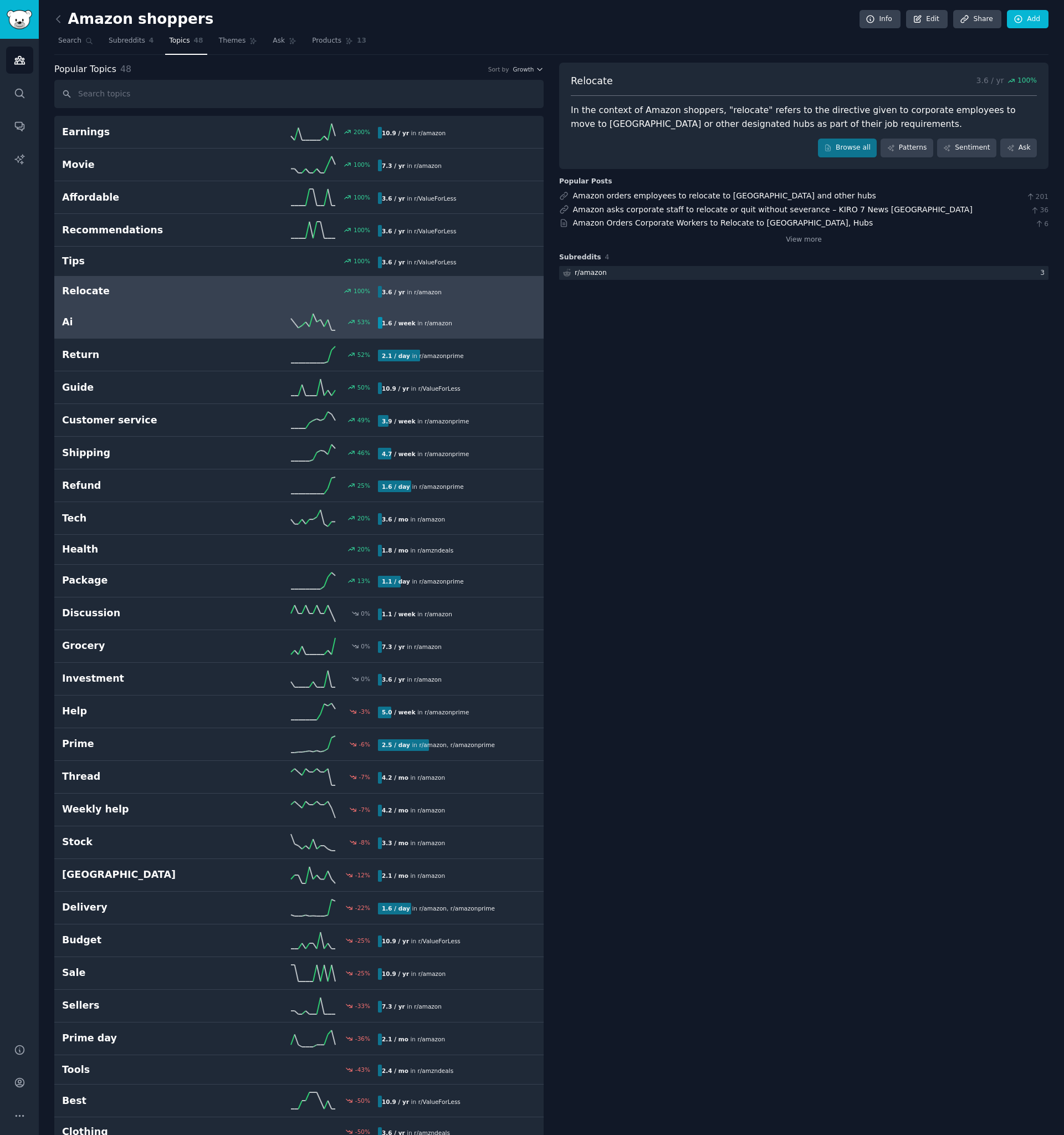
click at [238, 308] on link "Ai 53 % 1.6 / week in r/ amazon" at bounding box center [299, 322] width 489 height 33
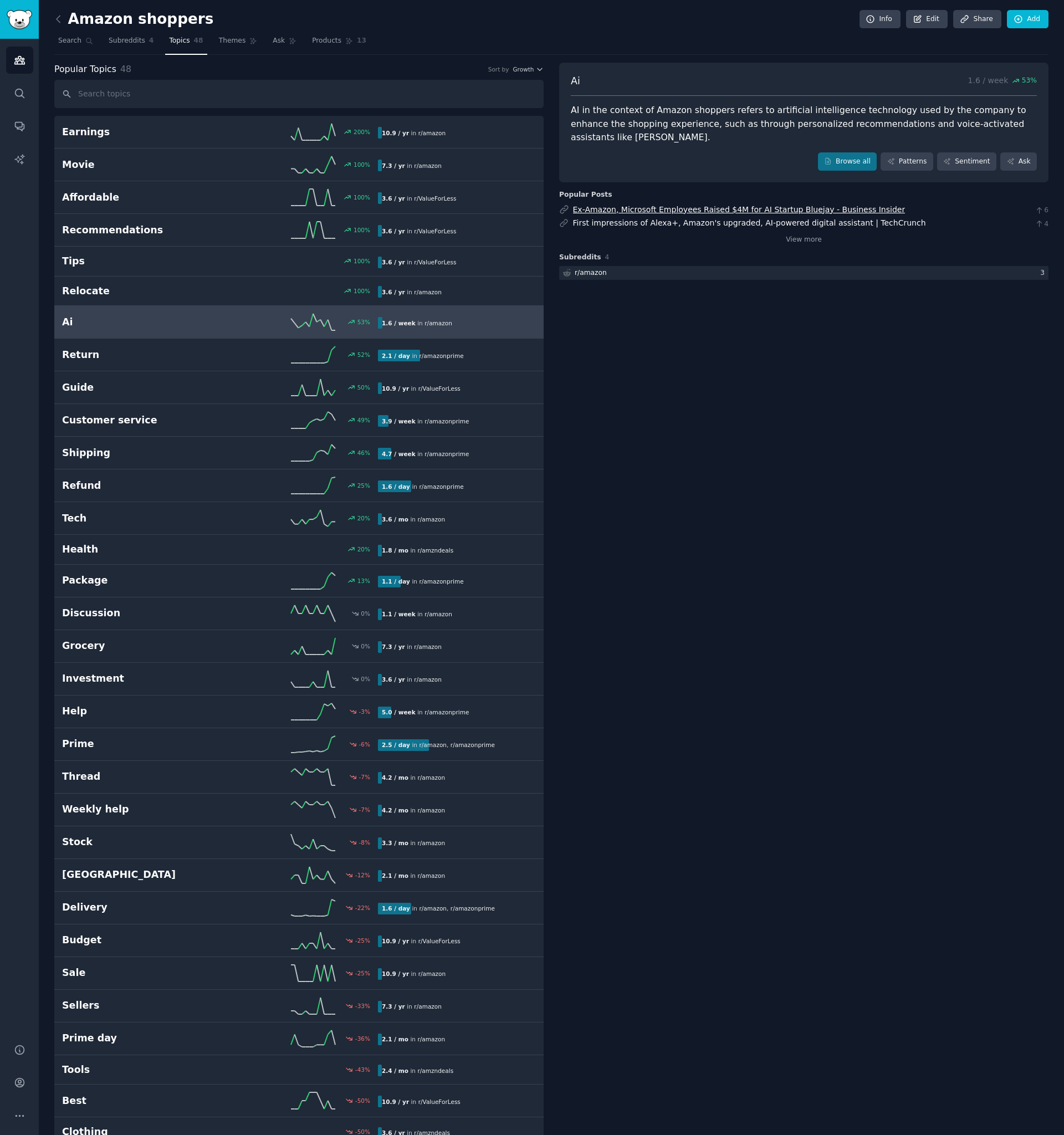
click at [752, 205] on link "Ex-Amazon, Microsoft Employees Raised $4M for AI Startup Bluejay - Business Ins…" at bounding box center [739, 209] width 333 height 9
click at [849, 439] on div "Ai 1.6 / week 53 % AI in the context of Amazon shoppers refers to artificial in…" at bounding box center [804, 852] width 489 height 1581
drag, startPoint x: 817, startPoint y: 511, endPoint x: 799, endPoint y: 493, distance: 25.5
click at [815, 507] on div "Ai 1.6 / week 53 % AI in the context of Amazon shoppers refers to artificial in…" at bounding box center [804, 852] width 489 height 1581
click at [757, 477] on div "Ai 1.6 / week 53 % AI in the context of Amazon shoppers refers to artificial in…" at bounding box center [804, 852] width 489 height 1581
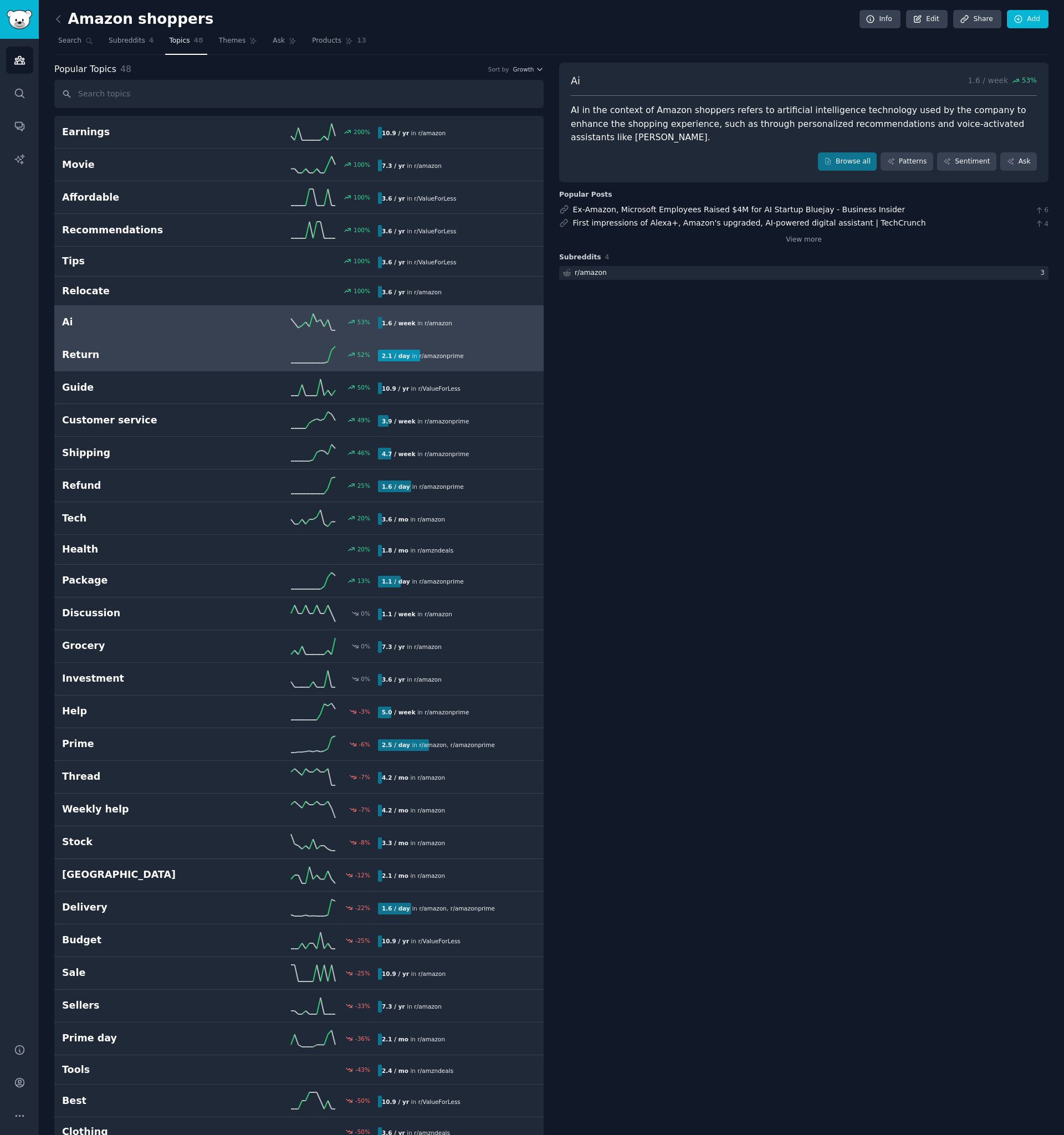
click at [139, 356] on h2 "Return" at bounding box center [141, 355] width 158 height 14
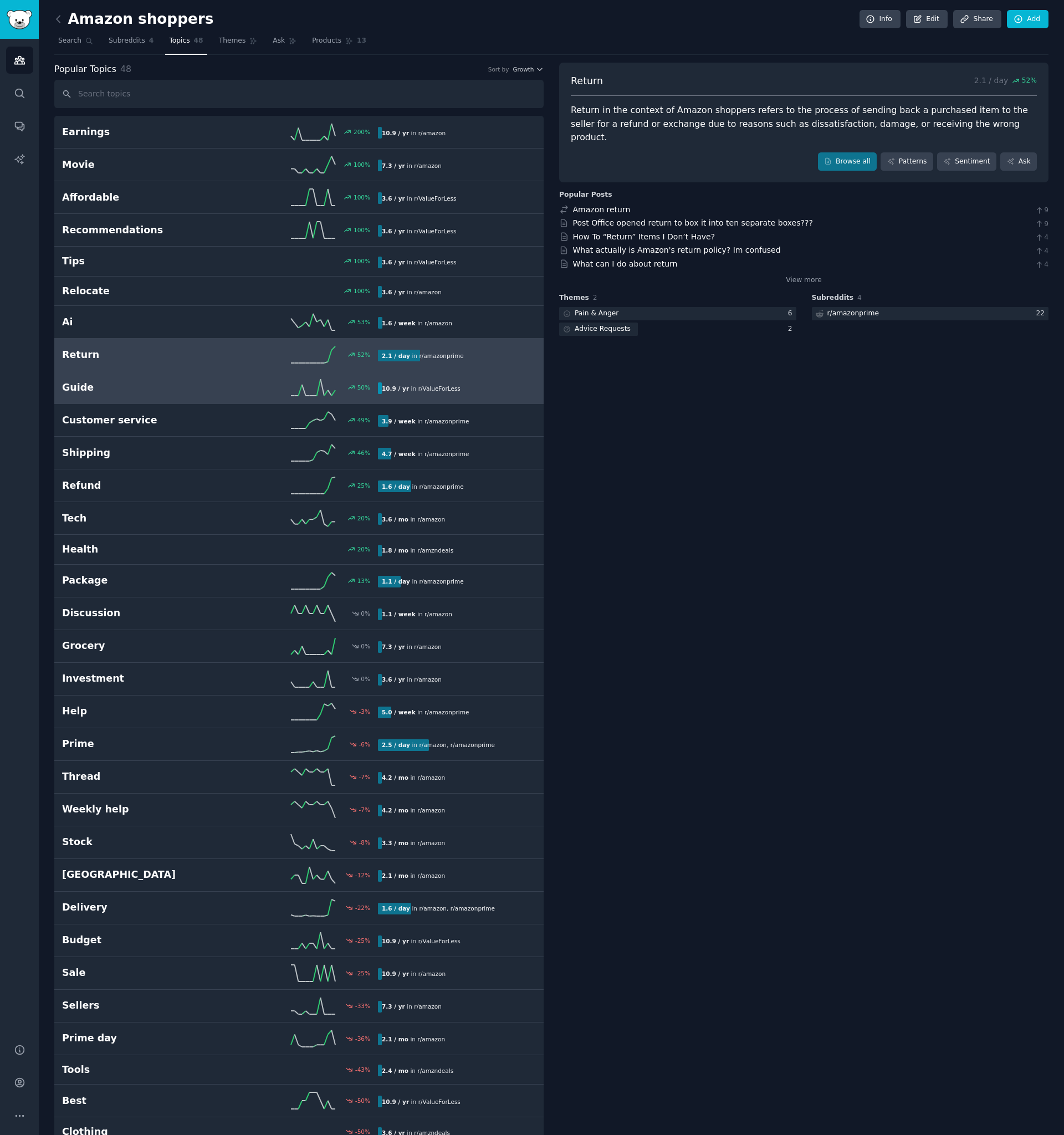
click at [133, 382] on h2 "Guide" at bounding box center [141, 388] width 158 height 14
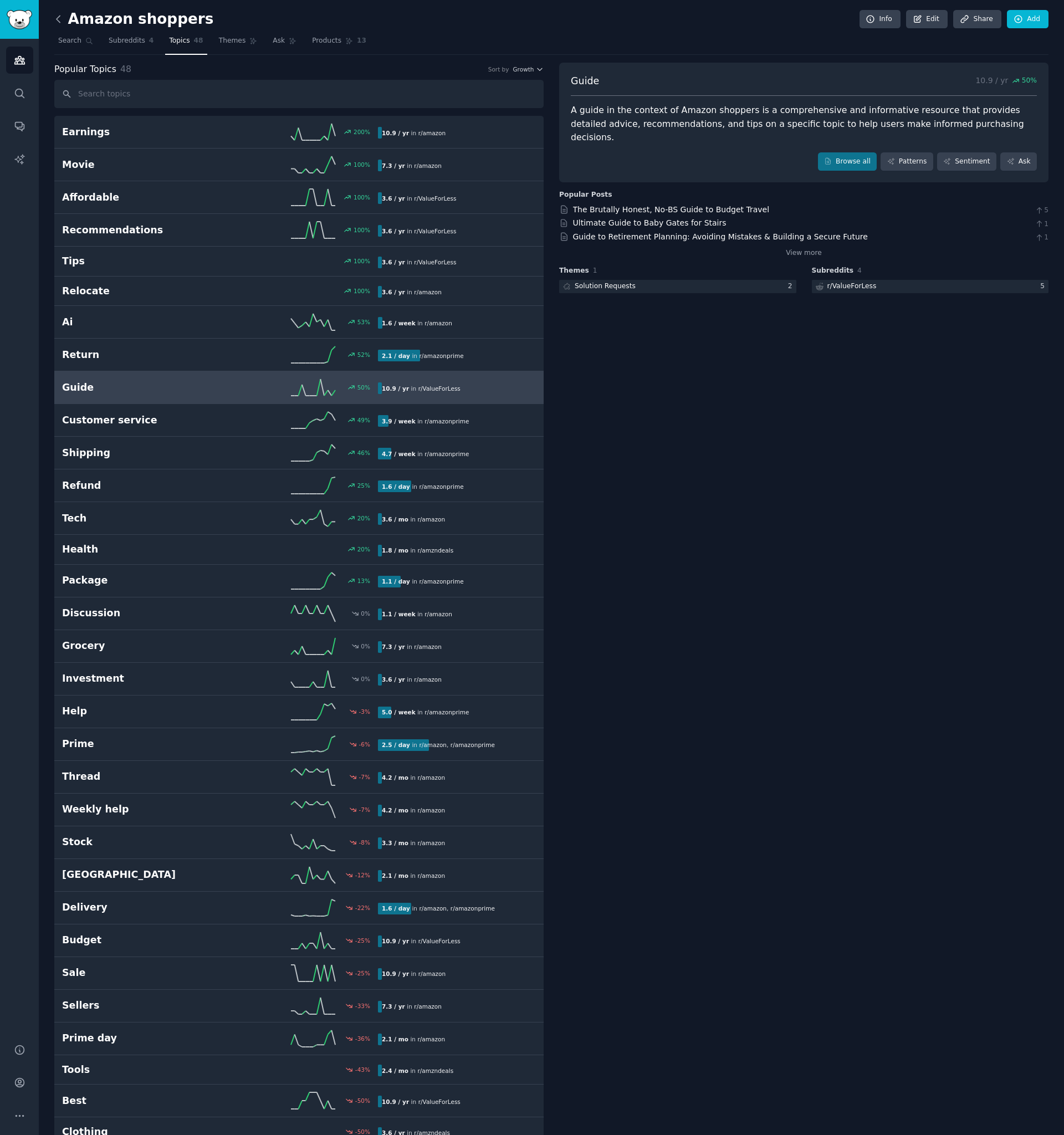
click at [55, 19] on icon at bounding box center [58, 19] width 12 height 12
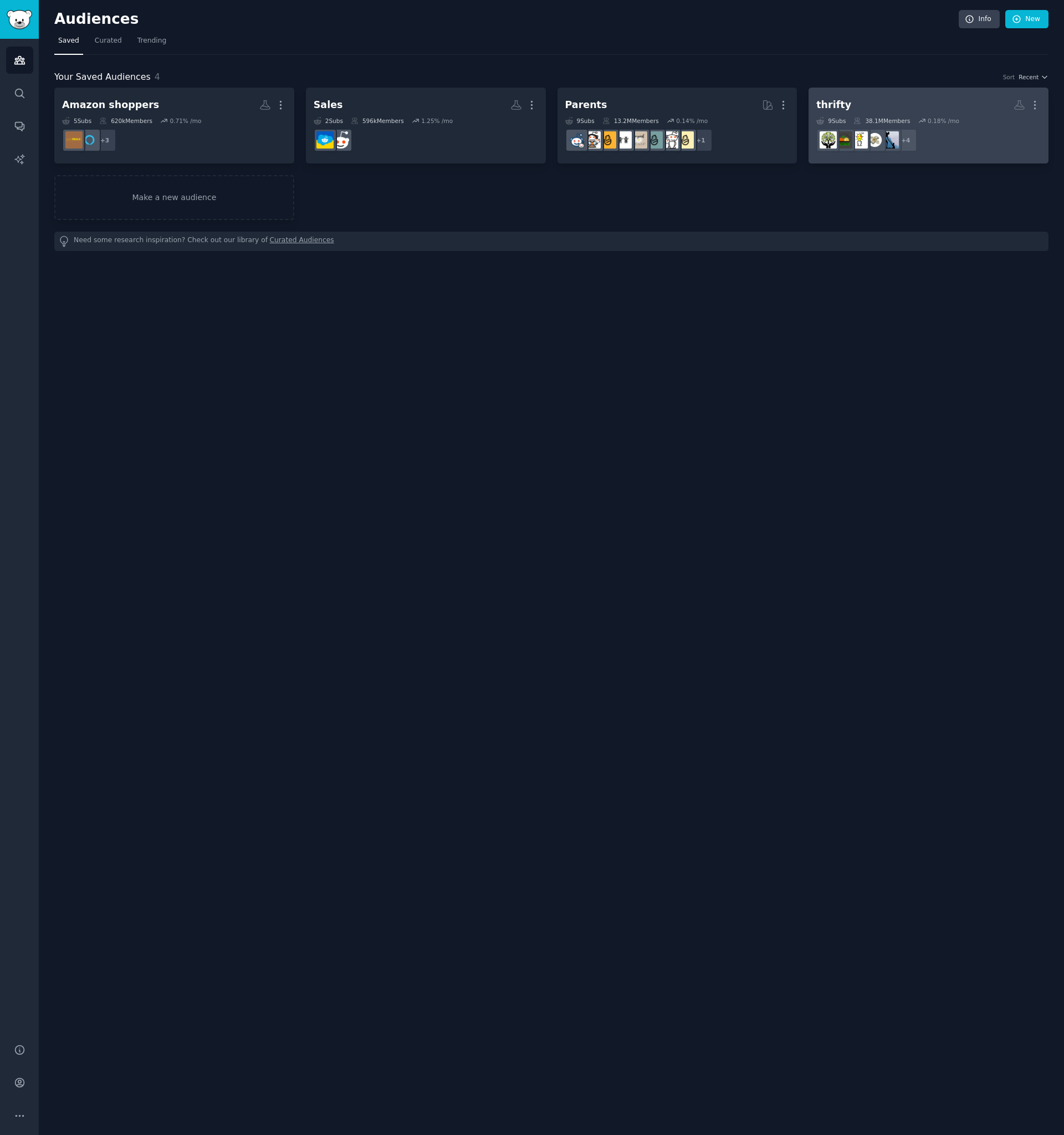
click at [830, 105] on div "thrifty" at bounding box center [834, 105] width 35 height 14
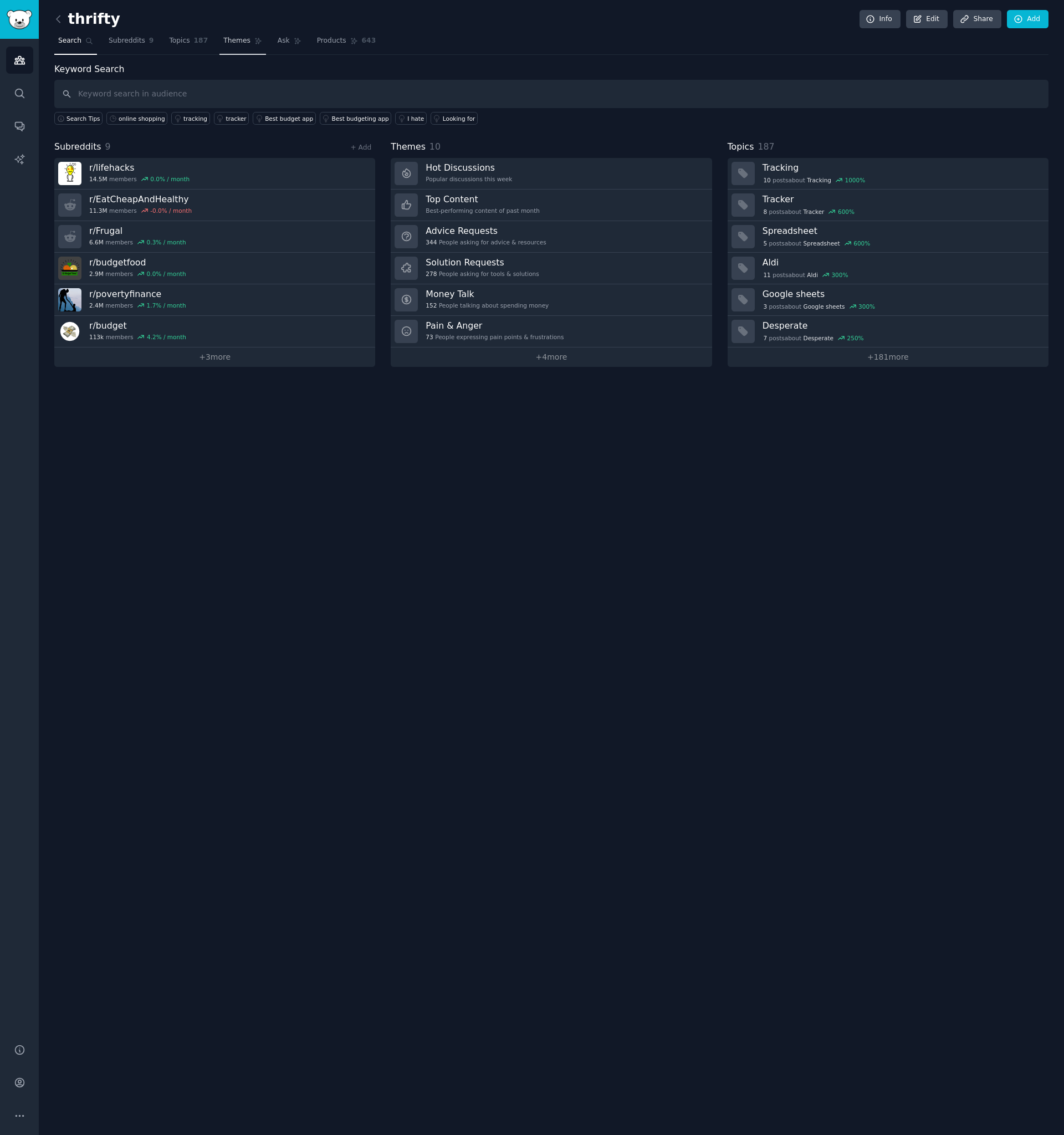
click at [230, 41] on span "Themes" at bounding box center [237, 41] width 27 height 10
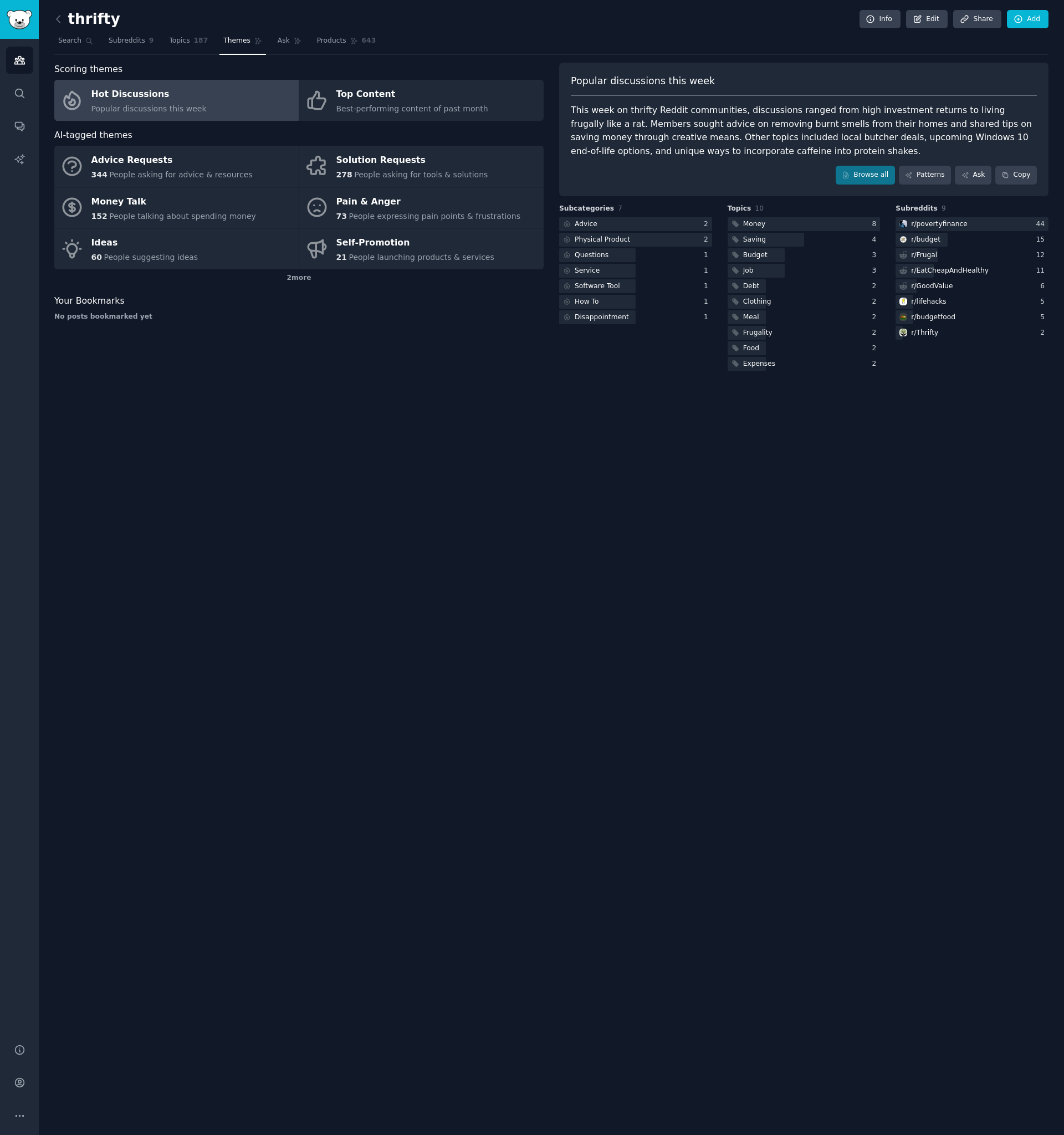
click at [187, 30] on div "thrifty Info Edit Share Add" at bounding box center [552, 21] width 995 height 23
click at [190, 37] on link "Topics 187" at bounding box center [189, 43] width 47 height 23
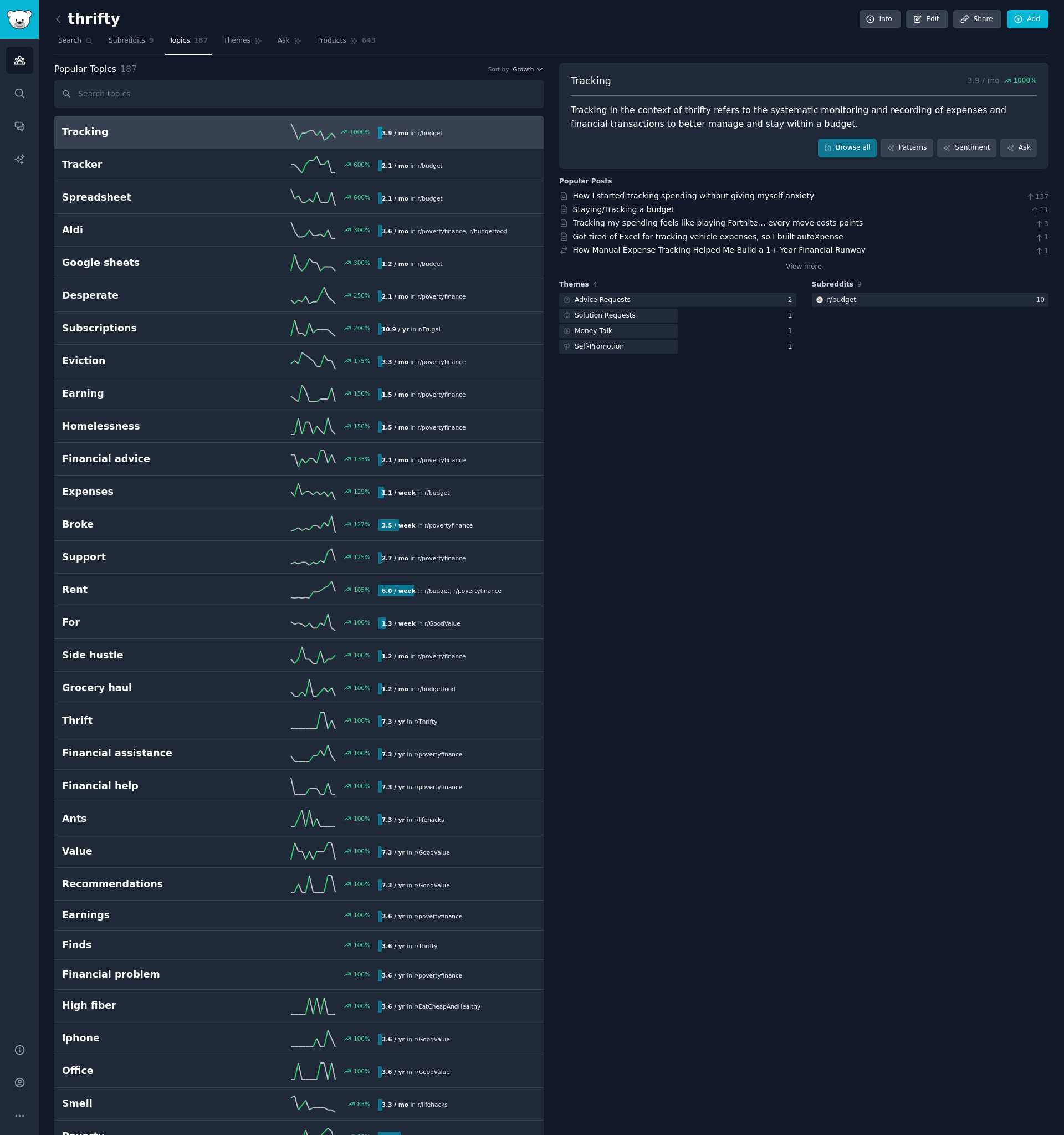
click at [130, 135] on h2 "Tracking" at bounding box center [141, 132] width 158 height 14
click at [650, 240] on link "Got tired of Excel for tracking vehicle expenses, so I built autoXpense" at bounding box center [708, 237] width 271 height 9
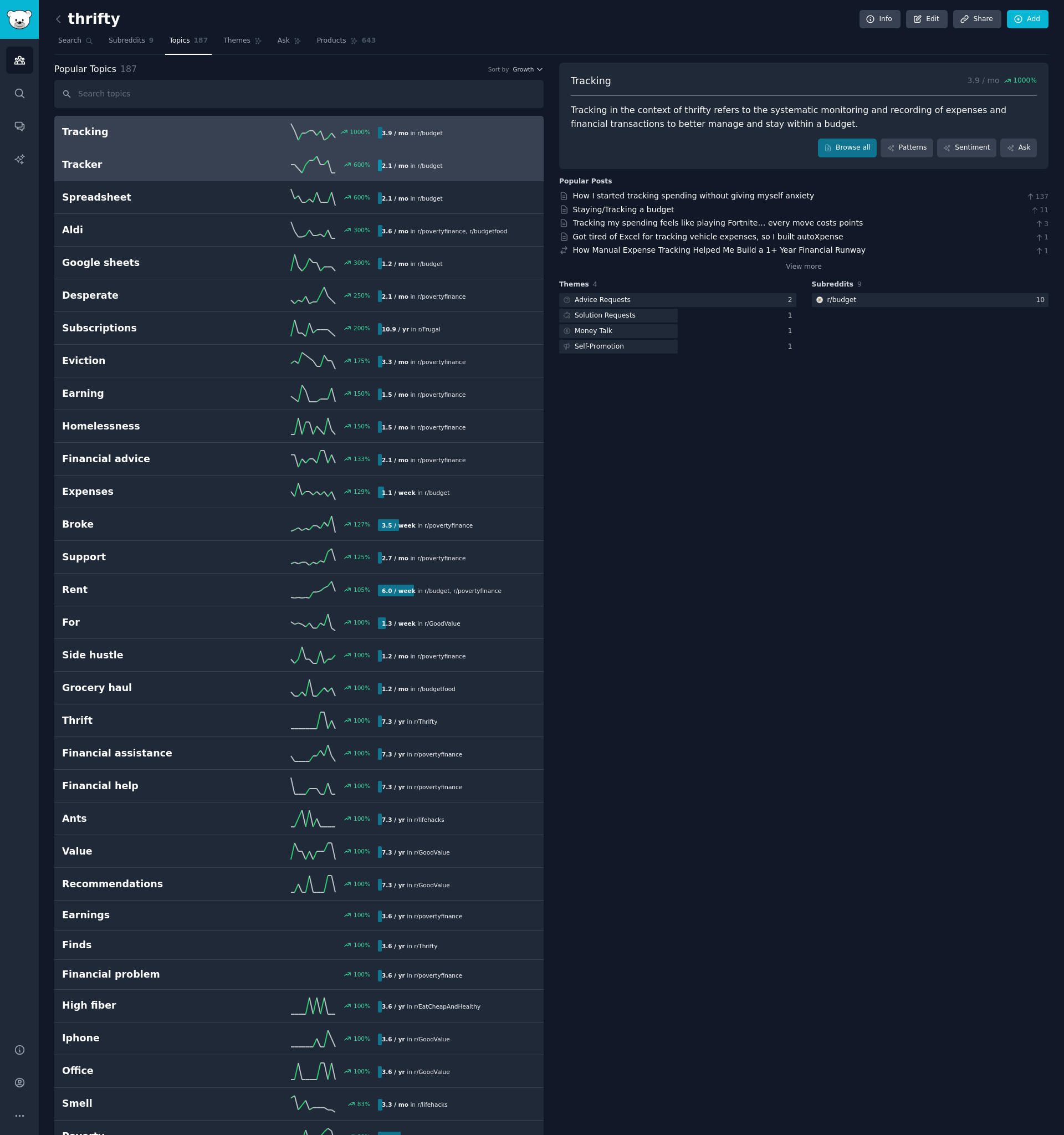
click at [210, 165] on h2 "Tracker" at bounding box center [141, 165] width 158 height 14
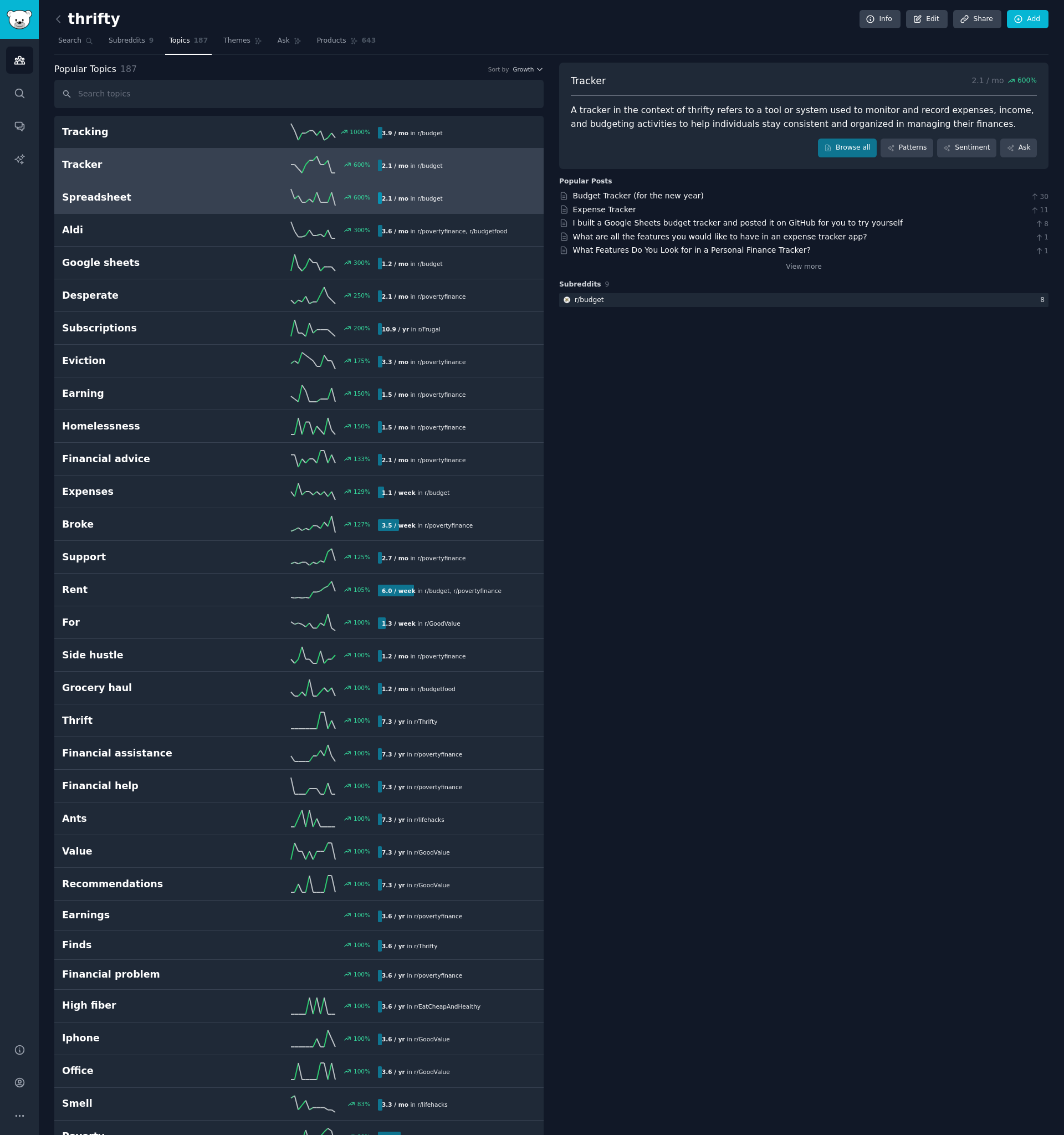
click at [136, 197] on h2 "Spreadsheet" at bounding box center [141, 197] width 158 height 14
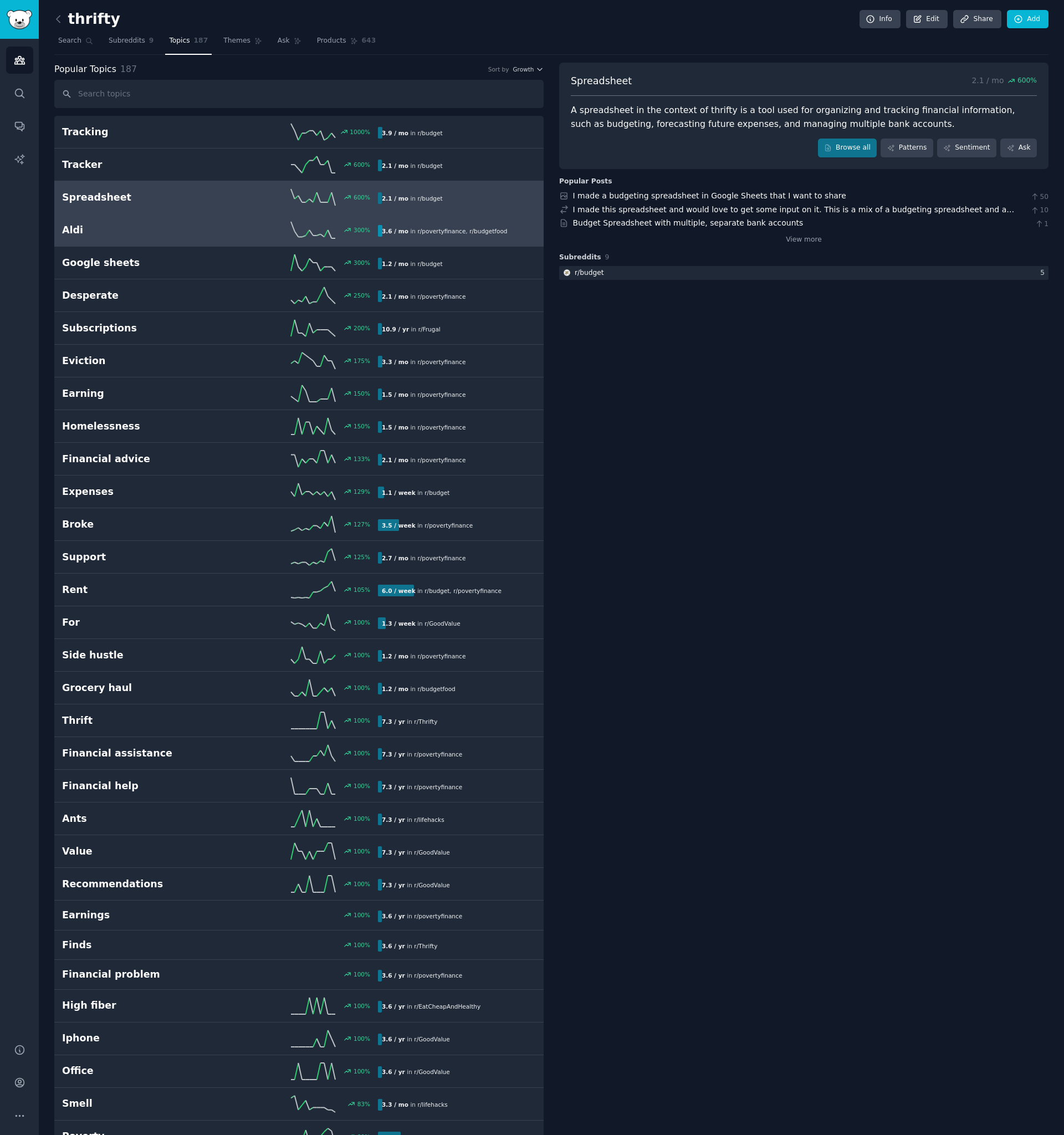
click at [259, 224] on div "300 %" at bounding box center [299, 229] width 158 height 16
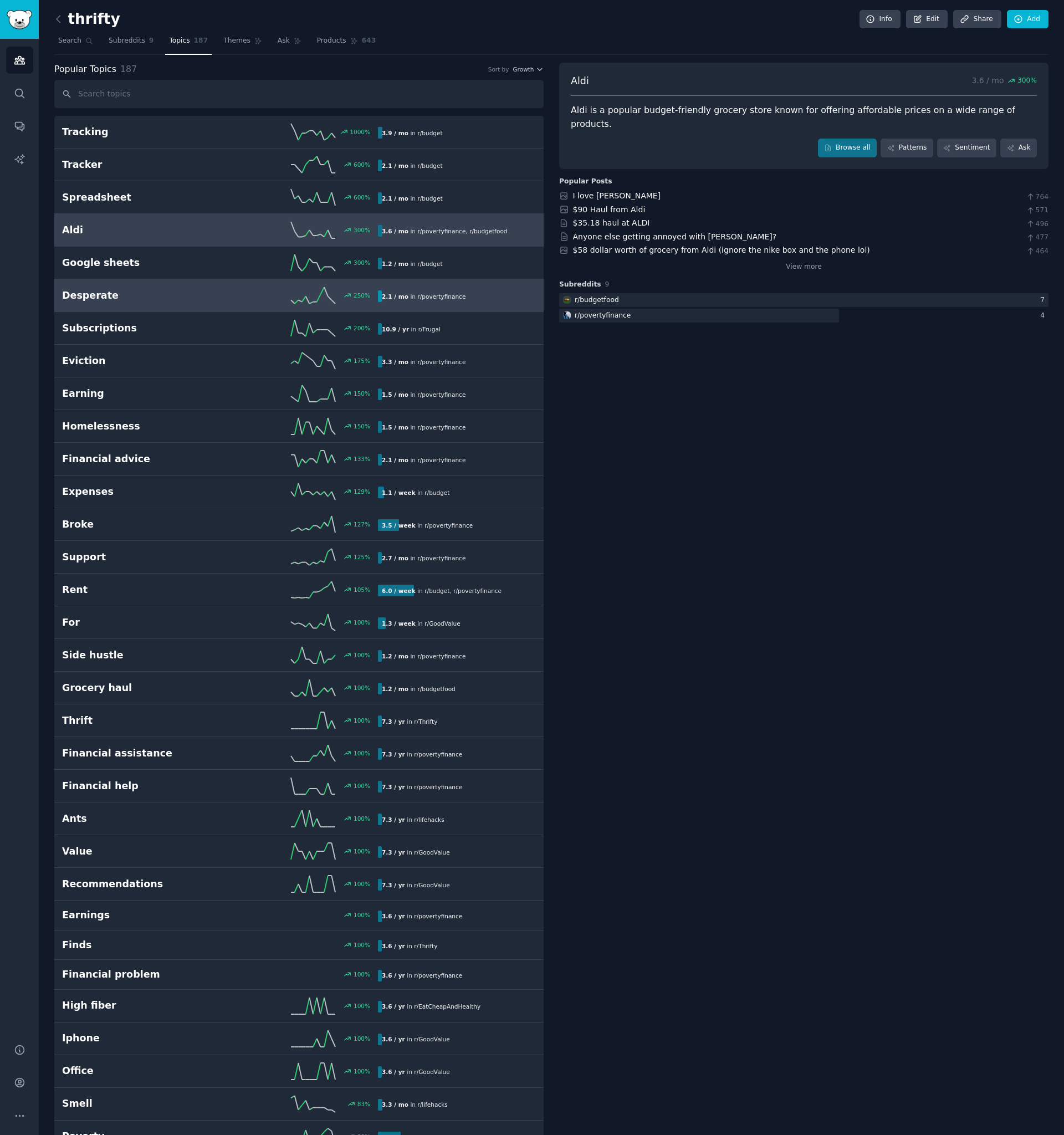
click at [188, 308] on link "Desperate 250 % 2.1 / mo in r/ povertyfinance" at bounding box center [299, 296] width 489 height 33
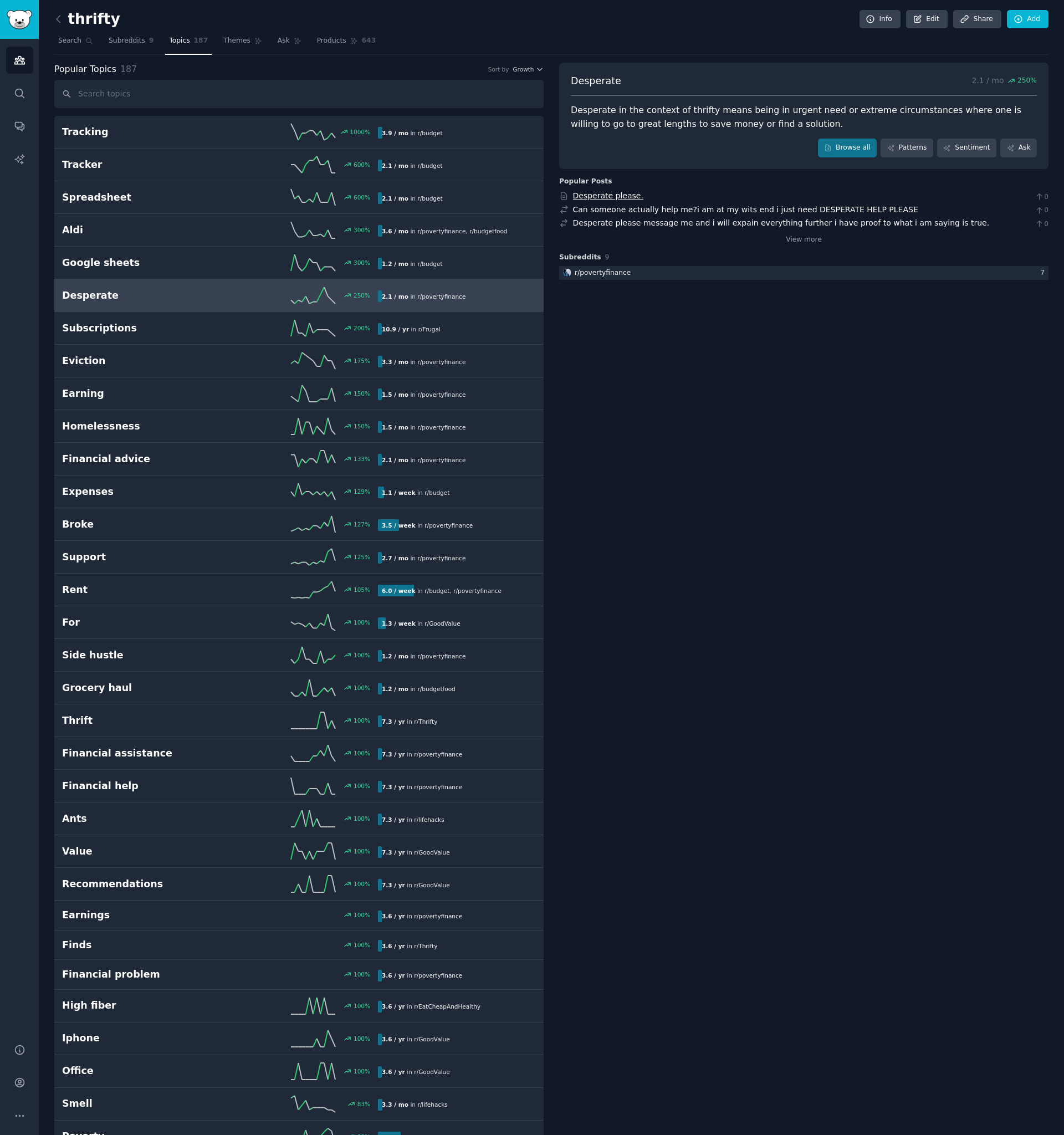
click at [607, 196] on link "Desperate please." at bounding box center [608, 195] width 70 height 9
click at [717, 209] on link "Can someone actually help me?i am at my wits end i just need DESPERATE HELP PLE…" at bounding box center [746, 209] width 345 height 9
click at [643, 225] on link "Desperate please message me and i will expain everything further i have proof t…" at bounding box center [781, 222] width 417 height 9
click at [188, 324] on h2 "Subscriptions" at bounding box center [141, 329] width 158 height 14
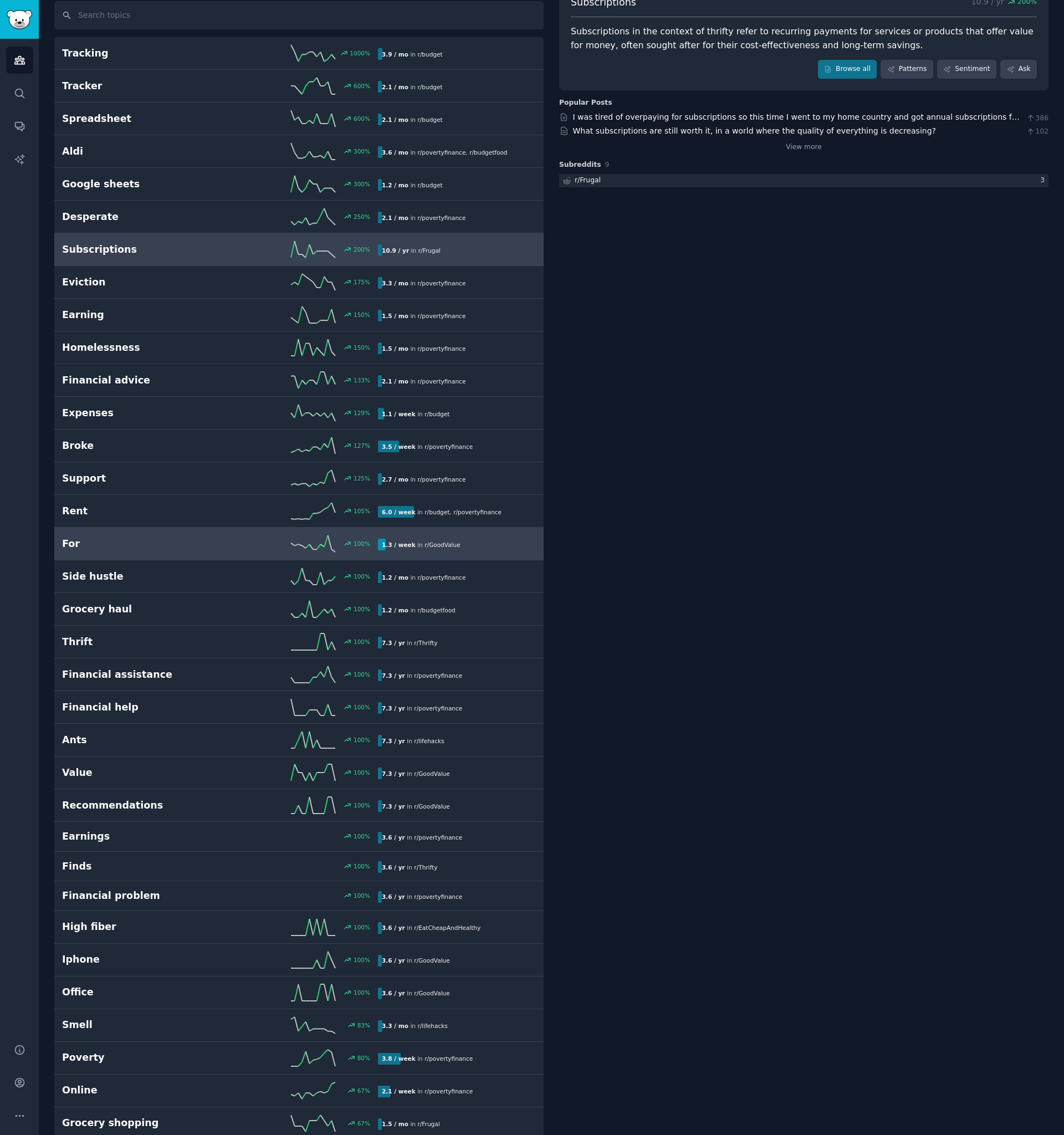
scroll to position [80, 0]
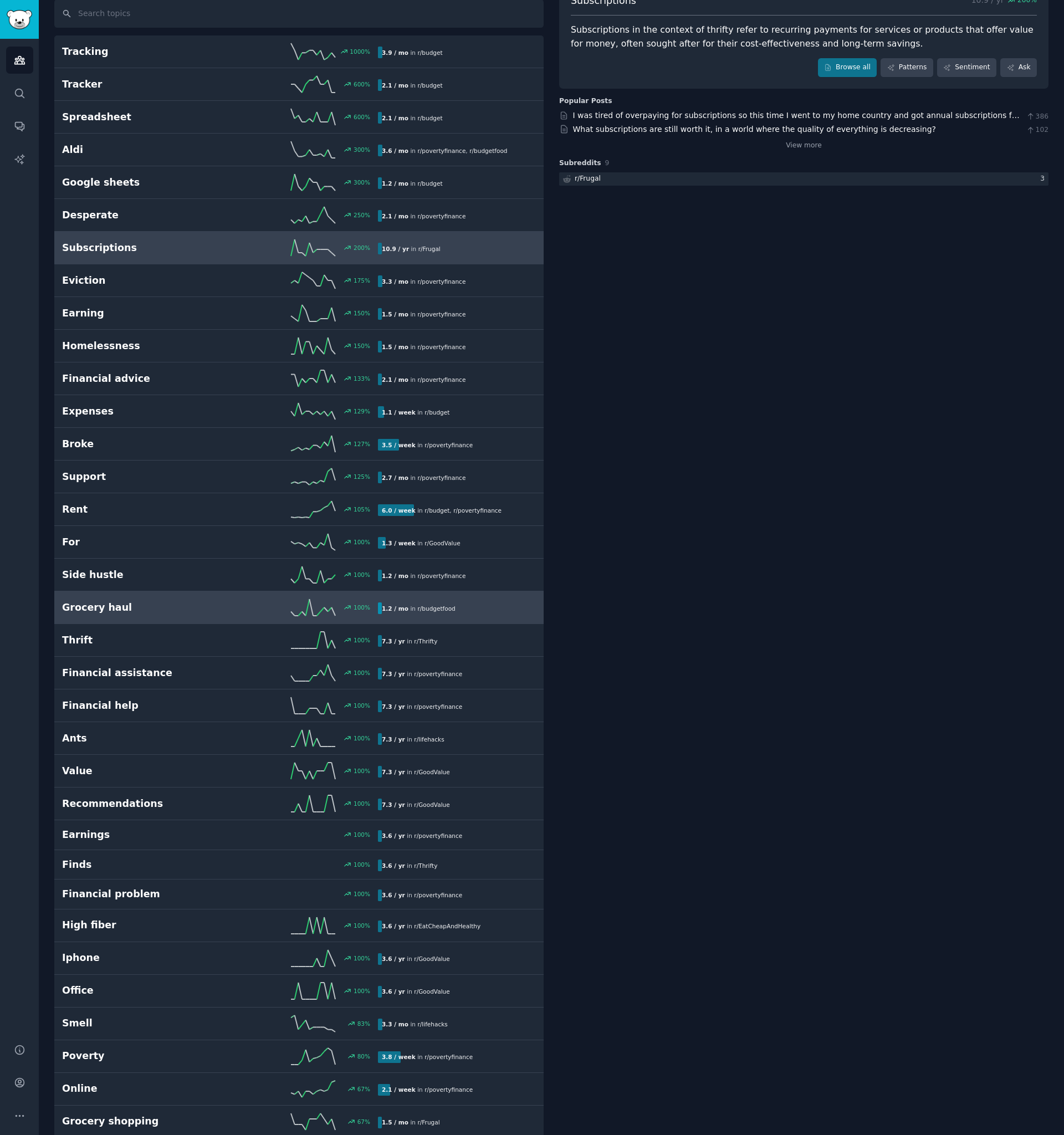
click at [199, 603] on h2 "Grocery haul" at bounding box center [141, 608] width 158 height 14
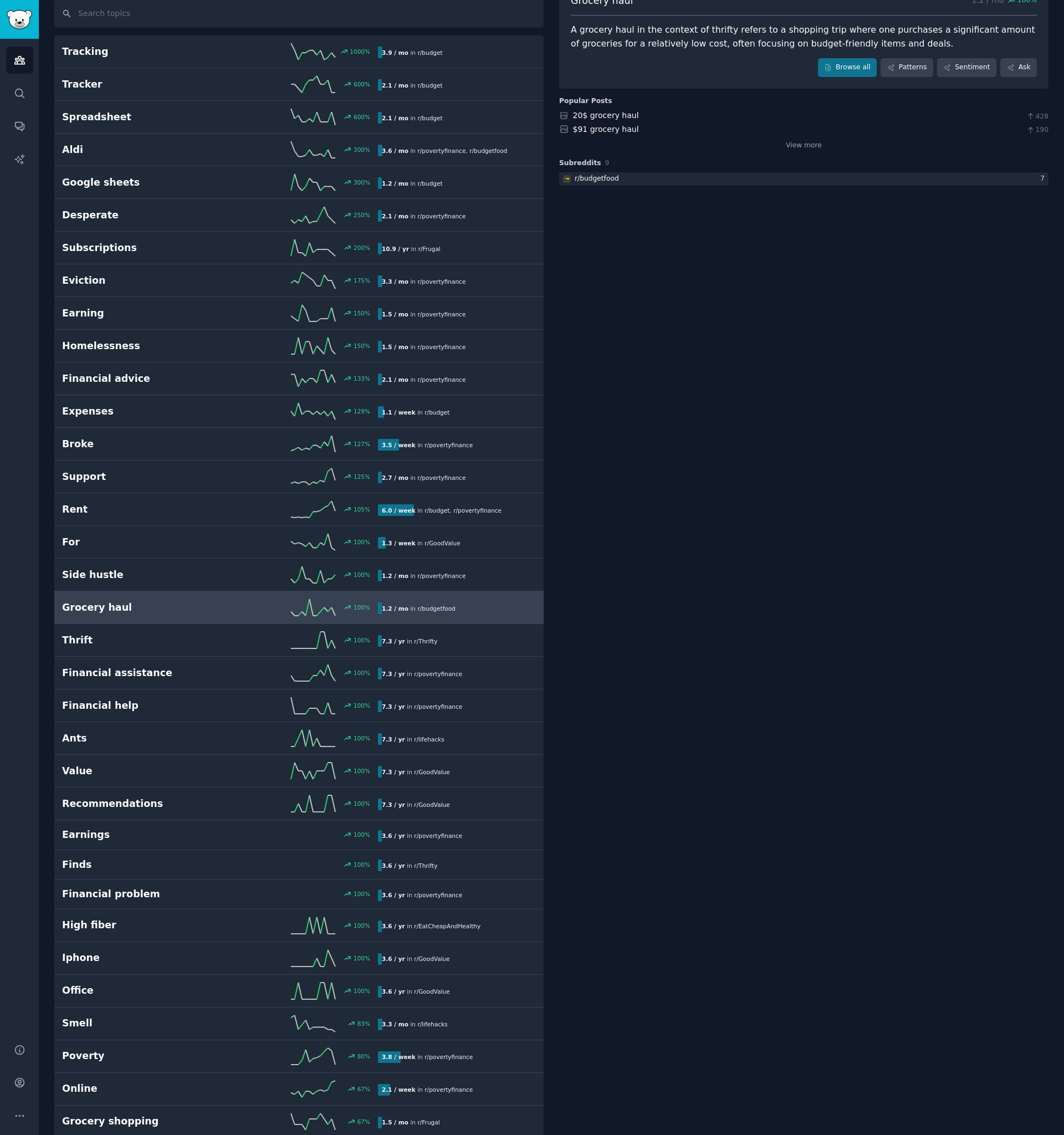
click at [605, 116] on link "20$ grocery haul" at bounding box center [606, 115] width 66 height 9
click at [598, 130] on link "$91 grocery haul" at bounding box center [606, 129] width 66 height 9
click at [168, 642] on h2 "Thrift" at bounding box center [141, 641] width 158 height 14
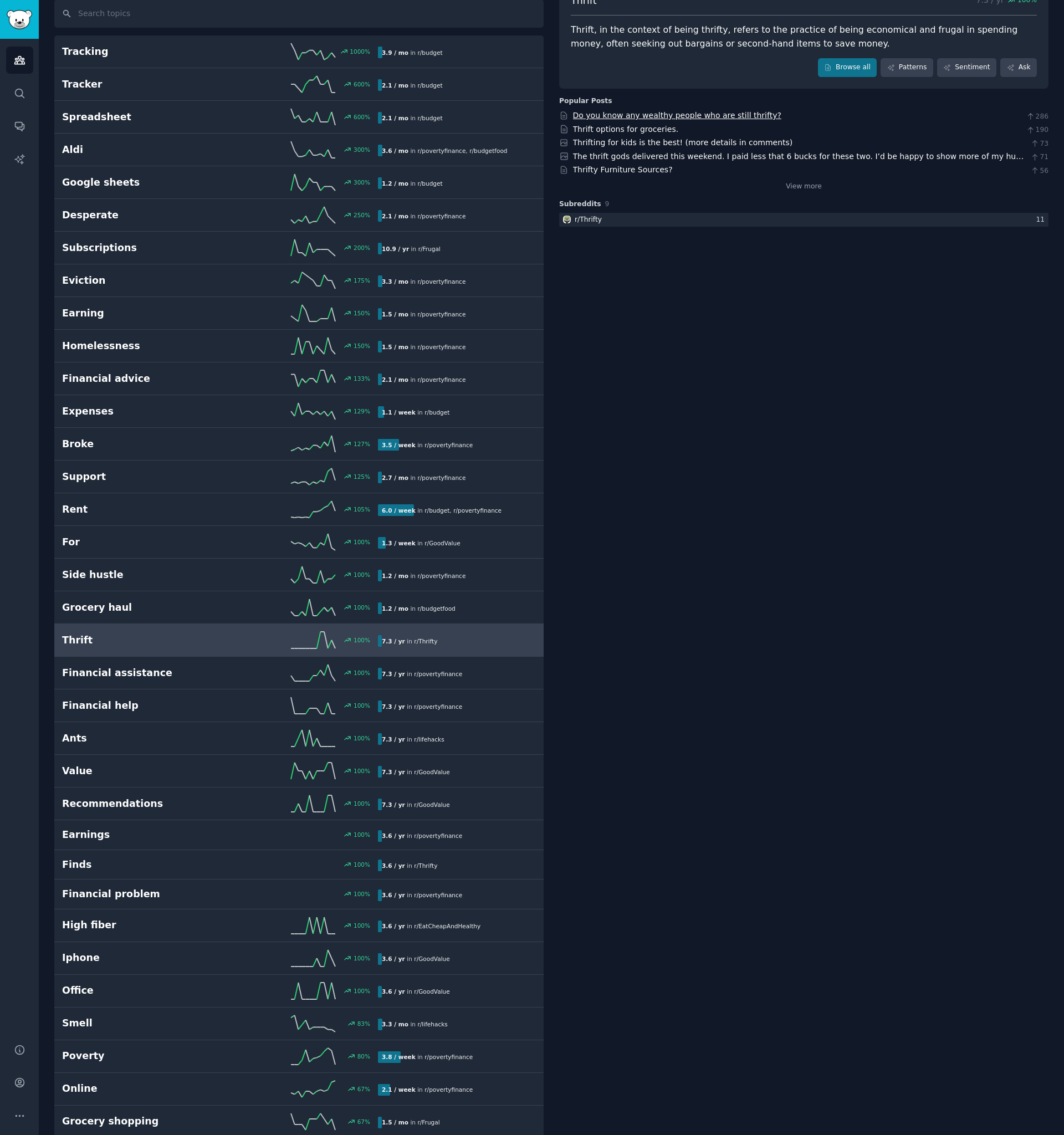
click at [643, 117] on link "Do you know any wealthy people who are still thrifty?" at bounding box center [677, 115] width 208 height 9
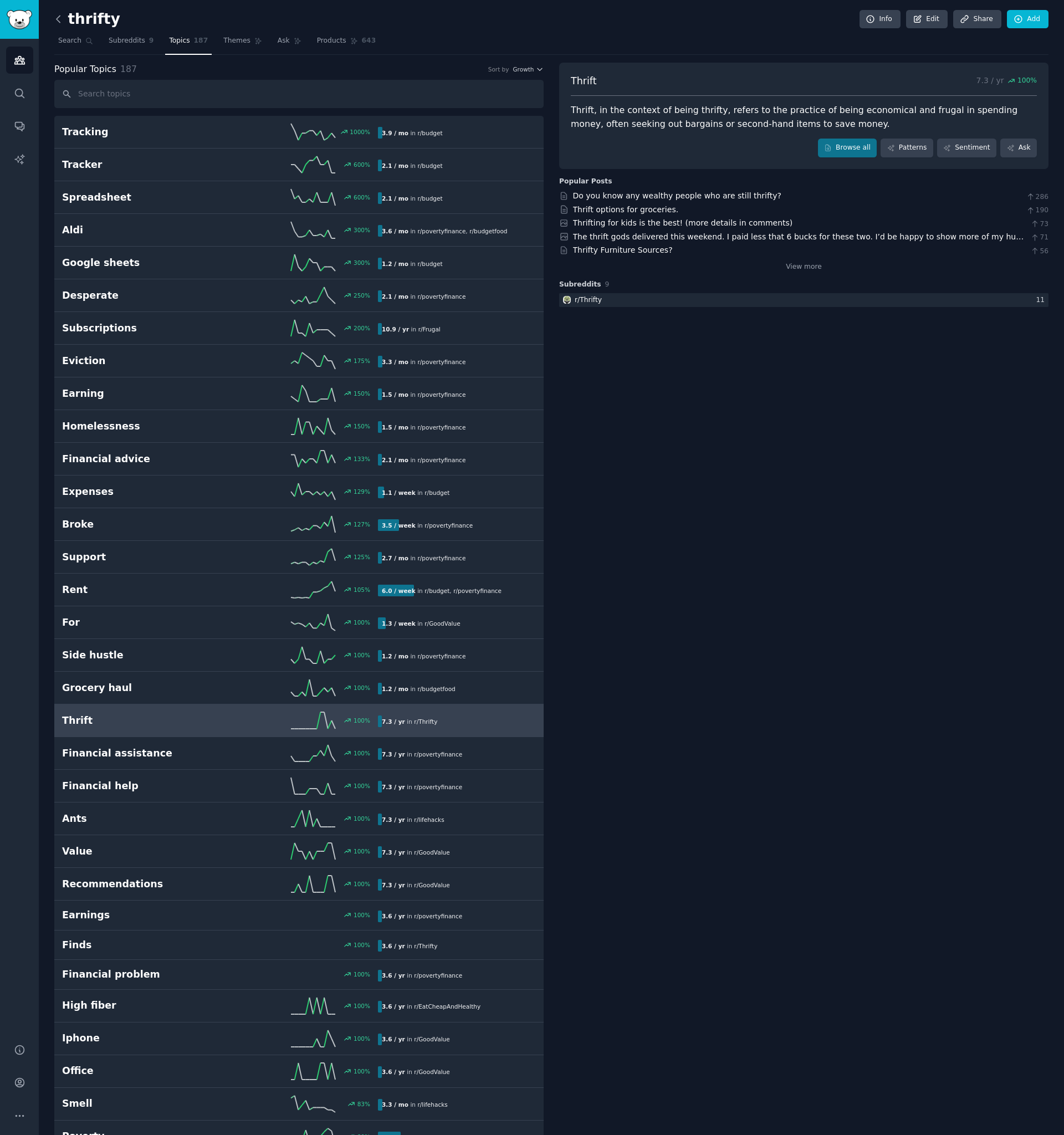
click at [62, 16] on icon at bounding box center [58, 19] width 12 height 12
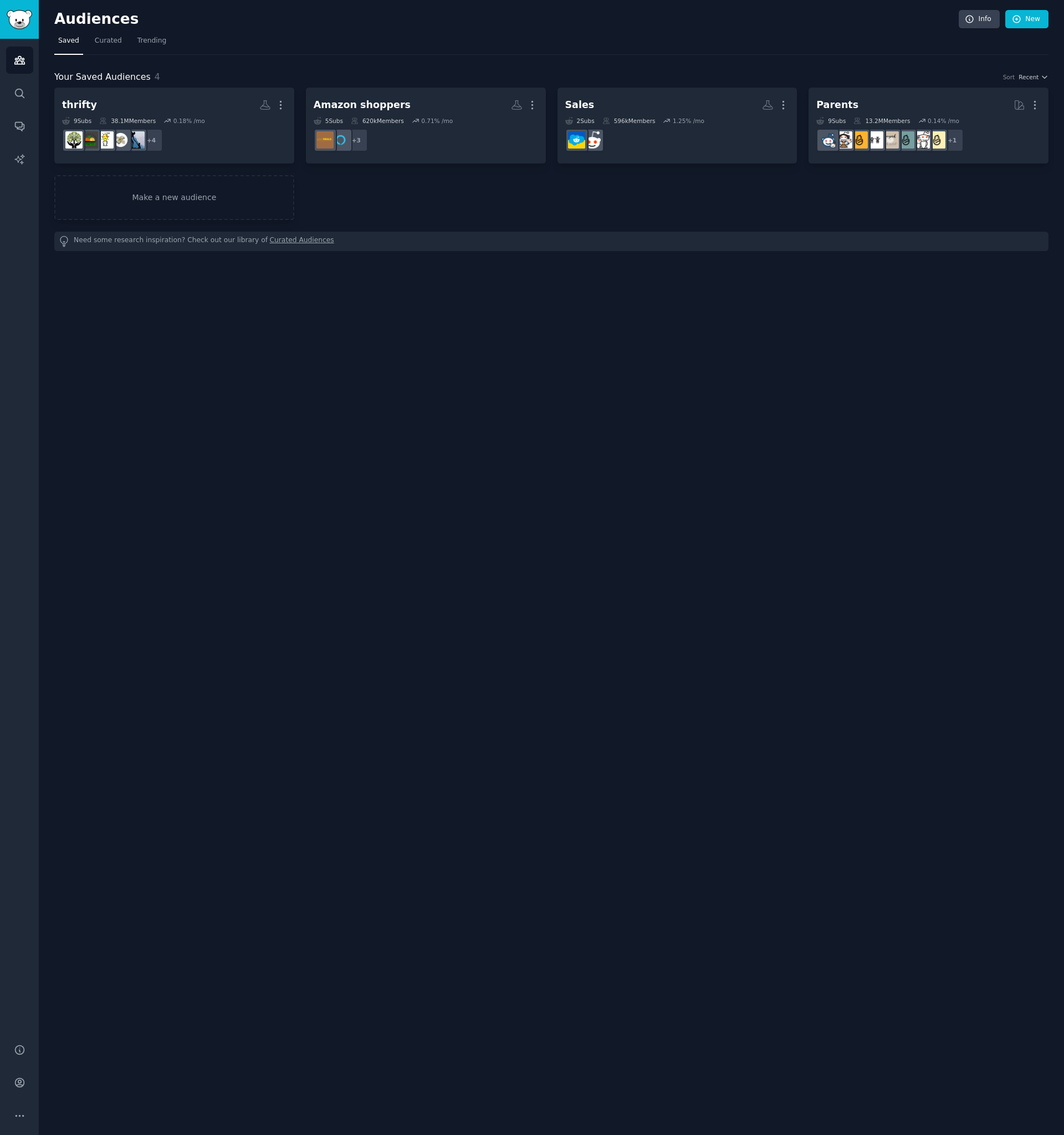
click at [590, 350] on div "Audiences Info New Saved Curated Trending Your Saved Audiences 4 Sort Recent th…" at bounding box center [552, 568] width 1026 height 1135
click at [21, 91] on icon "Sidebar" at bounding box center [20, 93] width 12 height 12
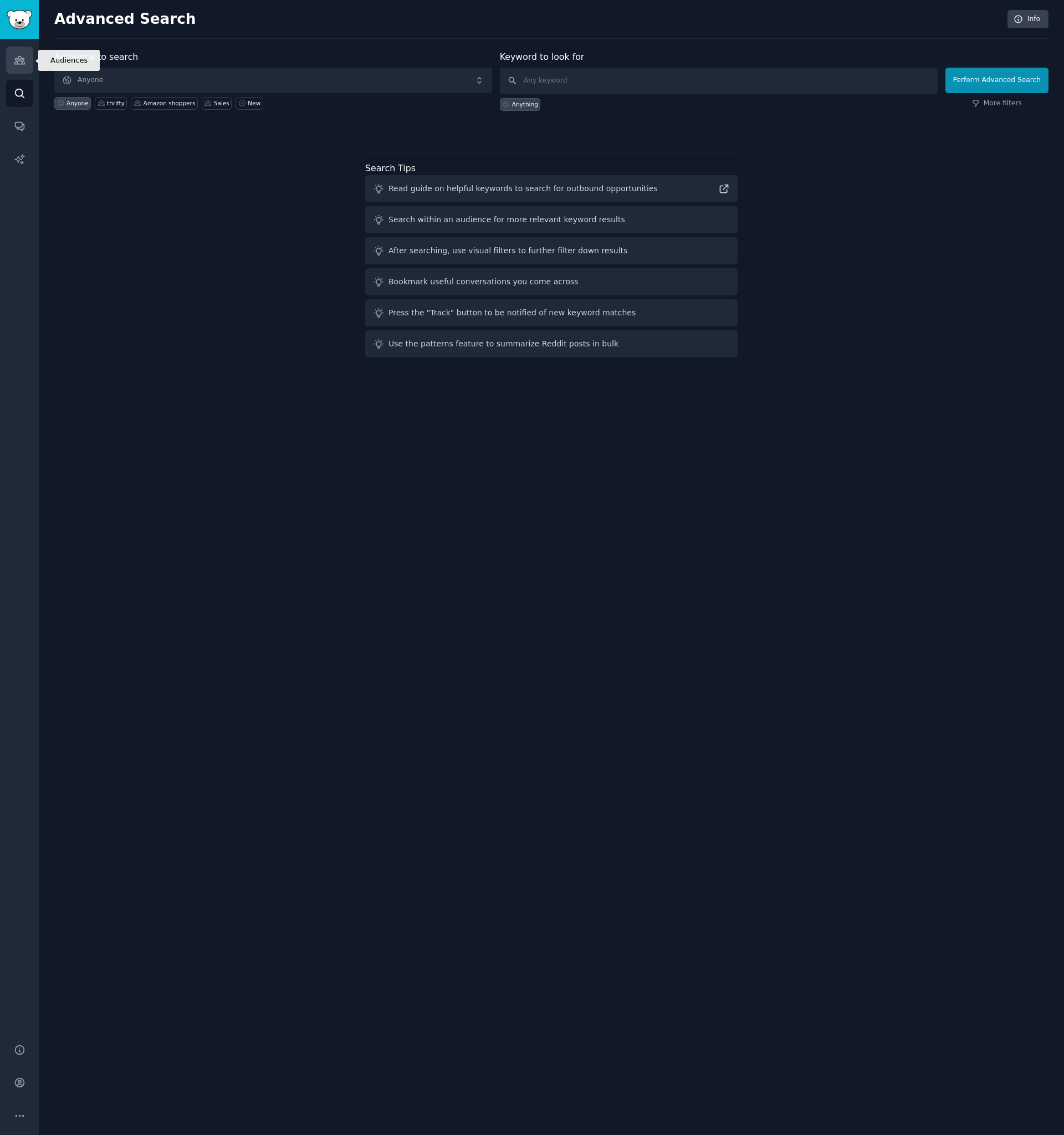
click at [17, 56] on icon "Sidebar" at bounding box center [20, 60] width 12 height 12
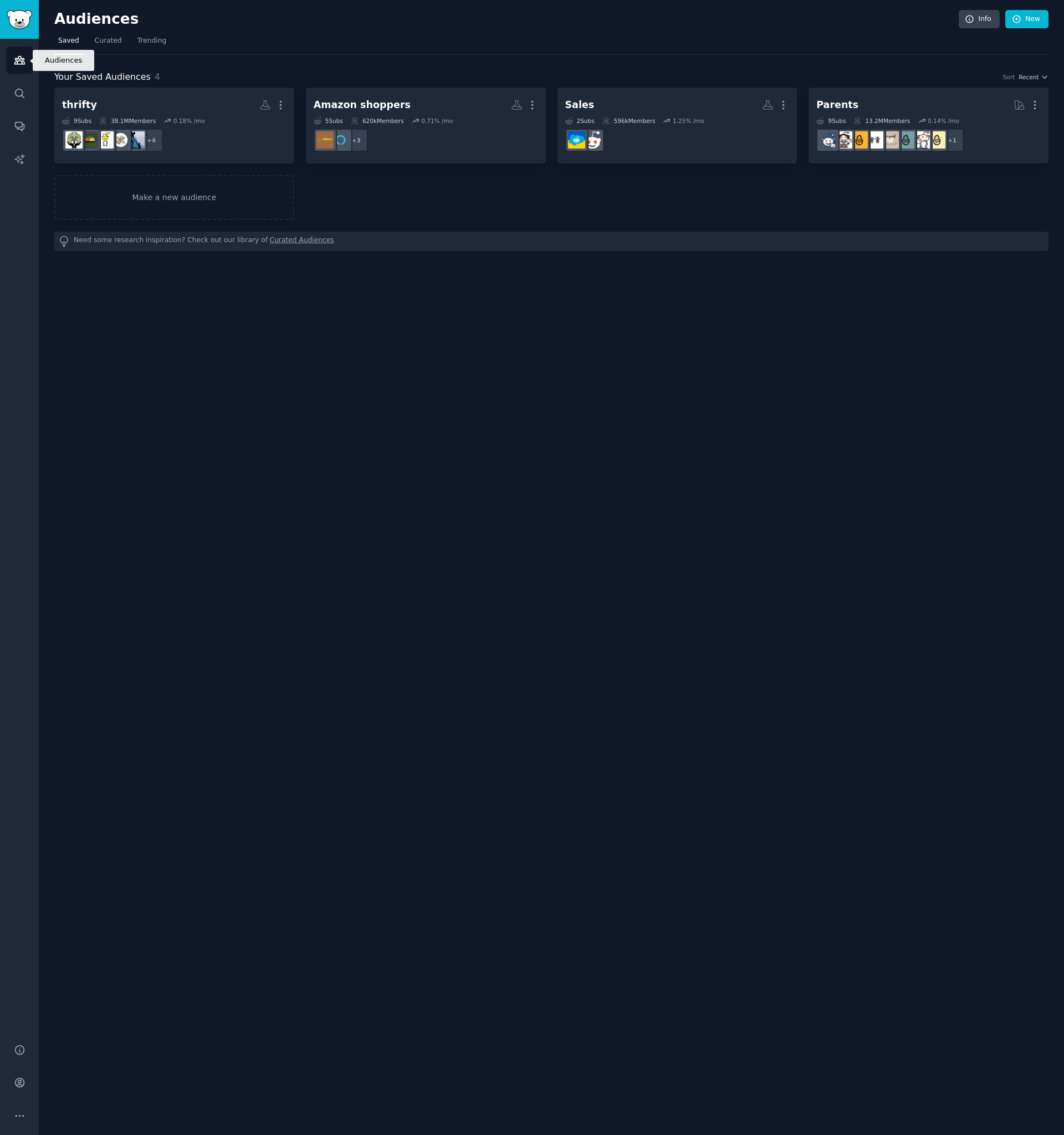
click at [16, 56] on icon "Sidebar" at bounding box center [20, 60] width 12 height 12
click at [26, 18] on img "Sidebar" at bounding box center [20, 20] width 26 height 20
drag, startPoint x: 906, startPoint y: 405, endPoint x: 925, endPoint y: 364, distance: 45.2
click at [906, 404] on div "Audiences Info New Saved Curated Trending Your Saved Audiences 4 Sort Recent th…" at bounding box center [552, 568] width 1026 height 1135
click at [1020, 20] on icon at bounding box center [1017, 19] width 10 height 10
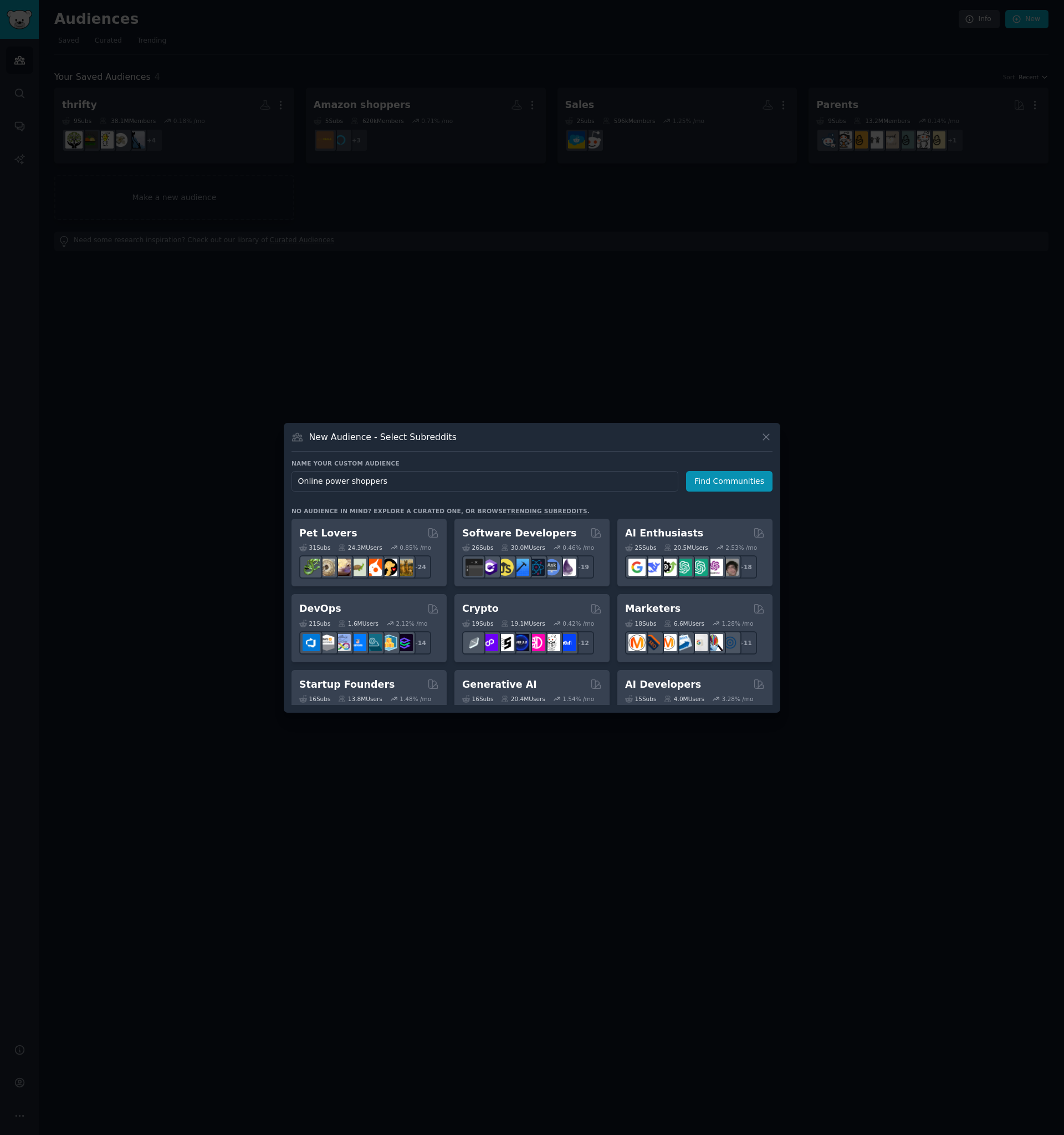
type input "Online power shoppers"
click at [719, 492] on div "Name your custom audience Audience Name Online power shoppers Find Communities …" at bounding box center [532, 582] width 481 height 246
click at [717, 486] on button "Find Communities" at bounding box center [729, 482] width 87 height 20
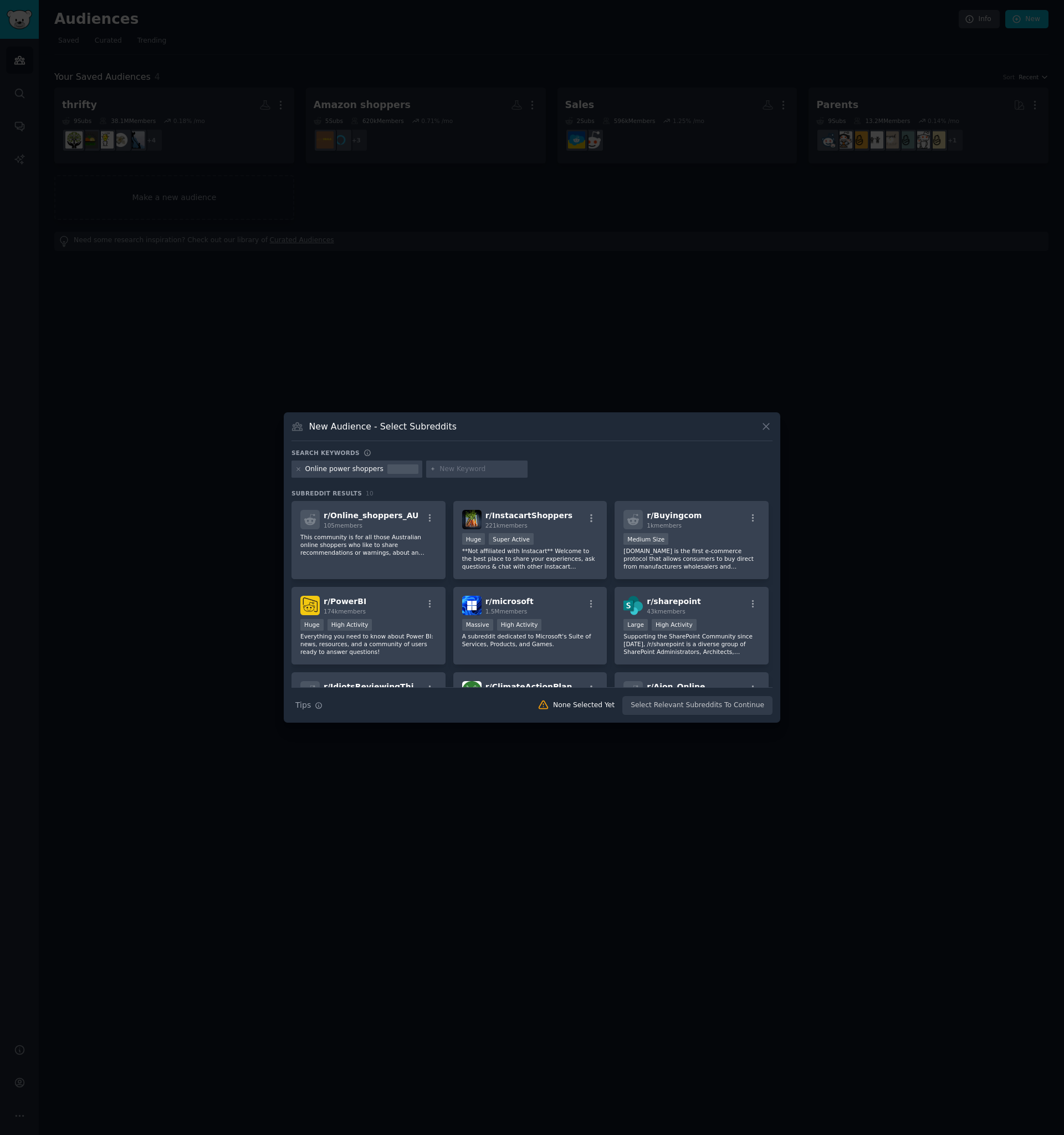
click at [316, 464] on div "Online power shoppers" at bounding box center [358, 469] width 131 height 18
click at [297, 469] on icon at bounding box center [299, 469] width 6 height 6
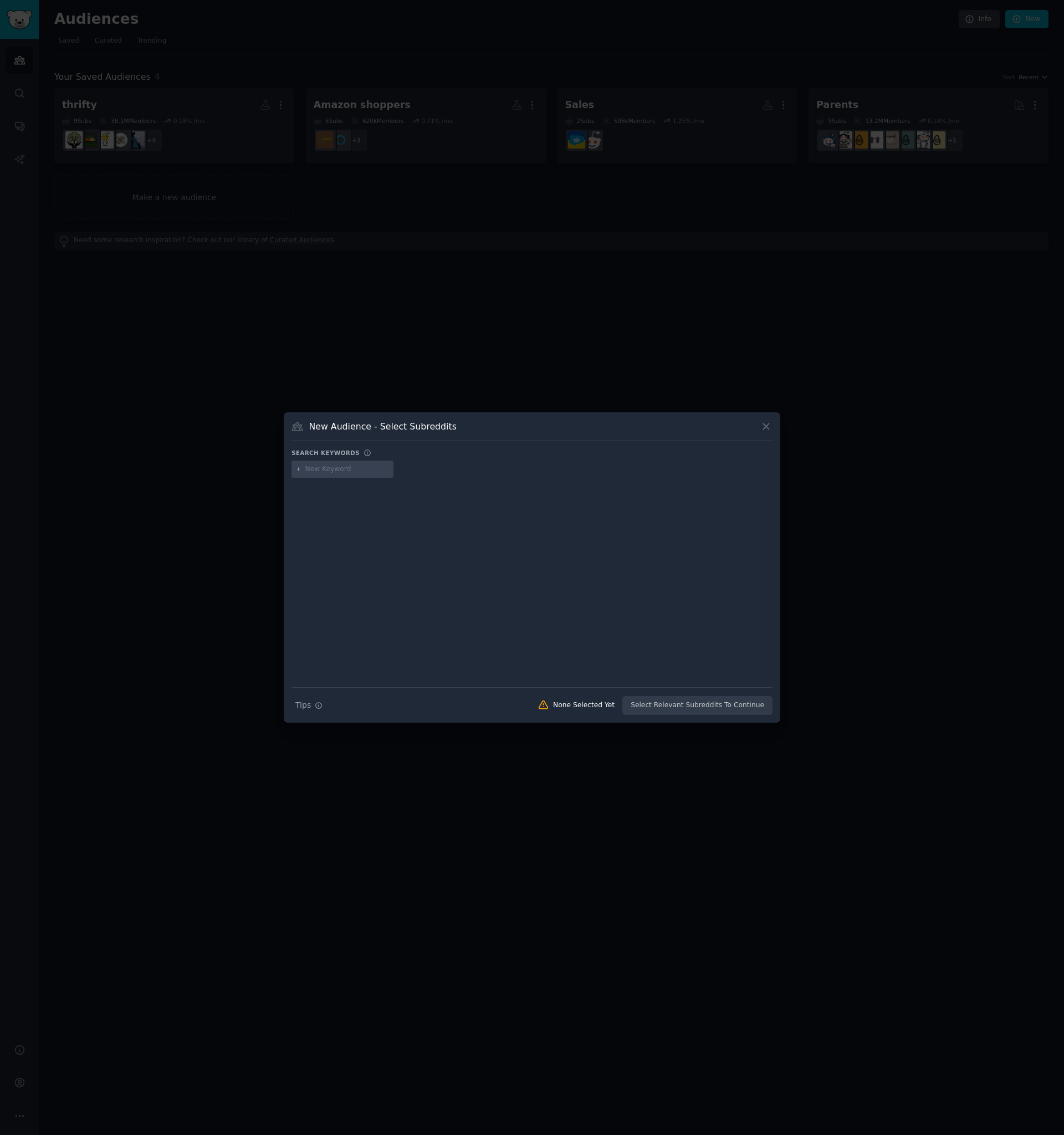
click at [318, 471] on input "text" at bounding box center [347, 469] width 84 height 10
type input "O"
type input "Online"
type input "Chrome extension s"
type input "Shopping chrome extension users like honey"
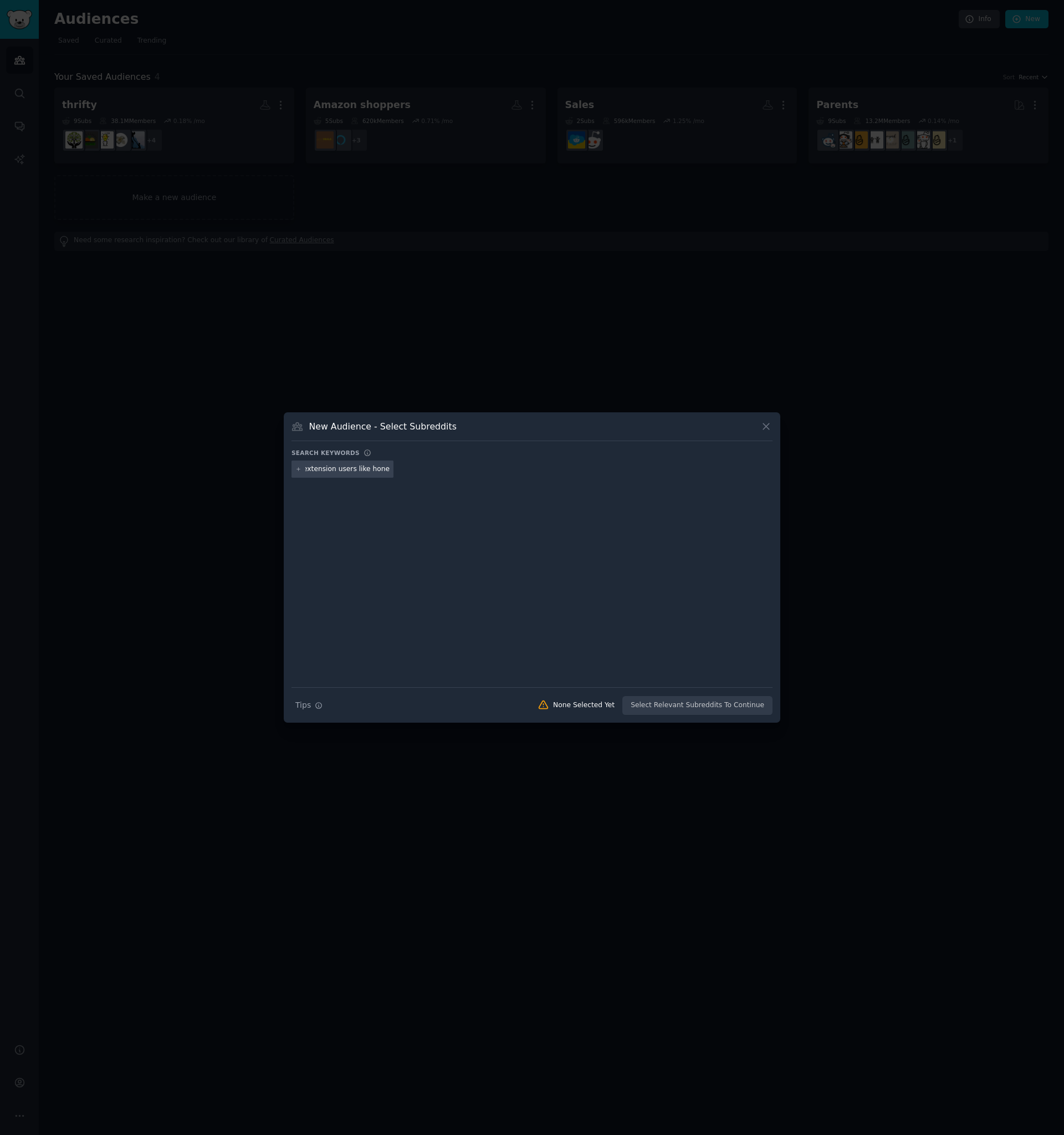
scroll to position [0, 67]
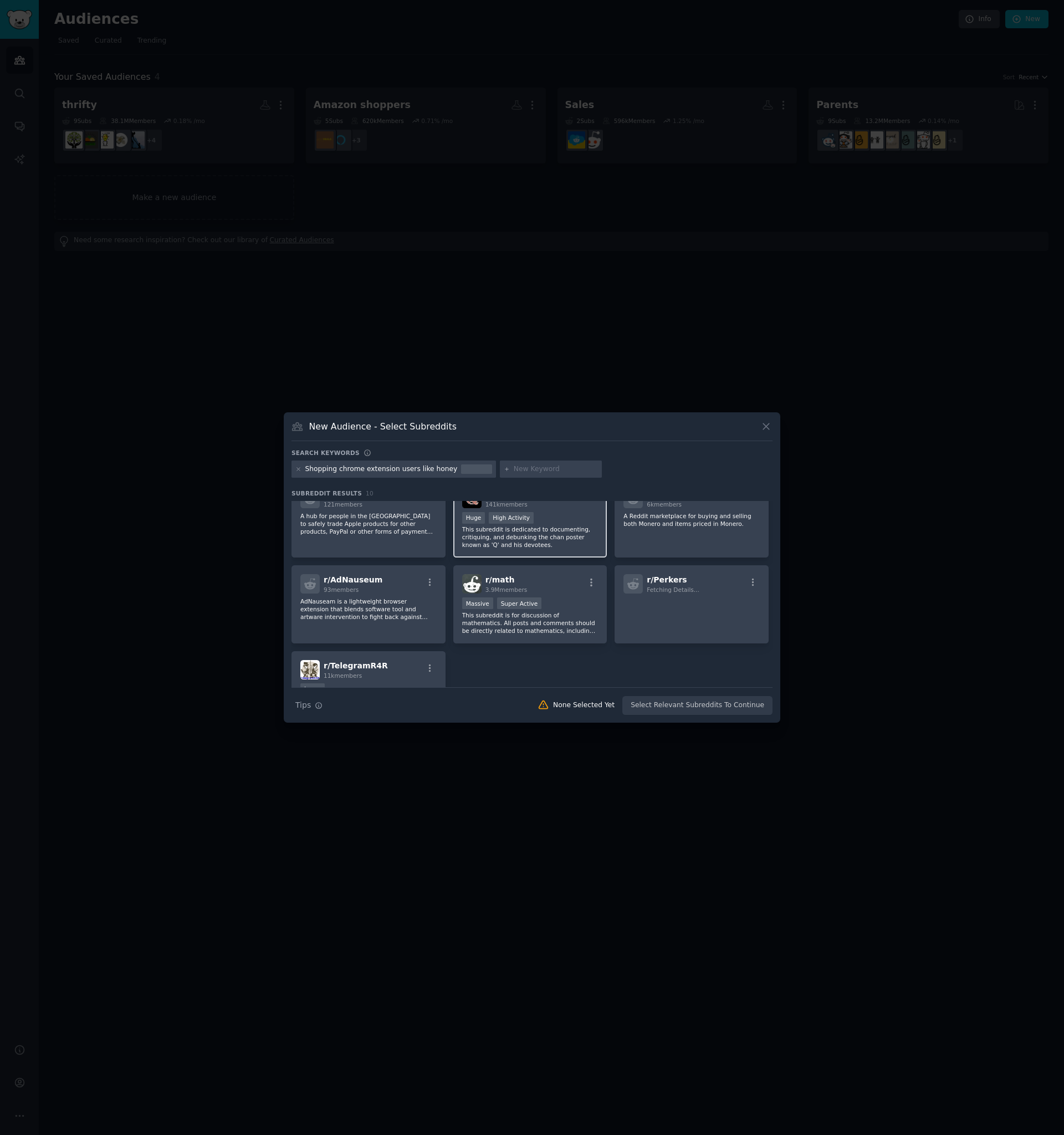
scroll to position [106, 0]
click at [766, 425] on icon at bounding box center [766, 426] width 12 height 12
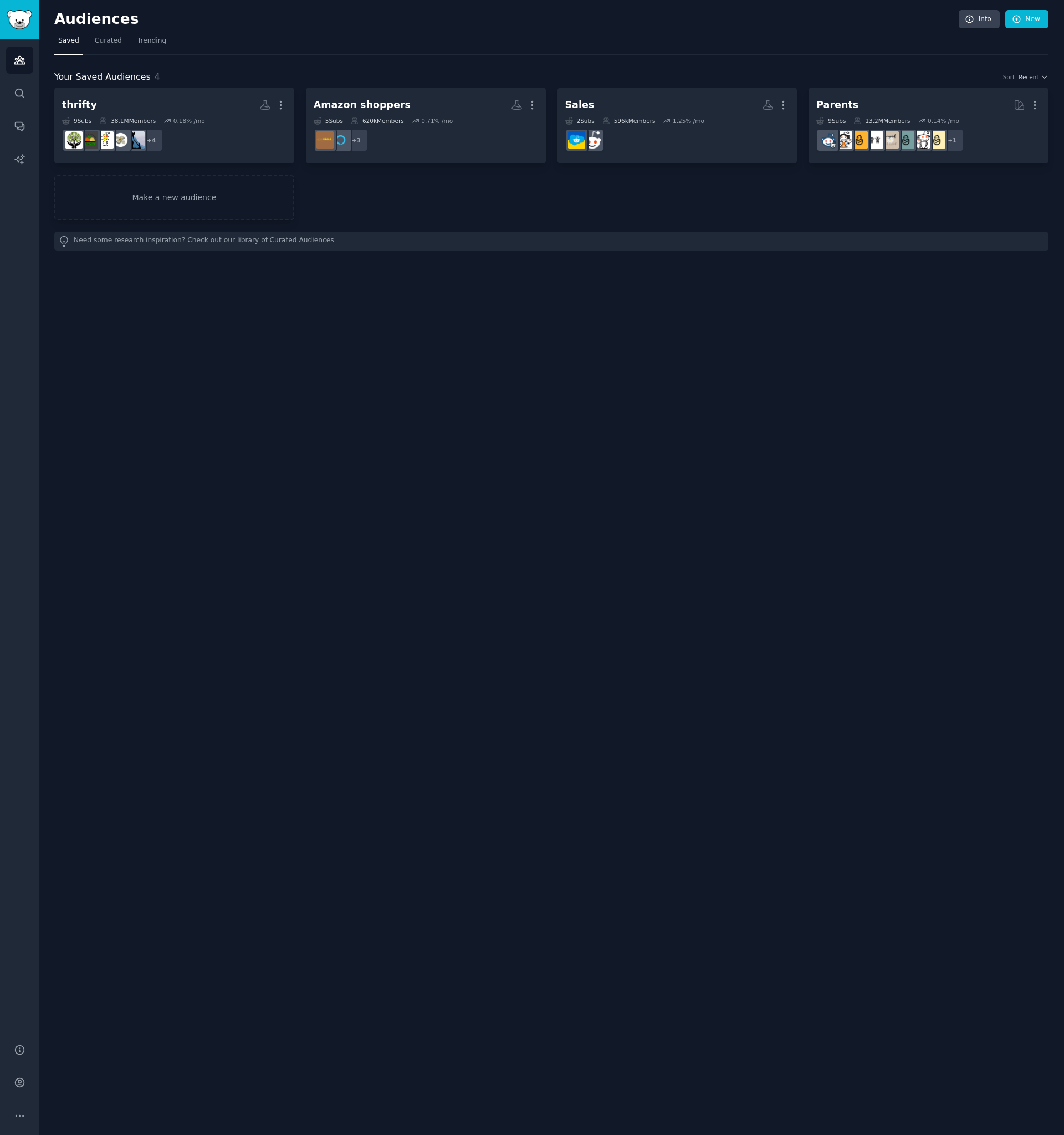
click at [758, 430] on div "Audiences Info New Saved Curated Trending Your Saved Audiences 4 Sort Recent th…" at bounding box center [552, 568] width 1026 height 1135
click at [699, 415] on div "Audiences Info New Saved Curated Trending Your Saved Audiences 4 Sort Recent th…" at bounding box center [552, 568] width 1026 height 1135
click at [404, 477] on div "Audiences Info New Saved Curated Trending Your Saved Audiences 4 Sort Recent th…" at bounding box center [552, 568] width 1026 height 1135
click at [530, 463] on div "Audiences Info New Saved Curated Trending Your Saved Audiences 4 Sort Recent th…" at bounding box center [552, 568] width 1026 height 1135
